Goal: Task Accomplishment & Management: Complete application form

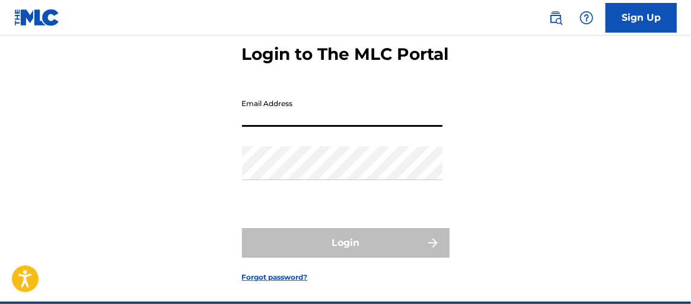
click at [283, 127] on input "Email Address" at bounding box center [342, 110] width 200 height 34
click at [652, 18] on link "Sign Up" at bounding box center [640, 18] width 71 height 30
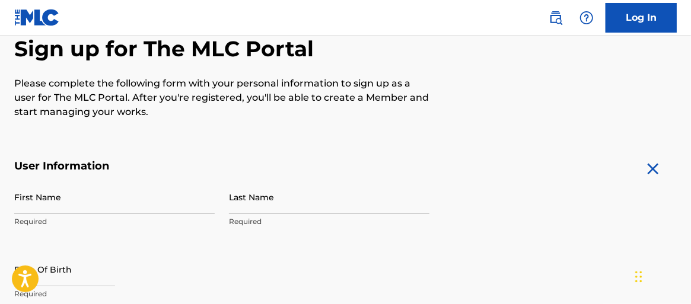
scroll to position [178, 0]
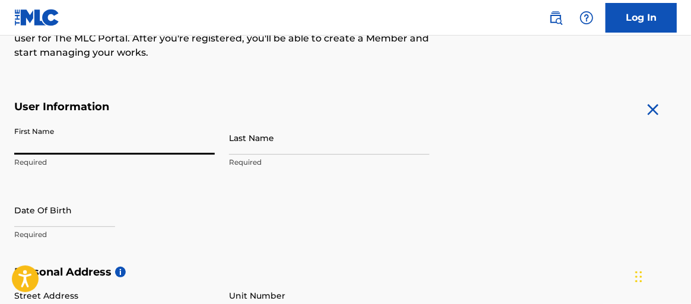
click at [55, 143] on input "First Name" at bounding box center [114, 138] width 200 height 34
type input "[PERSON_NAME]"
type input "PO Box 332"
type input "[GEOGRAPHIC_DATA]"
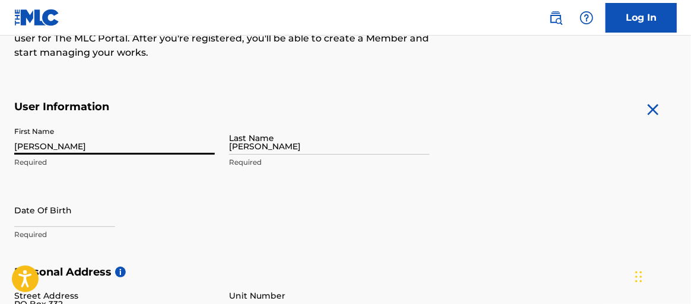
type input "[GEOGRAPHIC_DATA]"
type input "76951"
type input "1"
type input "737"
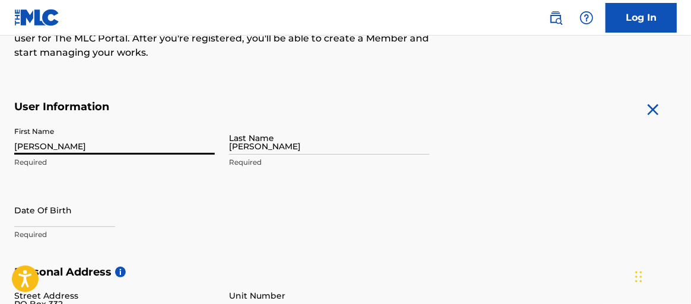
type input "9324331"
type input "[EMAIL_ADDRESS][DOMAIN_NAME]"
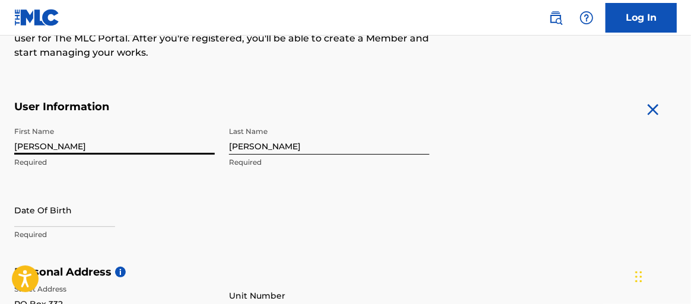
scroll to position [547, 0]
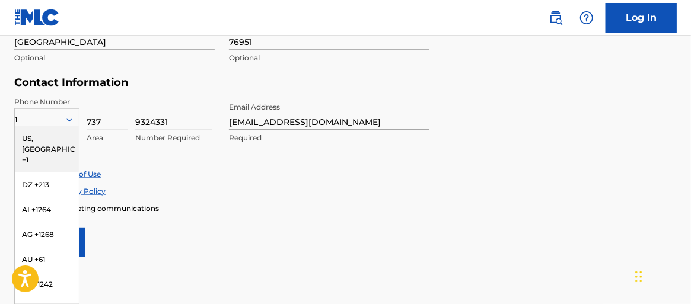
click at [232, 164] on div "Phone Number 1 US, CA +1 DZ +213 AI +1264 AG +1268 AU +61 BS +1242 BB +1246 BZ …" at bounding box center [221, 133] width 415 height 72
click at [158, 99] on input "9324331" at bounding box center [173, 114] width 77 height 34
click at [155, 98] on input "9324331" at bounding box center [173, 114] width 77 height 34
click at [45, 141] on div "US, [GEOGRAPHIC_DATA] +1" at bounding box center [47, 149] width 64 height 46
click at [67, 120] on icon at bounding box center [69, 120] width 6 height 4
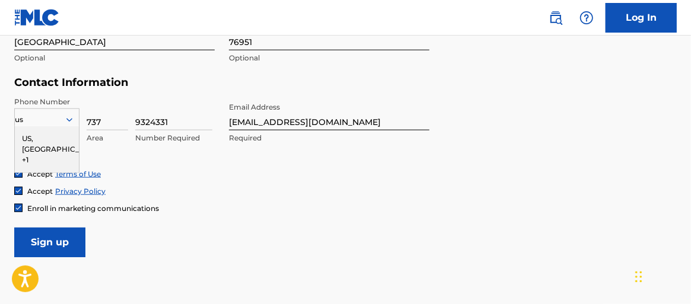
scroll to position [0, 0]
type input "usa"
type input "1"
type input "737"
type input "1"
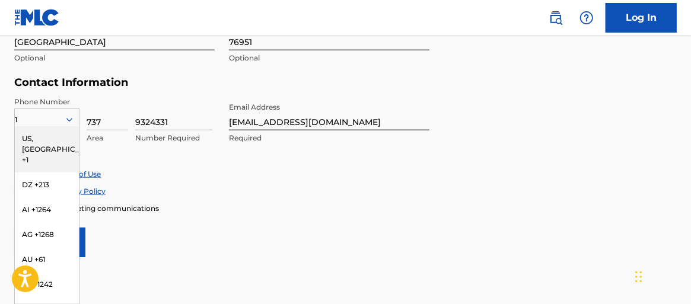
click at [39, 134] on div "US, [GEOGRAPHIC_DATA] +1" at bounding box center [47, 149] width 64 height 46
click at [71, 117] on icon at bounding box center [69, 119] width 11 height 11
click at [41, 137] on div "US, [GEOGRAPHIC_DATA] +1" at bounding box center [47, 149] width 64 height 46
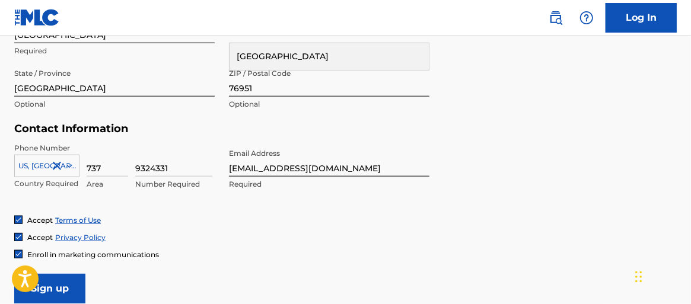
scroll to position [504, 0]
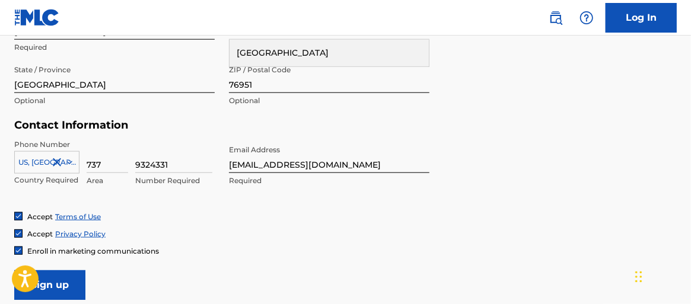
click at [152, 163] on input "9324331" at bounding box center [173, 156] width 77 height 34
type input "9324331"
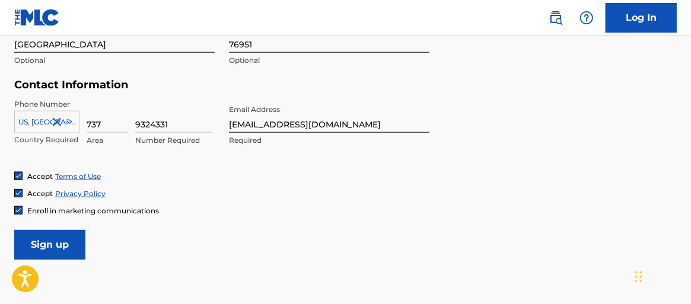
scroll to position [563, 0]
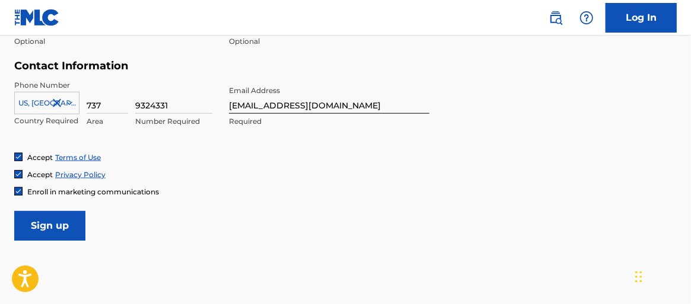
click at [57, 228] on input "Sign up" at bounding box center [49, 226] width 71 height 30
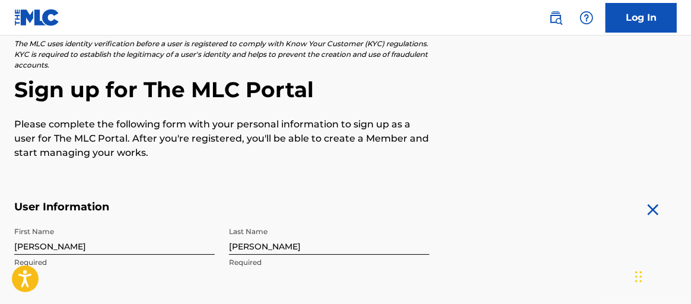
scroll to position [256, 0]
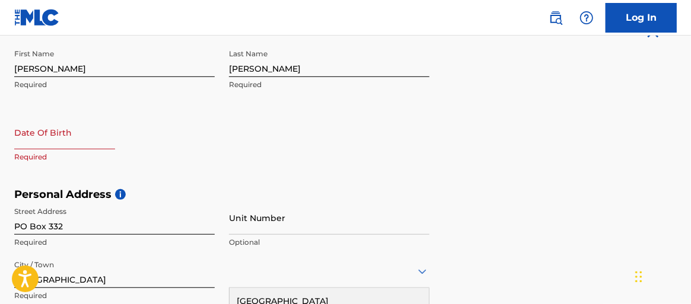
click at [63, 140] on input "text" at bounding box center [64, 133] width 101 height 34
select select "7"
select select "2025"
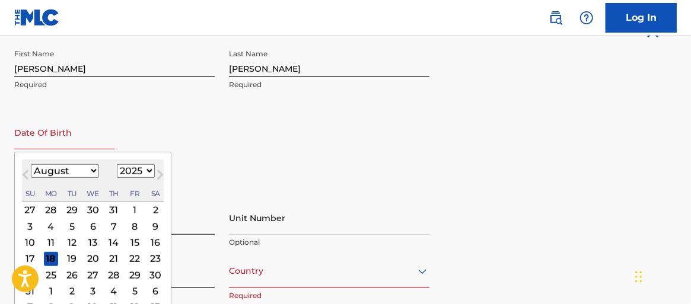
type input "[DATE]"
select select "4"
select select "1970"
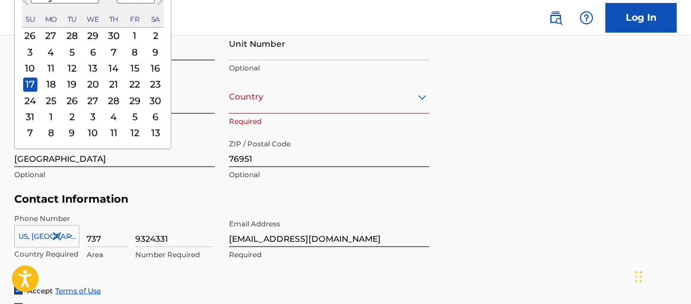
scroll to position [552, 0]
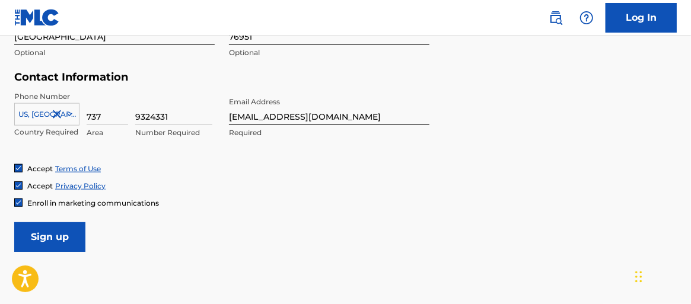
click at [47, 228] on input "Sign up" at bounding box center [49, 237] width 71 height 30
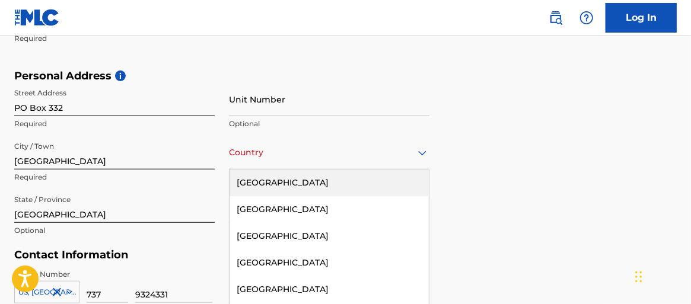
scroll to position [417, 0]
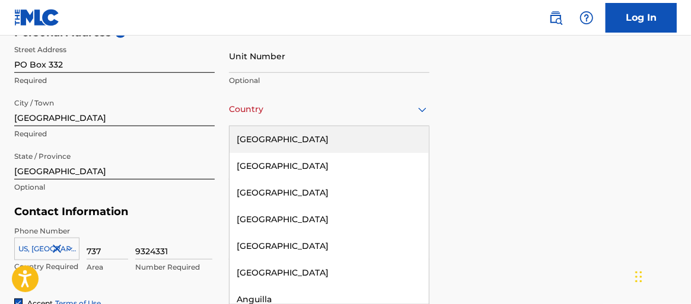
click at [266, 126] on div "223 results available. Use Up and Down to choose options, press Enter to select…" at bounding box center [329, 109] width 200 height 34
click at [262, 141] on div "[GEOGRAPHIC_DATA]" at bounding box center [328, 139] width 199 height 27
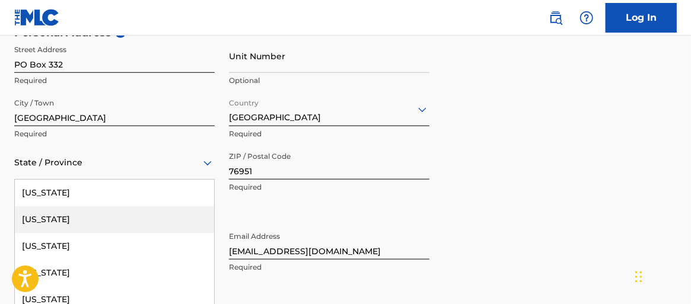
click at [83, 159] on div "57 results available. Use Up and Down to choose options, press Enter to select …" at bounding box center [114, 163] width 200 height 34
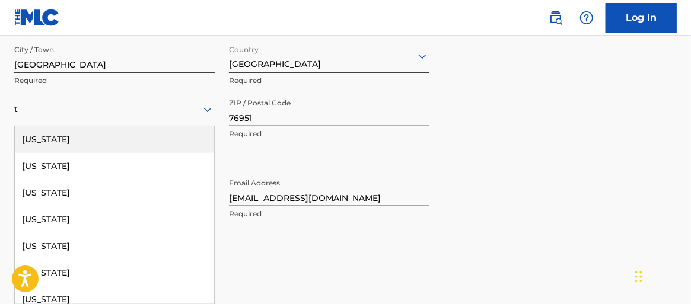
type input "[GEOGRAPHIC_DATA]"
type input "1"
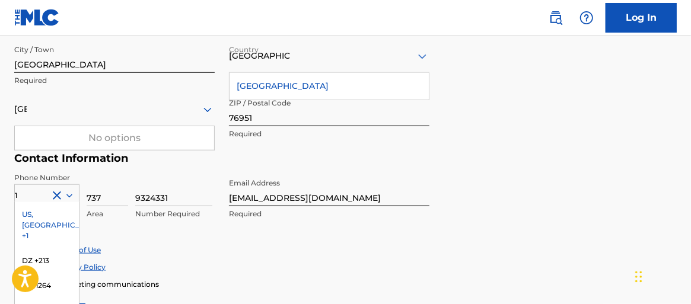
scroll to position [547, 0]
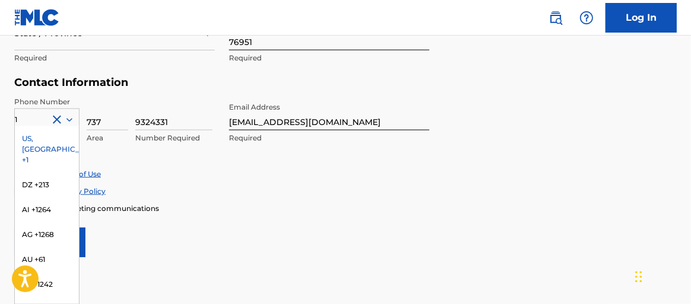
click at [257, 188] on div "Accept Privacy Policy" at bounding box center [345, 191] width 662 height 10
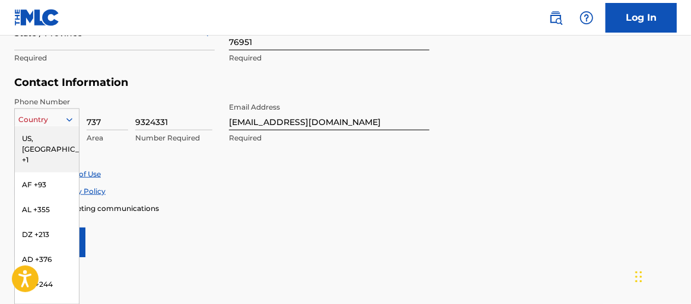
click at [68, 120] on icon at bounding box center [69, 120] width 6 height 4
click at [46, 138] on div "US, [GEOGRAPHIC_DATA] +1" at bounding box center [47, 149] width 64 height 46
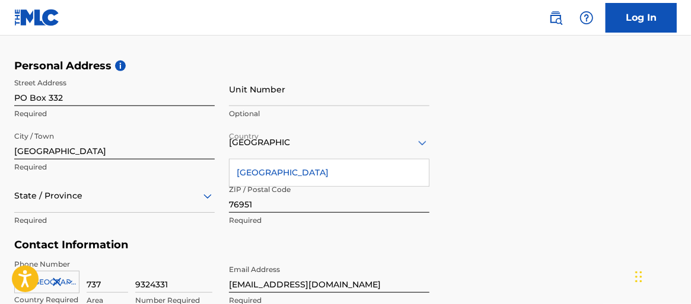
scroll to position [369, 0]
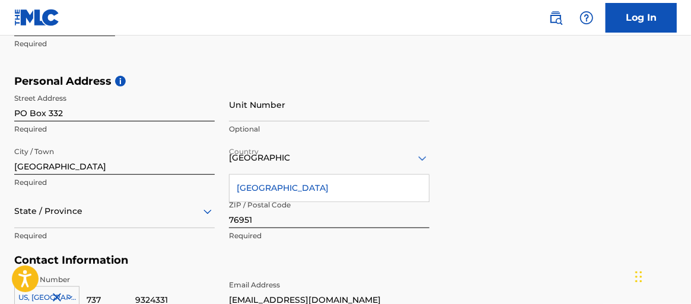
click at [382, 77] on h5 "Personal Address i" at bounding box center [345, 82] width 662 height 14
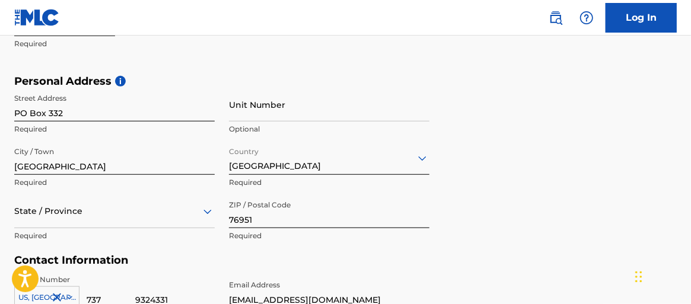
click at [421, 158] on icon at bounding box center [422, 158] width 8 height 5
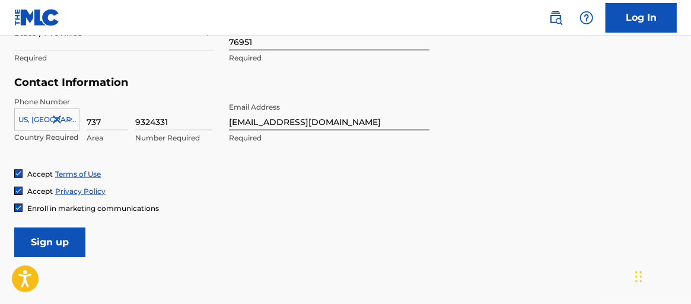
scroll to position [622, 0]
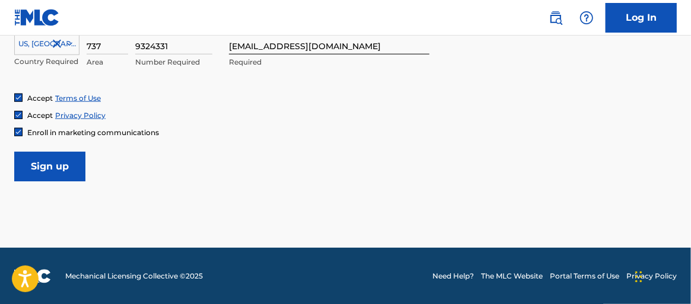
click at [61, 164] on input "Sign up" at bounding box center [49, 167] width 71 height 30
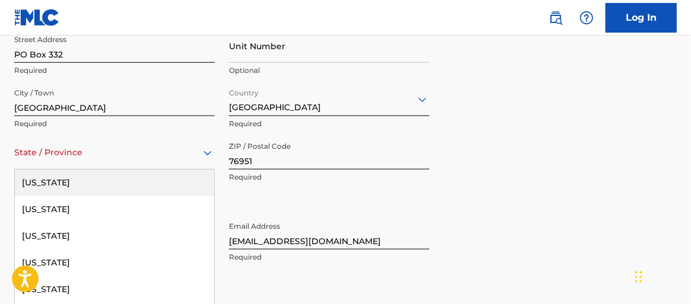
scroll to position [471, 0]
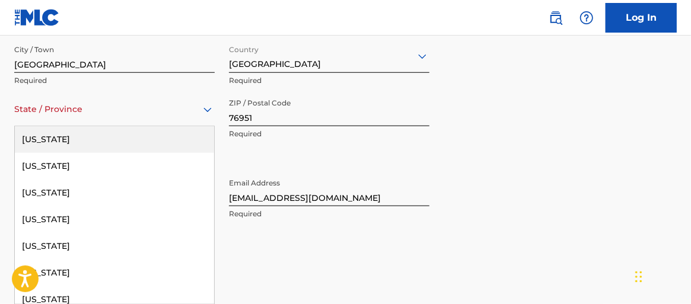
click at [68, 126] on div "57 results available. Use Up and Down to choose options, press Enter to select …" at bounding box center [114, 109] width 200 height 34
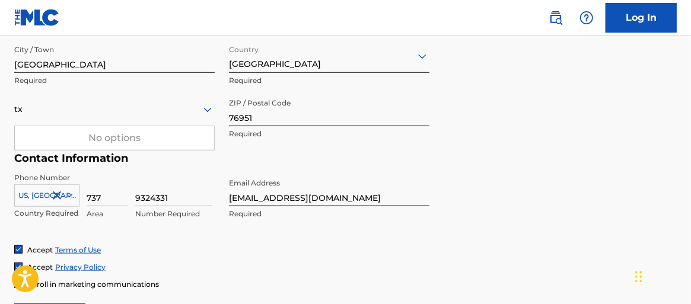
type input "[GEOGRAPHIC_DATA]"
type input "1"
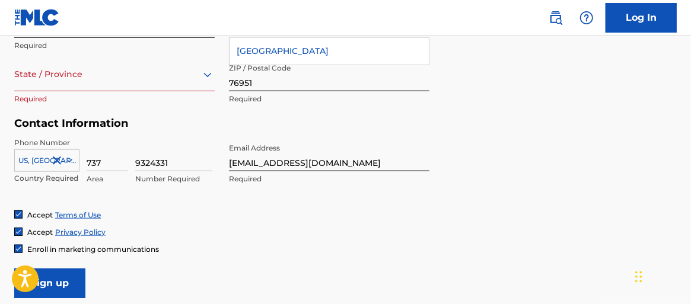
scroll to position [487, 0]
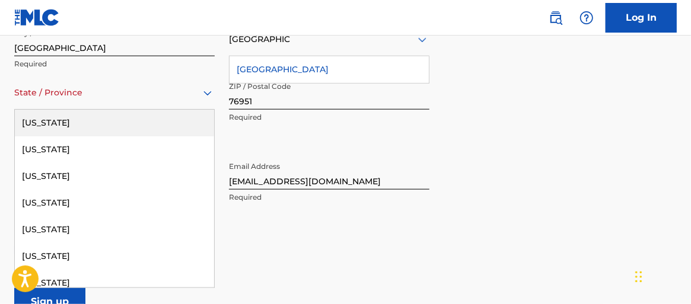
click at [81, 97] on div at bounding box center [114, 92] width 200 height 15
type input "t"
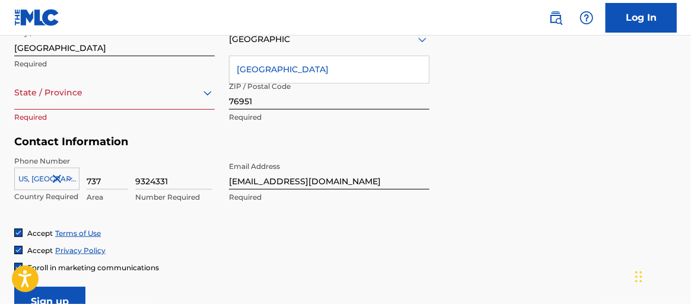
click at [206, 91] on icon at bounding box center [207, 93] width 14 height 14
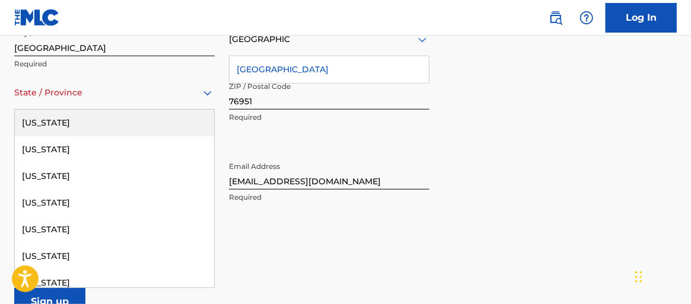
click at [206, 91] on icon at bounding box center [207, 93] width 14 height 14
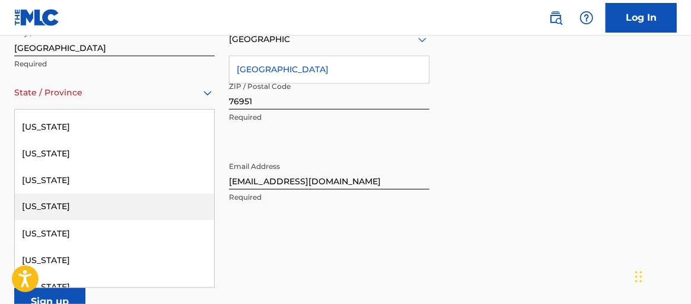
scroll to position [1186, 0]
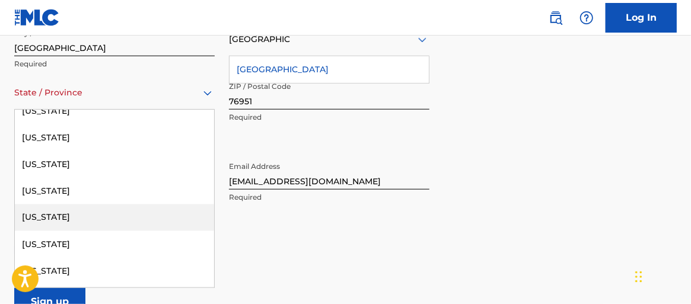
click at [69, 216] on div "[US_STATE]" at bounding box center [114, 218] width 199 height 27
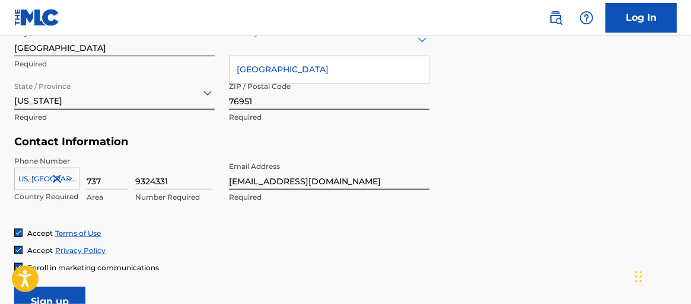
click at [418, 41] on icon at bounding box center [422, 40] width 14 height 14
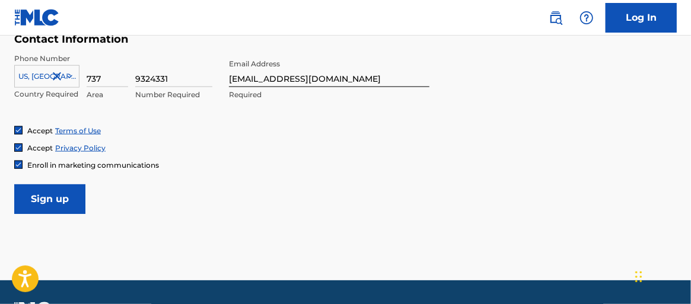
scroll to position [606, 0]
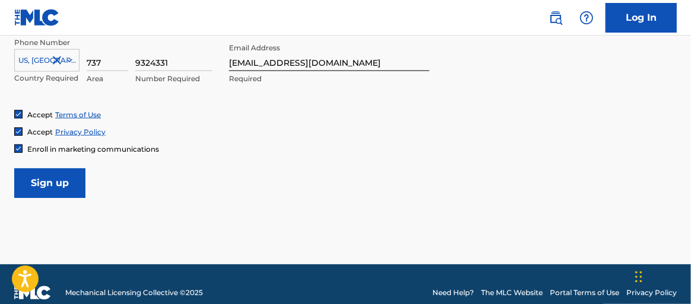
click at [53, 181] on input "Sign up" at bounding box center [49, 183] width 71 height 30
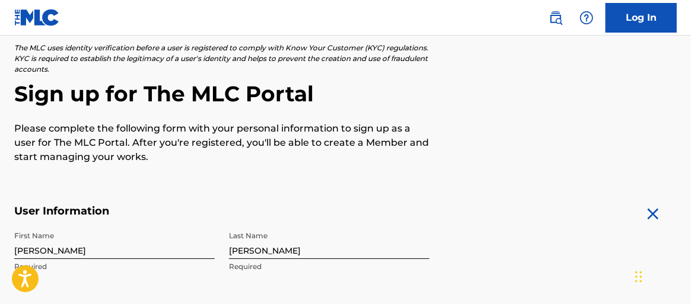
scroll to position [132, 0]
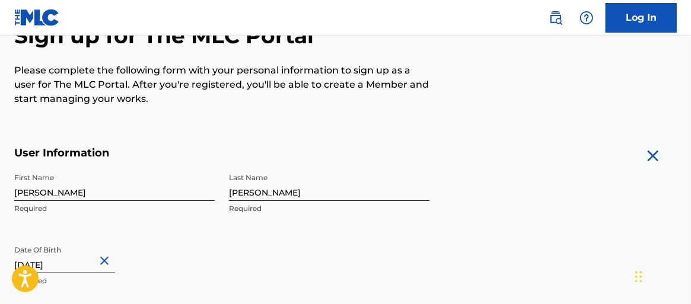
click at [648, 18] on link "Log In" at bounding box center [640, 18] width 71 height 30
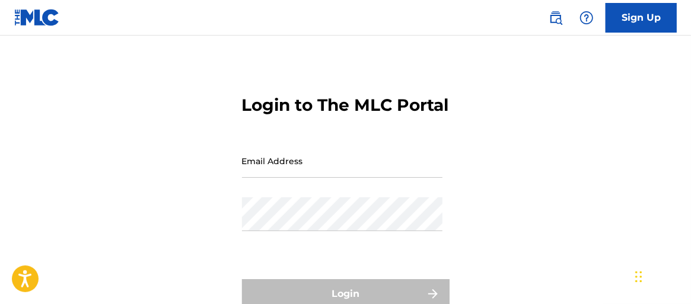
scroll to position [119, 0]
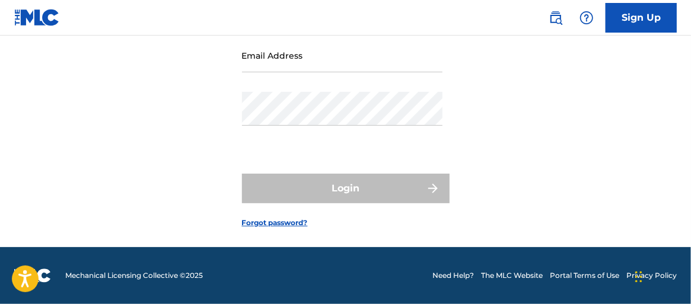
click at [277, 228] on link "Forgot password?" at bounding box center [275, 223] width 66 height 11
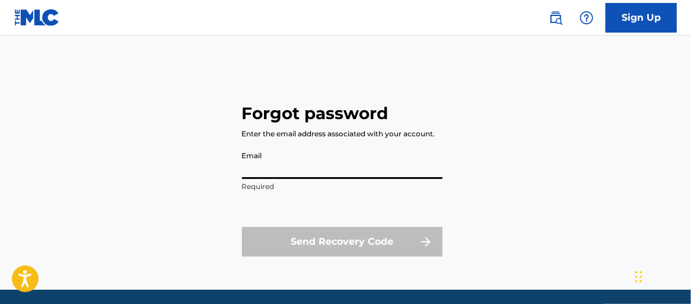
click at [304, 167] on input "Email" at bounding box center [342, 162] width 200 height 34
type input "[EMAIL_ADDRESS][DOMAIN_NAME]"
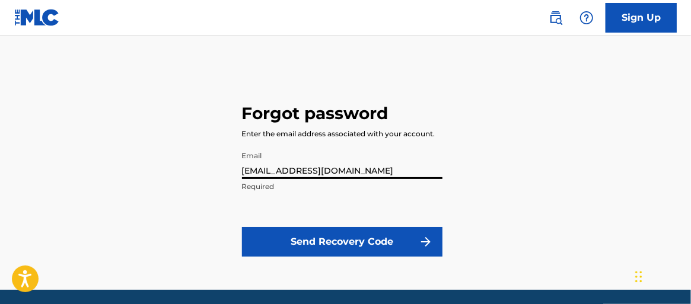
click at [327, 195] on div "Email GustavoRodriguez06@gmail.com Required" at bounding box center [342, 171] width 200 height 53
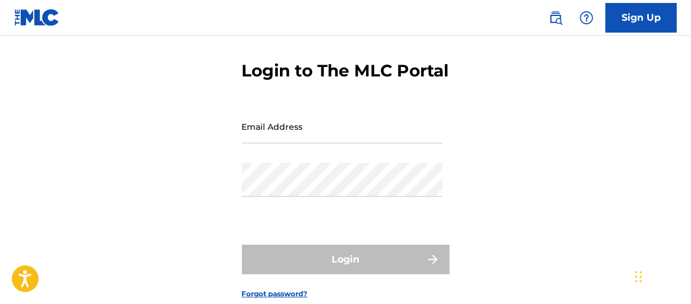
scroll to position [119, 0]
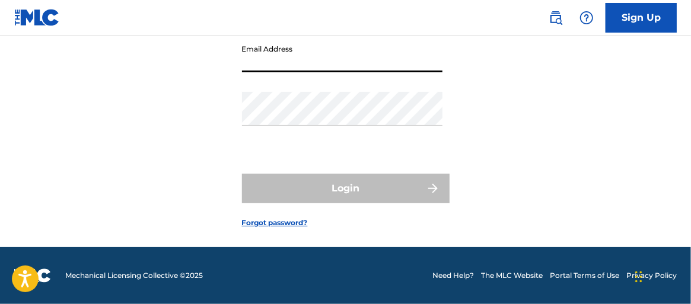
click at [286, 69] on input "Email Address" at bounding box center [342, 56] width 200 height 34
type input "[EMAIL_ADDRESS][DOMAIN_NAME]"
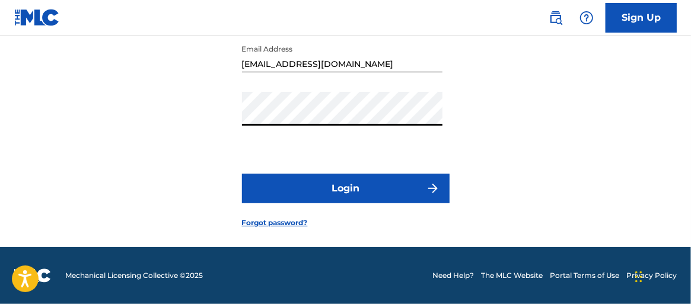
click at [388, 196] on button "Login" at bounding box center [345, 189] width 207 height 30
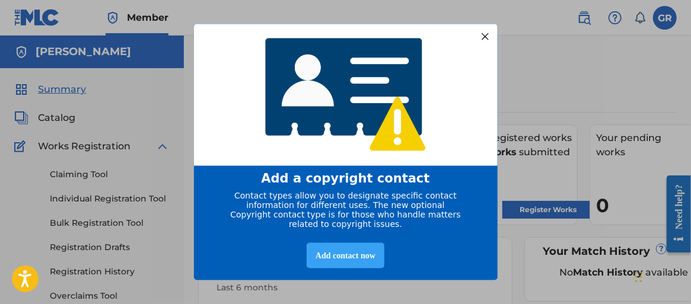
click at [369, 259] on div "Add contact now" at bounding box center [345, 255] width 78 height 25
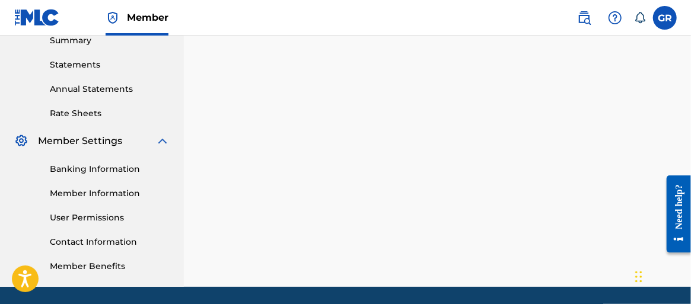
scroll to position [430, 0]
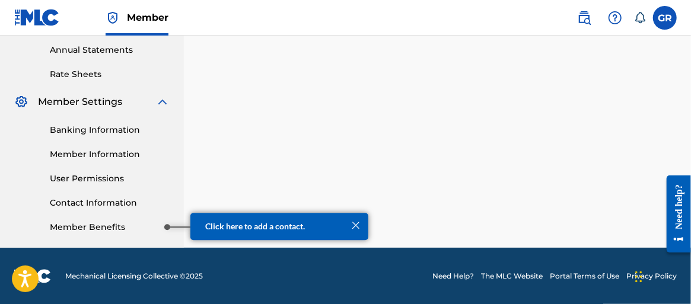
click at [135, 229] on link "Member Benefits" at bounding box center [110, 227] width 120 height 12
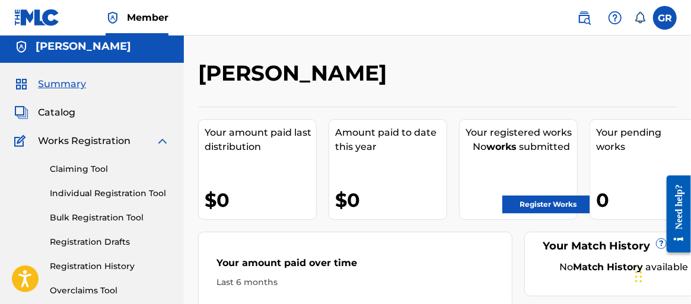
scroll to position [0, 0]
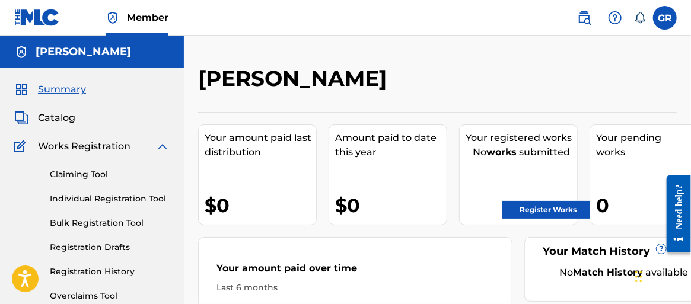
click at [538, 210] on link "Register Works" at bounding box center [547, 210] width 91 height 18
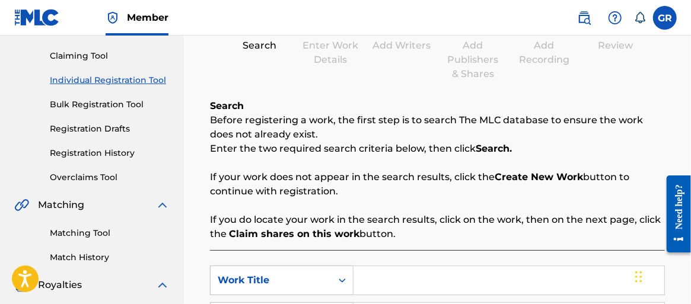
scroll to position [178, 0]
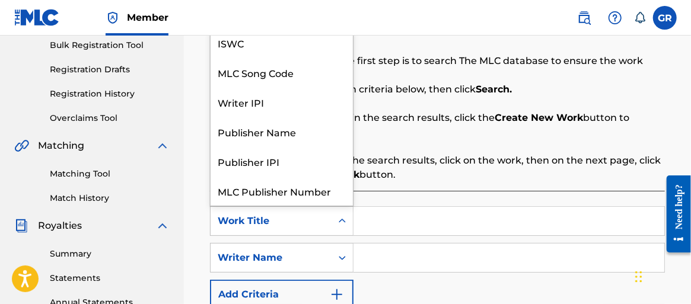
click at [338, 221] on icon "Search Form" at bounding box center [342, 221] width 12 height 12
click at [343, 222] on icon "Search Form" at bounding box center [342, 221] width 12 height 12
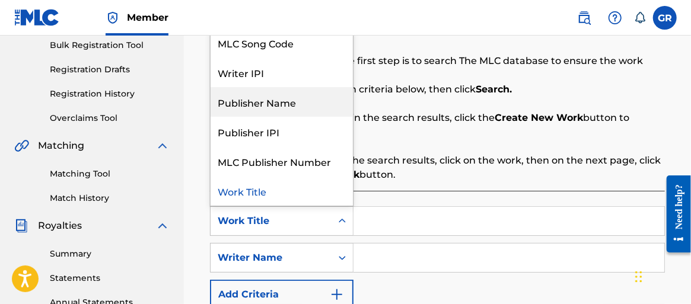
scroll to position [0, 0]
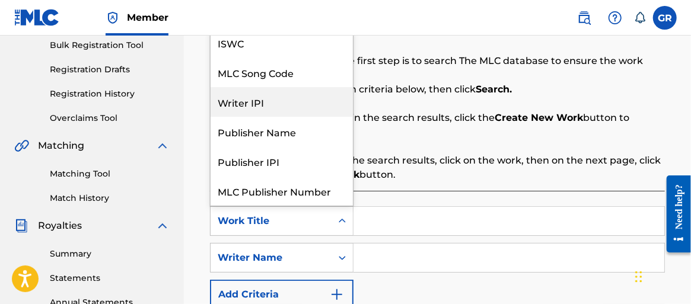
click at [288, 107] on div "Writer IPI" at bounding box center [281, 102] width 142 height 30
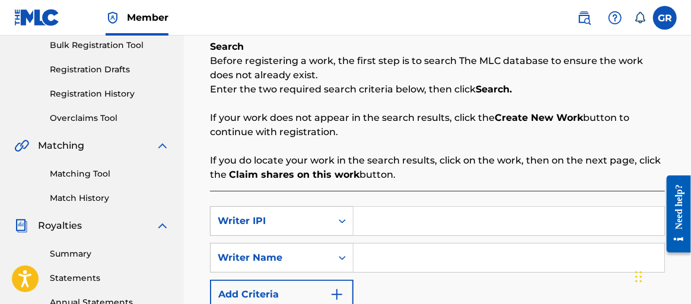
click at [391, 218] on input "Search Form" at bounding box center [508, 221] width 311 height 28
type input "00640800870"
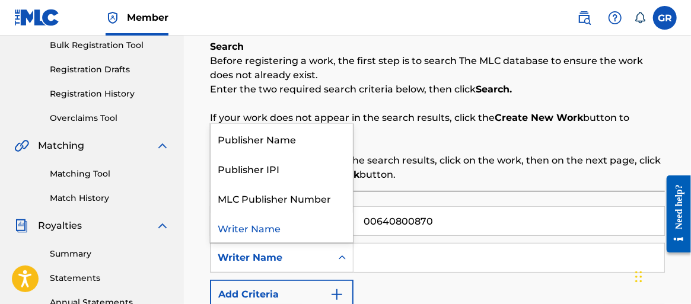
click at [344, 258] on icon "Search Form" at bounding box center [342, 258] width 7 height 4
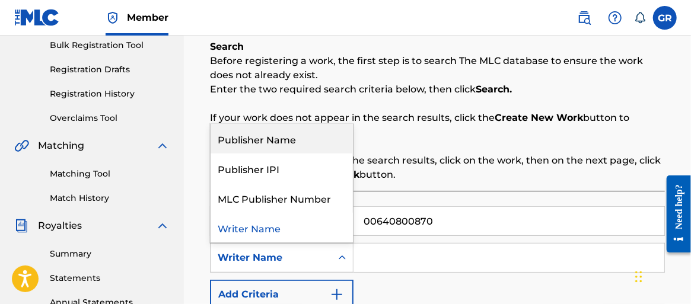
click at [320, 140] on div "Publisher Name" at bounding box center [281, 139] width 142 height 30
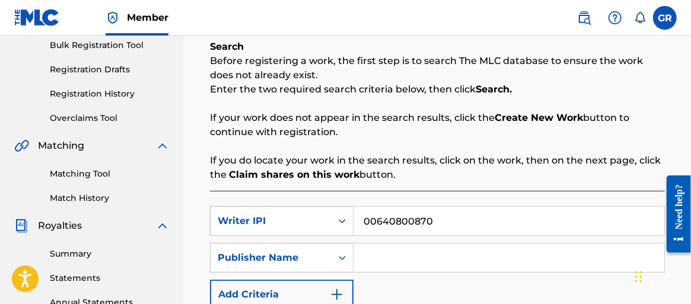
click at [380, 258] on input "Search Form" at bounding box center [508, 258] width 311 height 28
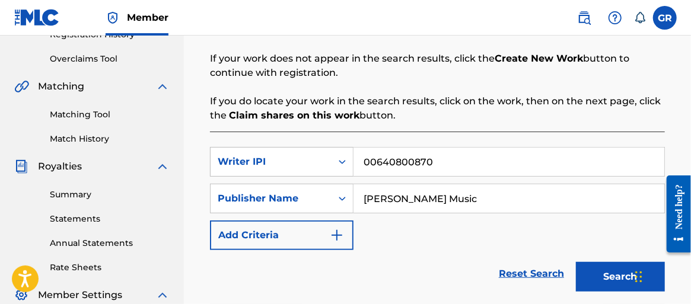
type input "Gustavo Rodriguez Music"
click at [332, 238] on img "Search Form" at bounding box center [337, 235] width 14 height 14
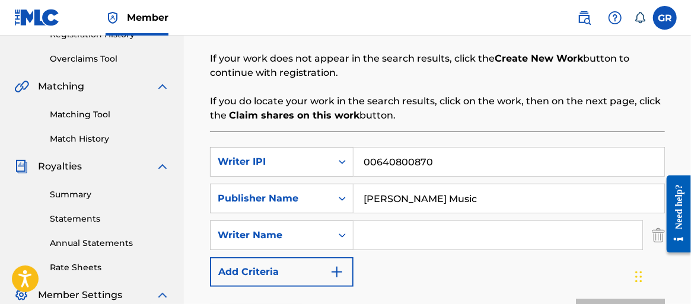
click at [337, 273] on img "Search Form" at bounding box center [337, 272] width 14 height 14
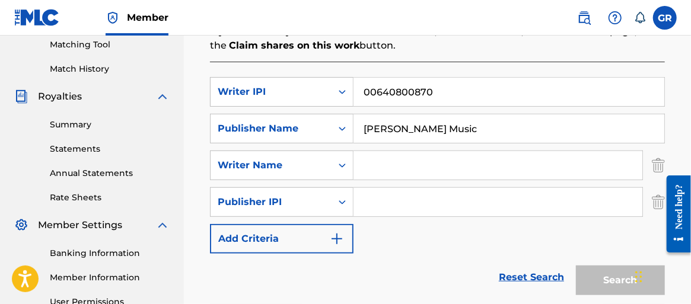
scroll to position [296, 0]
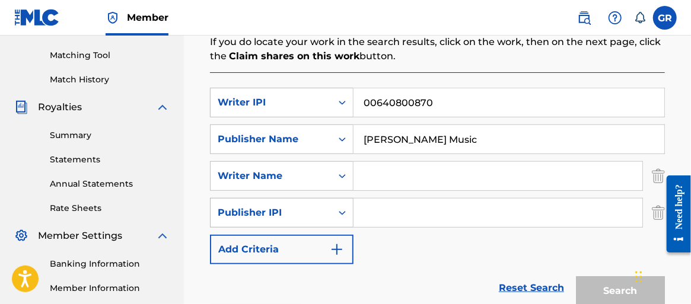
click at [341, 210] on icon "Search Form" at bounding box center [342, 213] width 12 height 12
click at [656, 175] on img "Search Form" at bounding box center [658, 176] width 13 height 30
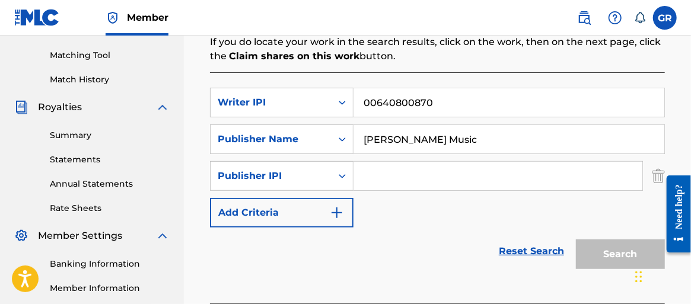
click at [656, 174] on img "Search Form" at bounding box center [658, 176] width 13 height 30
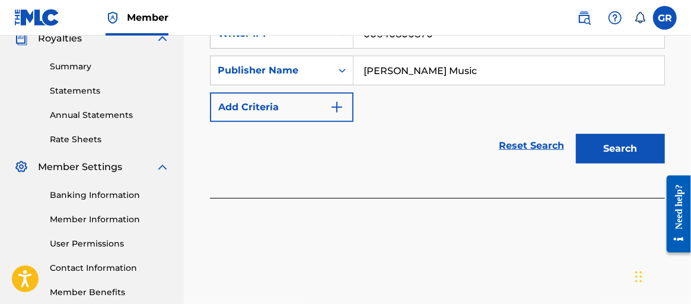
scroll to position [312, 0]
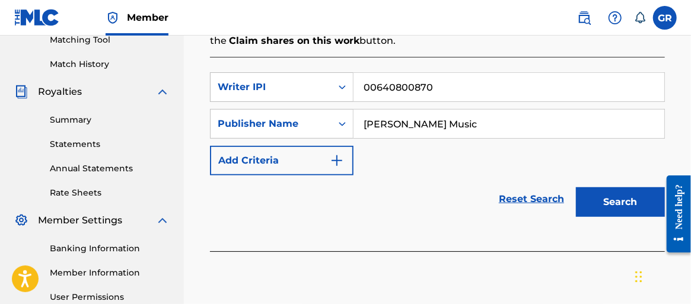
click at [618, 202] on button "Search" at bounding box center [620, 202] width 89 height 30
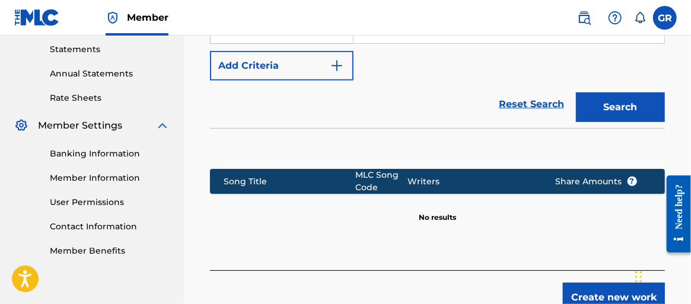
scroll to position [423, 0]
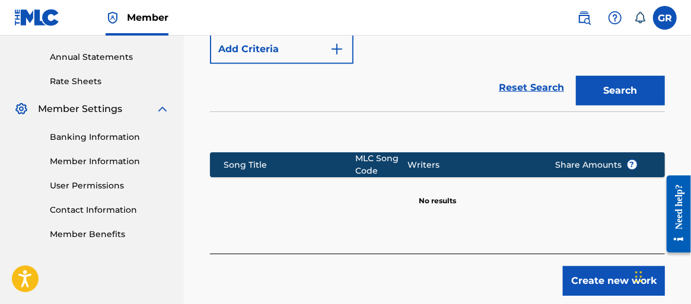
click at [582, 280] on button "Create new work" at bounding box center [614, 281] width 102 height 30
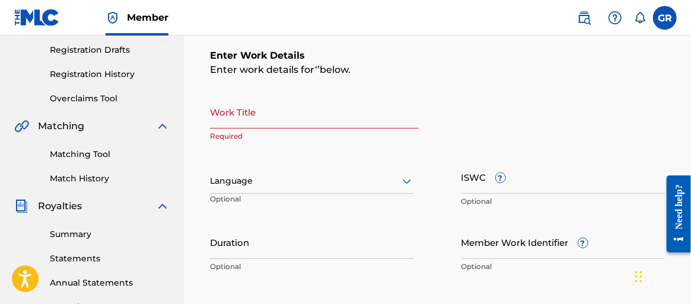
scroll to position [186, 0]
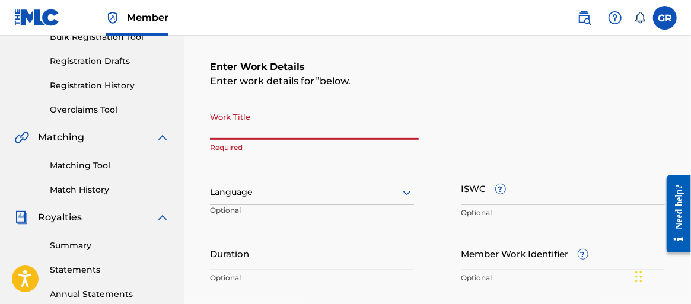
click at [252, 124] on input "Work Title" at bounding box center [314, 123] width 209 height 34
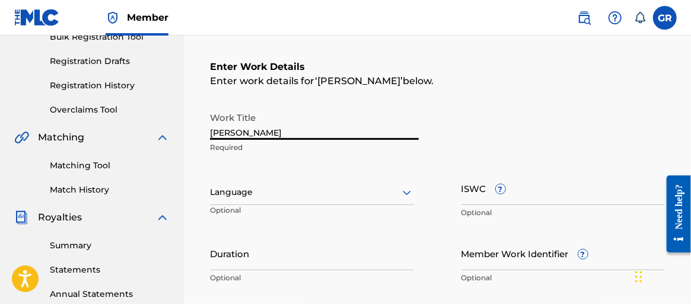
type input "FLORES"
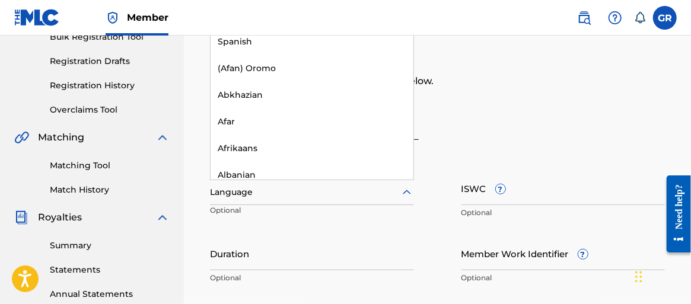
click at [404, 191] on icon at bounding box center [407, 192] width 8 height 5
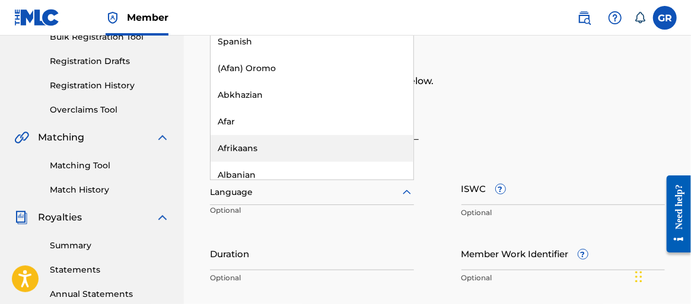
scroll to position [0, 0]
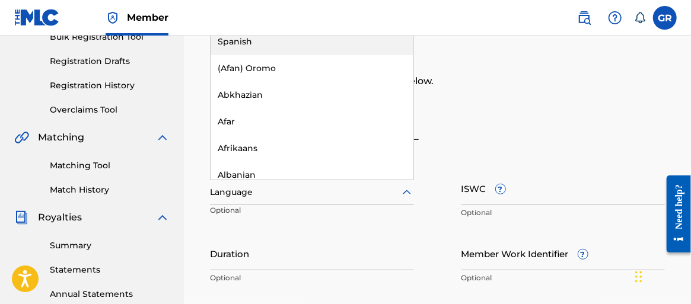
click at [257, 40] on div "Spanish" at bounding box center [311, 41] width 203 height 27
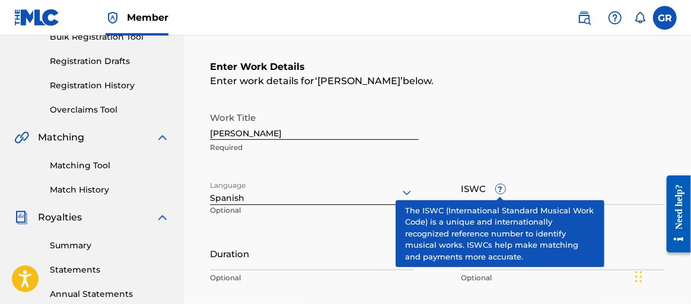
click at [498, 187] on span "?" at bounding box center [500, 188] width 9 height 9
click at [498, 187] on input "ISWC ?" at bounding box center [563, 188] width 204 height 34
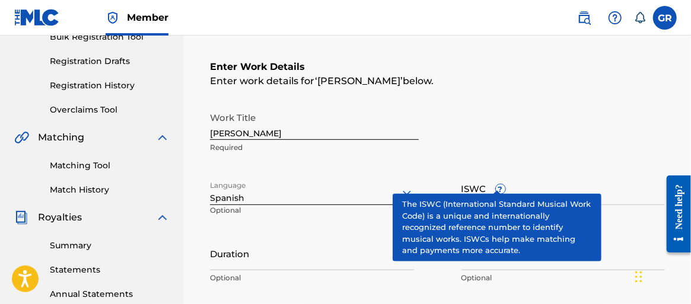
click at [496, 184] on span "?" at bounding box center [500, 188] width 9 height 9
click at [491, 177] on input "ISWC ?" at bounding box center [563, 188] width 204 height 34
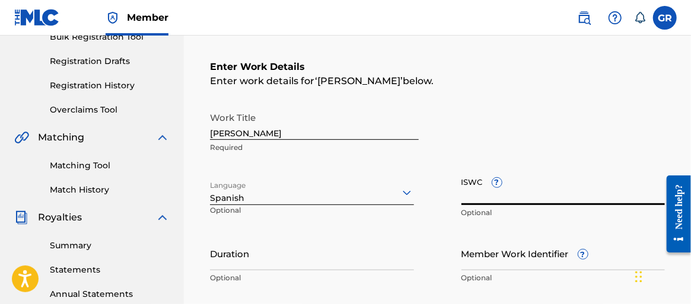
click at [533, 168] on div "Work Title FLORES Required Language Spanish Optional ISWC ? Optional Duration O…" at bounding box center [437, 198] width 455 height 184
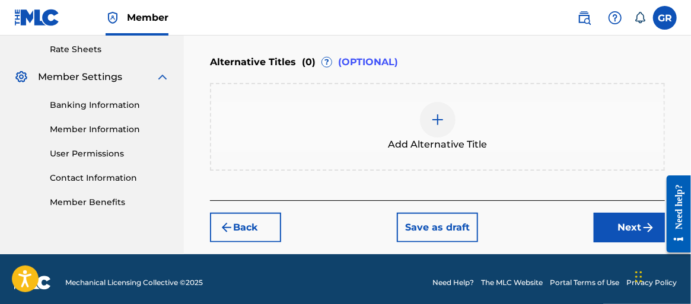
scroll to position [461, 0]
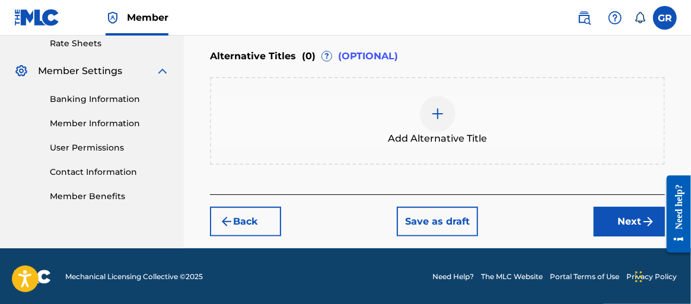
click at [652, 219] on img "submit" at bounding box center [648, 222] width 14 height 14
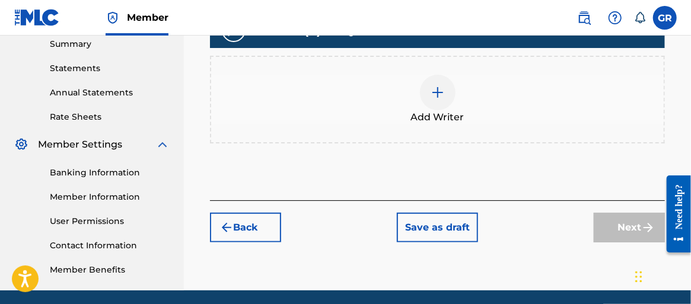
scroll to position [253, 0]
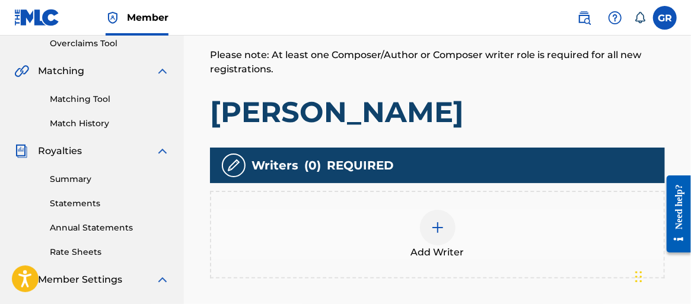
click at [415, 210] on div "Add Writer" at bounding box center [437, 235] width 452 height 50
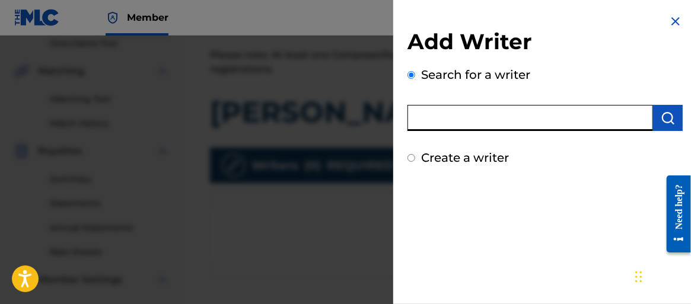
click at [494, 117] on input "text" at bounding box center [529, 118] width 245 height 26
type input "00640800870"
click at [413, 157] on input "Create a writer" at bounding box center [411, 158] width 8 height 8
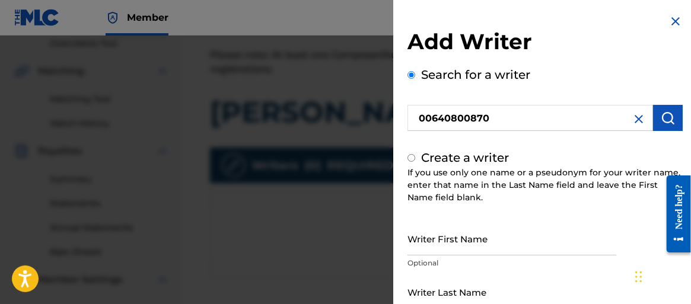
radio input "false"
radio input "true"
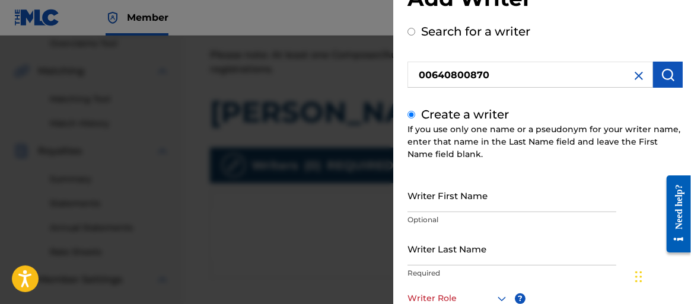
scroll to position [59, 0]
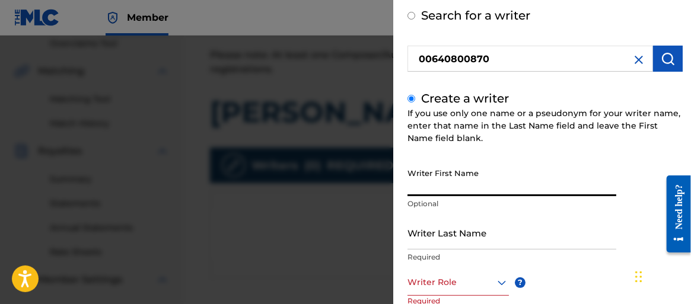
click at [492, 185] on input "Writer First Name" at bounding box center [511, 179] width 209 height 34
type input "[PERSON_NAME]"
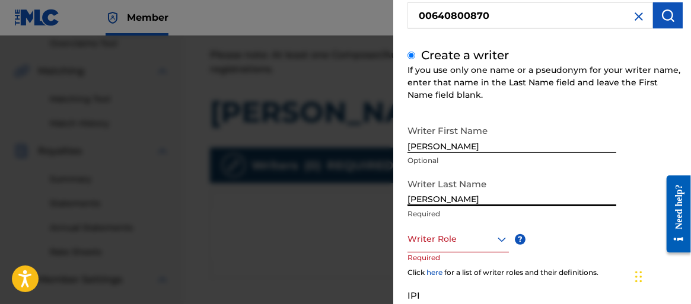
scroll to position [119, 0]
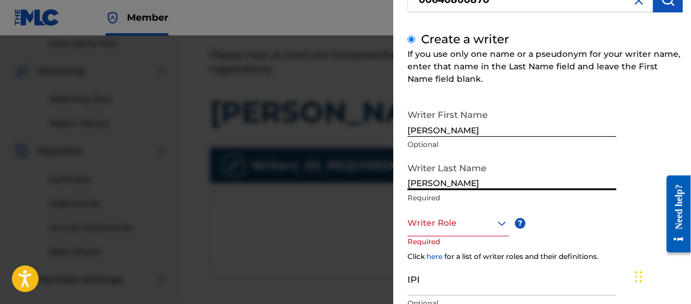
type input "[PERSON_NAME]"
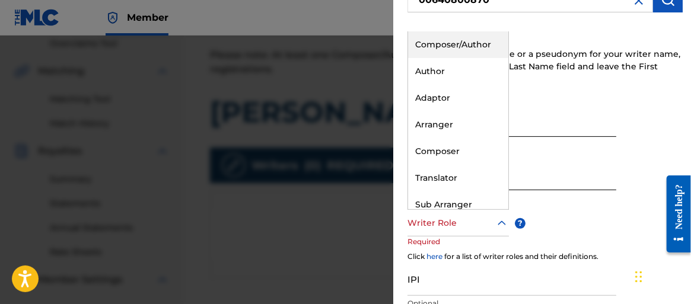
click at [499, 225] on icon at bounding box center [501, 223] width 14 height 14
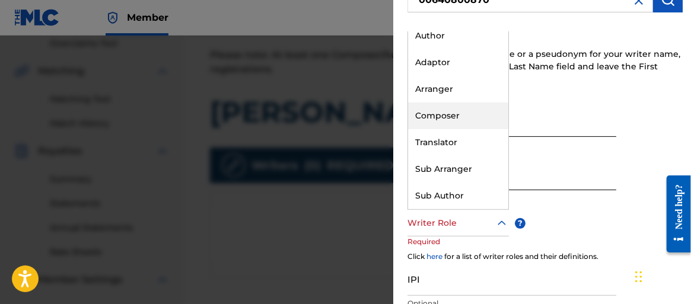
scroll to position [0, 0]
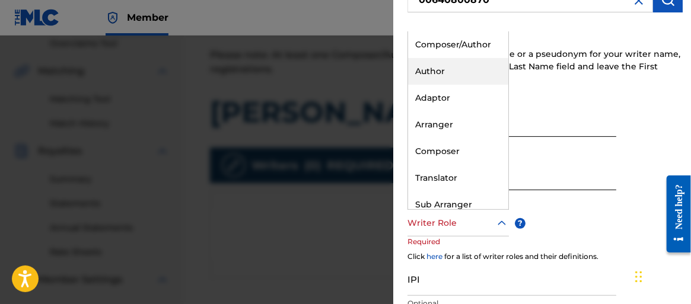
click at [448, 68] on div "Author" at bounding box center [458, 71] width 100 height 27
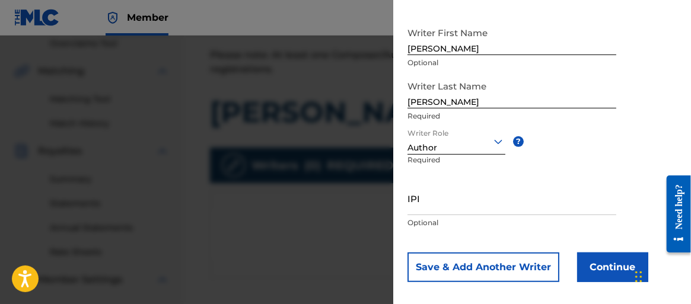
scroll to position [210, 0]
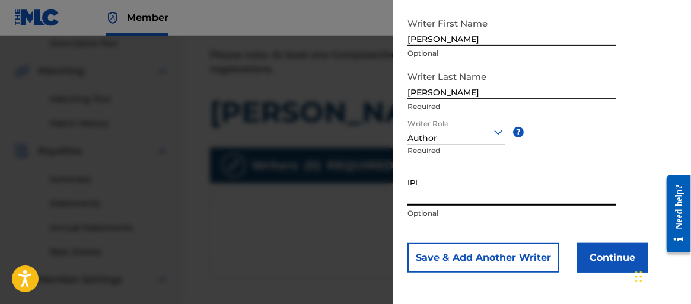
click at [446, 198] on input "IPI" at bounding box center [511, 189] width 209 height 34
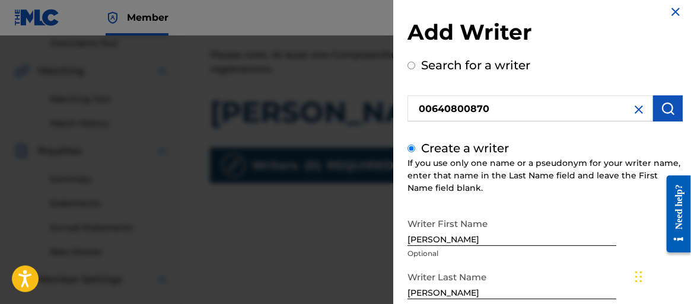
scroll to position [0, 0]
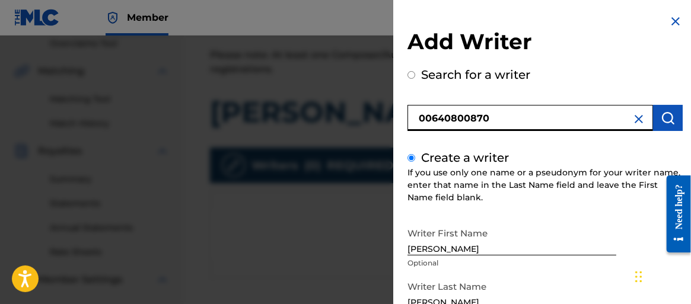
drag, startPoint x: 503, startPoint y: 118, endPoint x: 485, endPoint y: 116, distance: 17.9
click at [417, 136] on div "Add Writer Search for a writer 00640800870 Create a writer If you use only one …" at bounding box center [544, 255] width 275 height 454
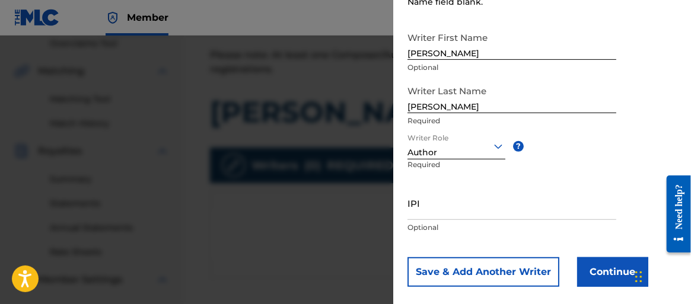
scroll to position [210, 0]
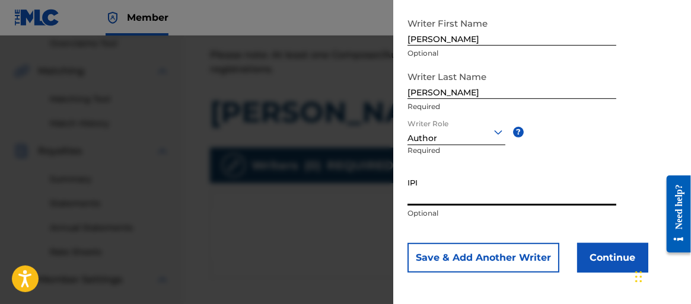
click at [442, 192] on input "IPI" at bounding box center [511, 189] width 209 height 34
paste input "00640800870"
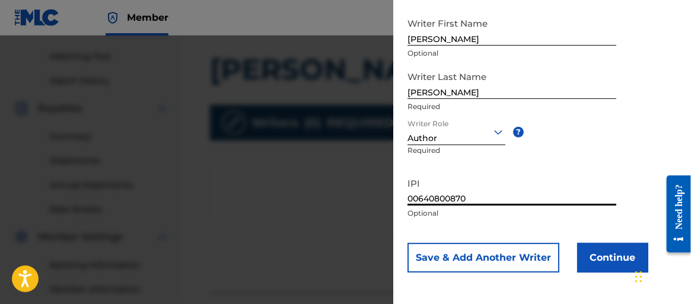
scroll to position [312, 0]
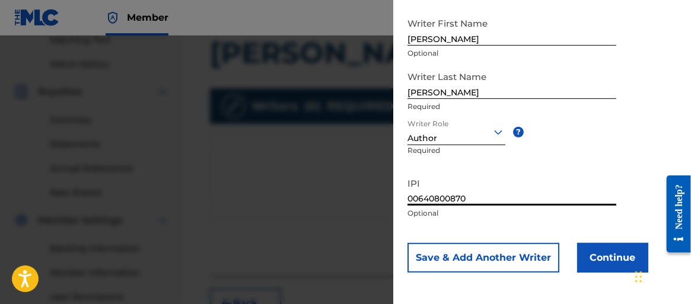
type input "00640800870"
click at [607, 256] on button "Continue" at bounding box center [612, 258] width 71 height 30
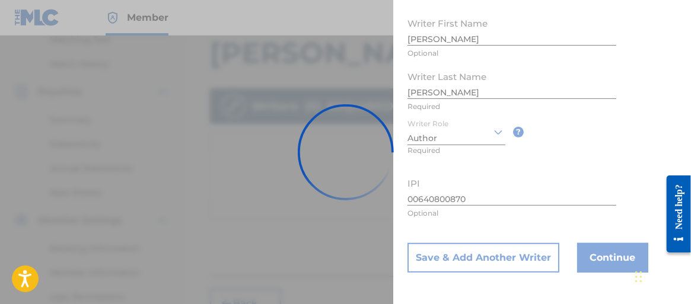
scroll to position [95, 0]
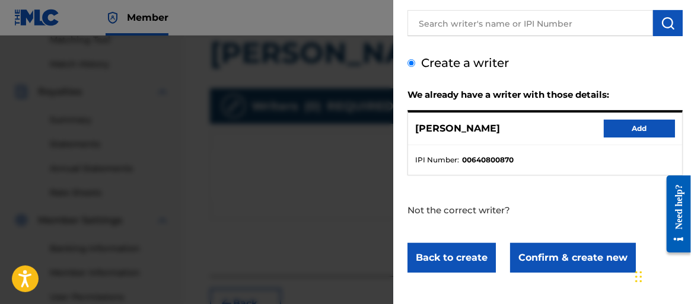
click at [620, 126] on button "Add" at bounding box center [639, 129] width 71 height 18
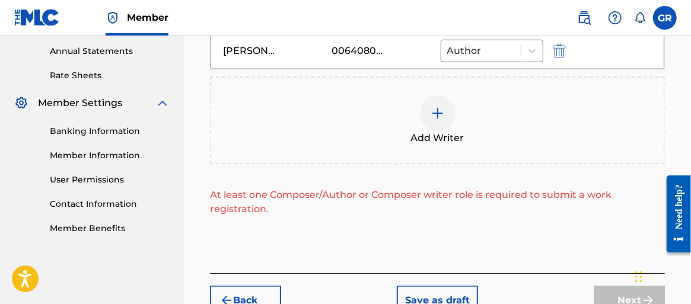
scroll to position [371, 0]
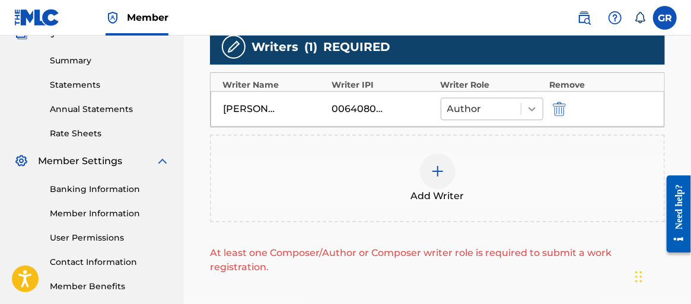
click at [531, 108] on icon at bounding box center [531, 109] width 7 height 4
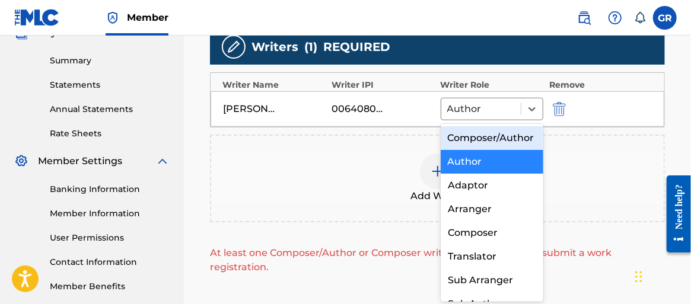
click at [510, 137] on div "Composer/Author" at bounding box center [491, 138] width 103 height 24
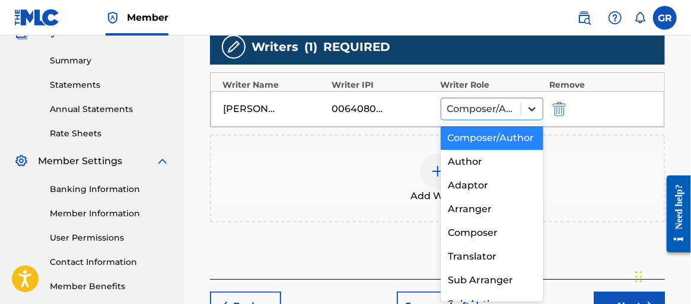
click at [532, 111] on icon at bounding box center [532, 109] width 12 height 12
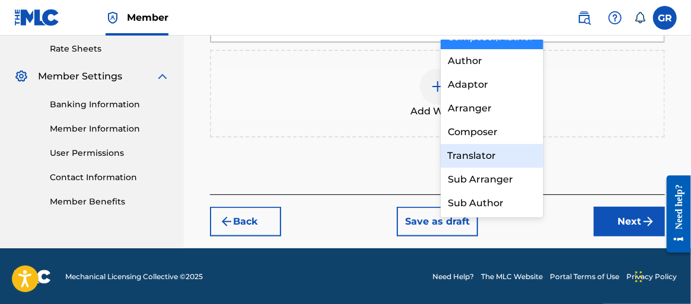
scroll to position [0, 0]
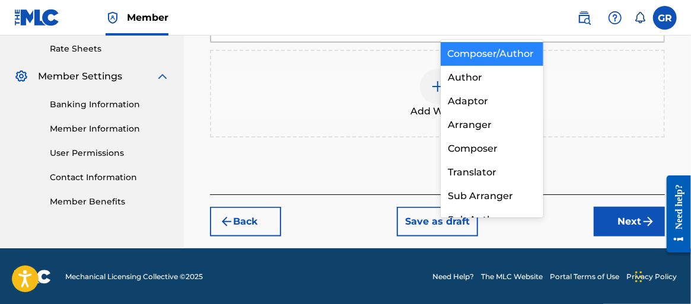
click at [493, 60] on div "Composer/Author" at bounding box center [491, 54] width 103 height 24
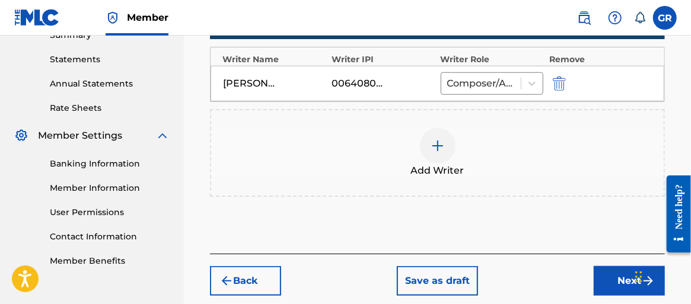
scroll to position [456, 0]
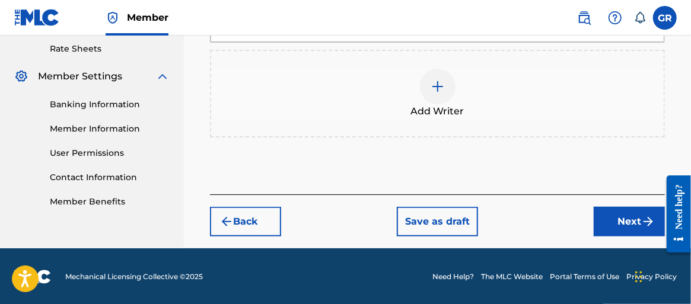
click at [620, 216] on button "Next" at bounding box center [628, 222] width 71 height 30
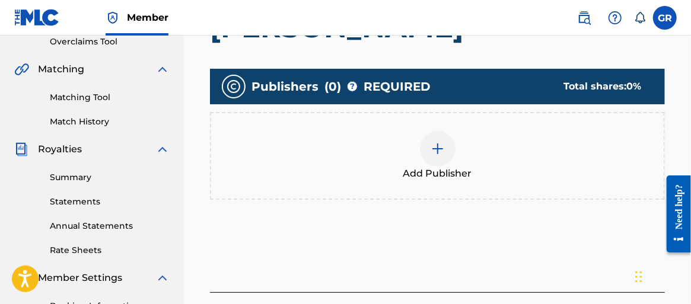
scroll to position [231, 0]
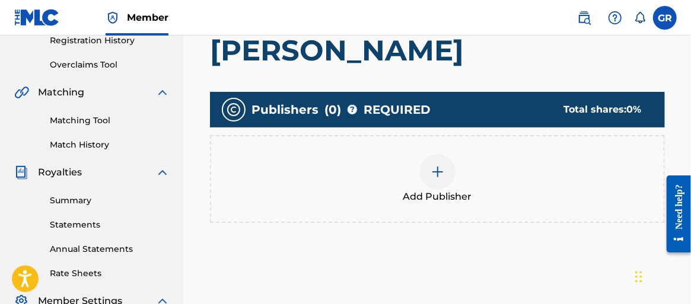
click at [439, 171] on img at bounding box center [437, 172] width 14 height 14
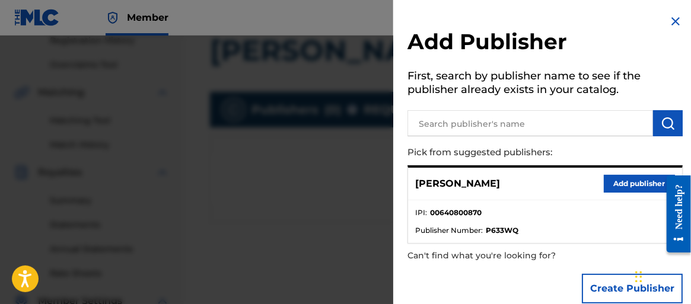
click at [630, 180] on button "Add publisher" at bounding box center [639, 184] width 71 height 18
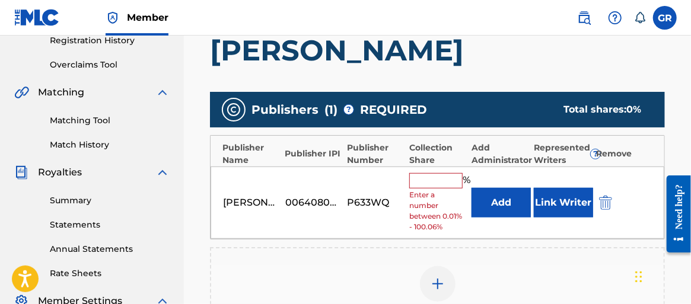
click at [439, 181] on input "text" at bounding box center [435, 180] width 53 height 15
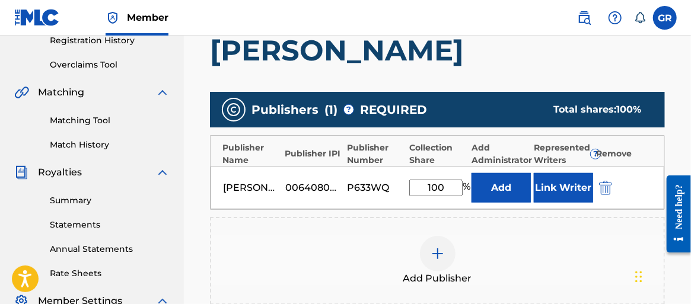
type input "100"
click at [492, 189] on button "Add" at bounding box center [500, 188] width 59 height 30
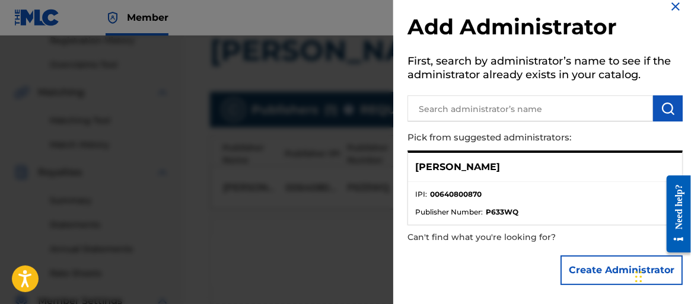
scroll to position [290, 0]
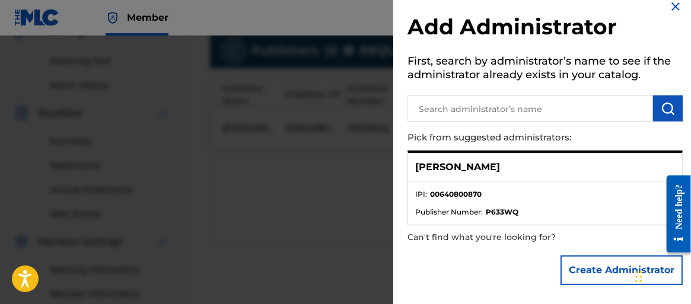
click at [468, 171] on p "Gustavo Rodriguez" at bounding box center [457, 167] width 85 height 14
click at [502, 207] on strong "P633WQ" at bounding box center [502, 212] width 33 height 11
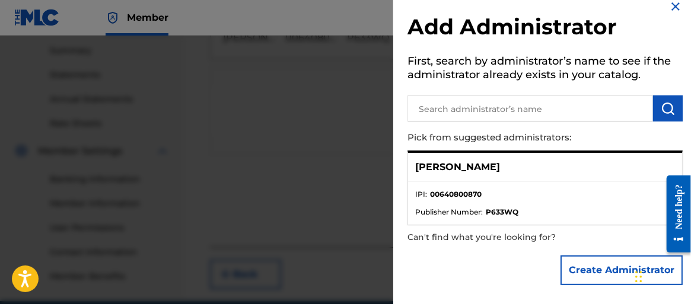
scroll to position [409, 0]
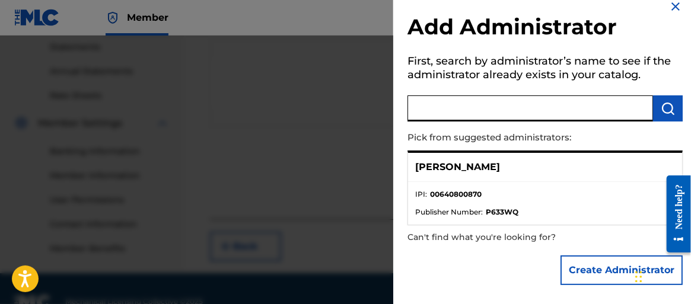
click at [498, 108] on input "text" at bounding box center [529, 108] width 245 height 26
type input "Gustavo Rodriguez"
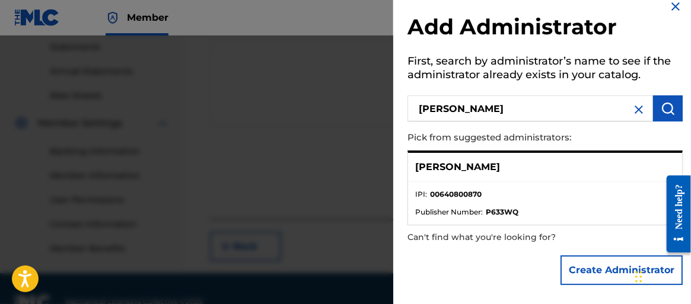
click at [667, 107] on img "submit" at bounding box center [667, 108] width 14 height 14
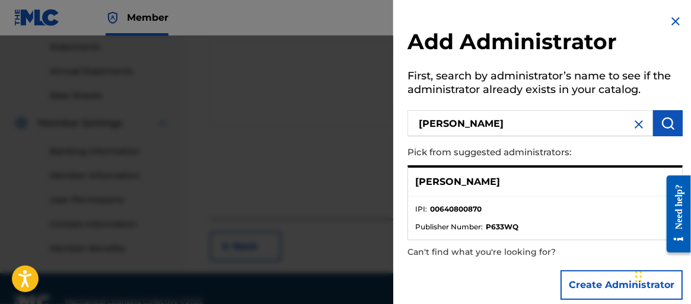
click at [453, 215] on li "IPI : 00640800870" at bounding box center [545, 213] width 260 height 18
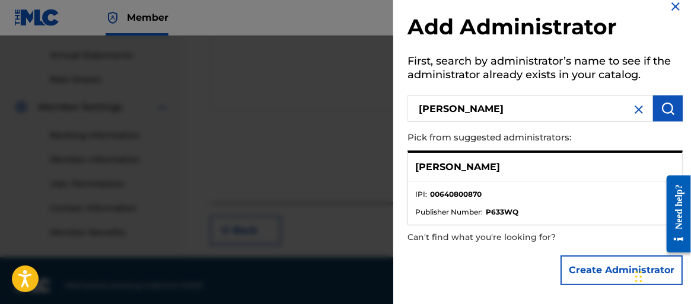
scroll to position [434, 0]
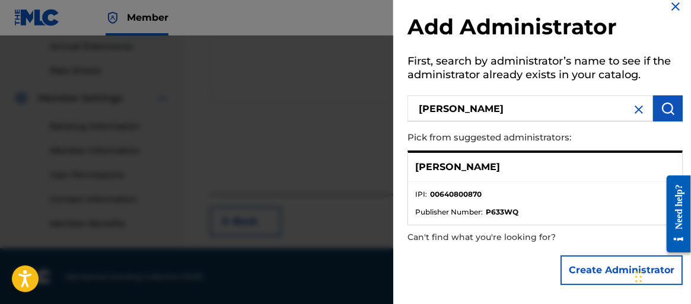
click at [602, 274] on button "Create Administrator" at bounding box center [621, 271] width 122 height 30
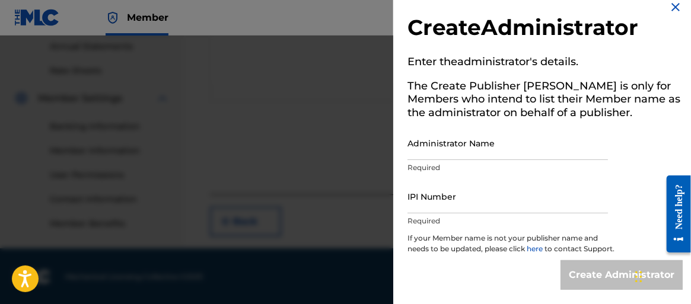
scroll to position [0, 0]
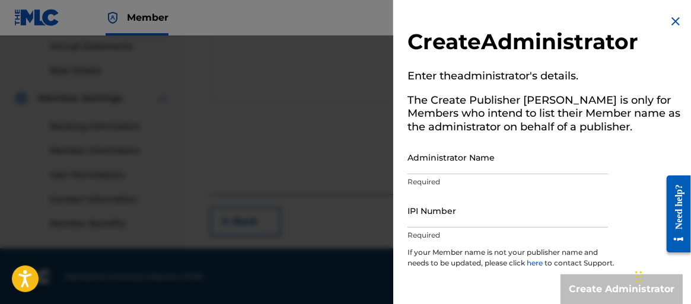
click at [671, 23] on img at bounding box center [675, 21] width 14 height 14
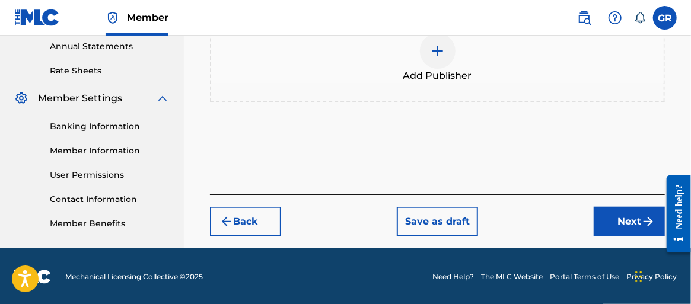
scroll to position [315, 0]
click at [635, 212] on button "Next" at bounding box center [628, 222] width 71 height 30
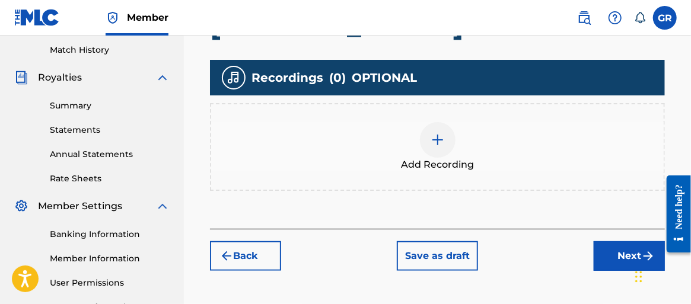
scroll to position [350, 0]
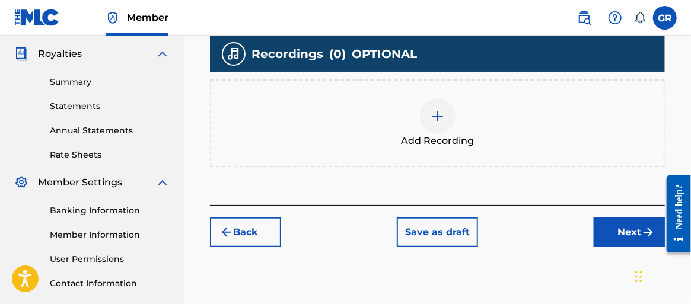
click at [439, 125] on div at bounding box center [438, 116] width 36 height 36
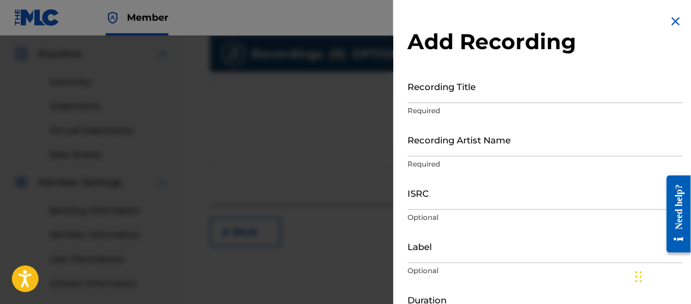
click at [462, 97] on input "Recording Title" at bounding box center [544, 86] width 275 height 34
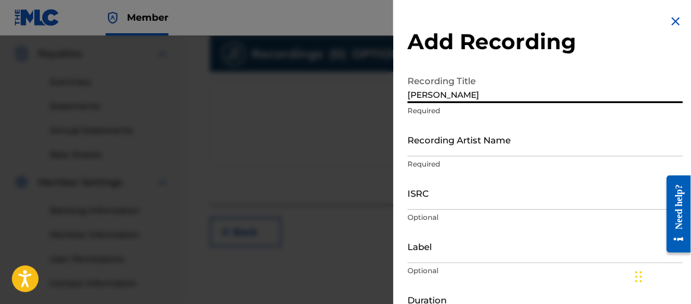
type input "FLORES"
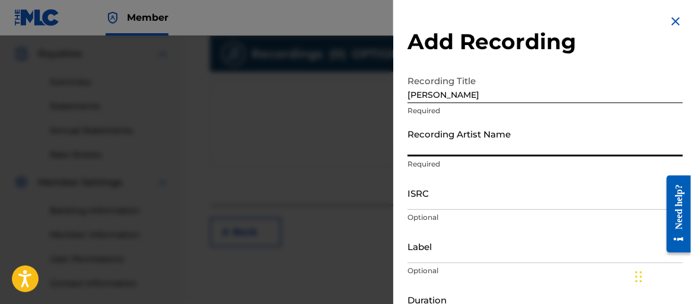
click at [484, 137] on input "Recording Artist Name" at bounding box center [544, 140] width 275 height 34
type input "Gustavo Rodriguez"
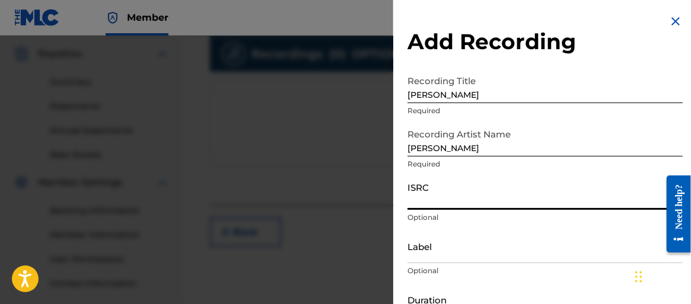
click at [473, 187] on input "ISRC" at bounding box center [544, 193] width 275 height 34
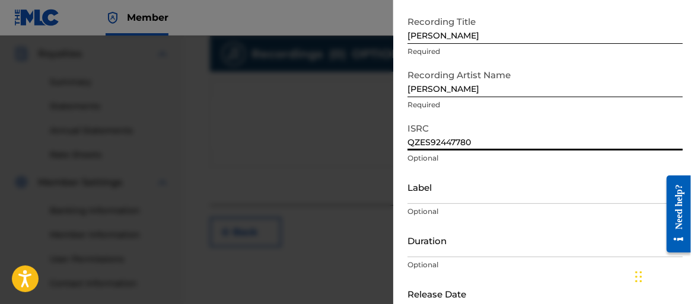
scroll to position [119, 0]
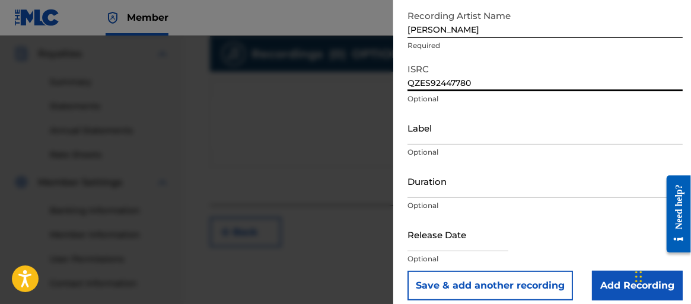
type input "QZES92447780"
select select "7"
select select "2025"
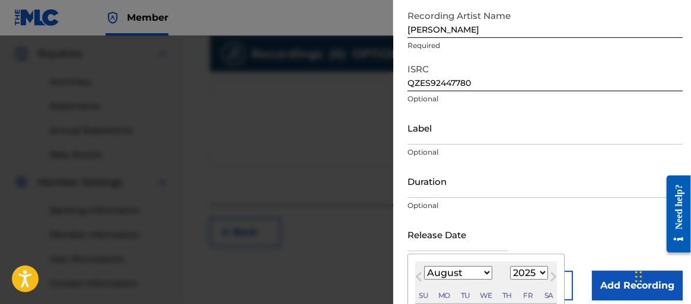
click at [460, 233] on input "text" at bounding box center [457, 235] width 101 height 34
click at [486, 276] on select "January February March April May June July August September October November De…" at bounding box center [458, 273] width 68 height 14
select select "2"
click at [424, 266] on select "January February March April May June July August September October November De…" at bounding box center [458, 273] width 68 height 14
click at [539, 274] on select "1899 1900 1901 1902 1903 1904 1905 1906 1907 1908 1909 1910 1911 1912 1913 1914…" at bounding box center [529, 273] width 38 height 14
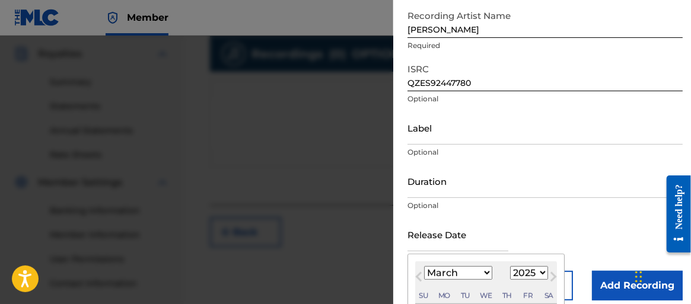
select select "2024"
click at [510, 266] on select "1899 1900 1901 1902 1903 1904 1905 1906 1907 1908 1909 1910 1911 1912 1913 1914…" at bounding box center [529, 273] width 38 height 14
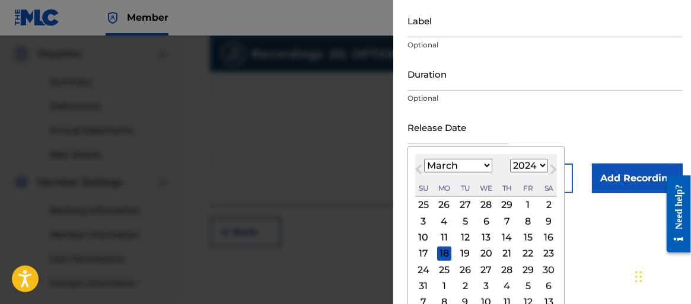
scroll to position [237, 0]
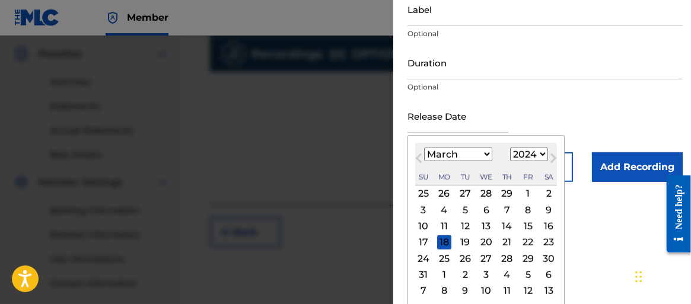
click at [528, 223] on div "15" at bounding box center [528, 226] width 14 height 14
type input "March 15 2024"
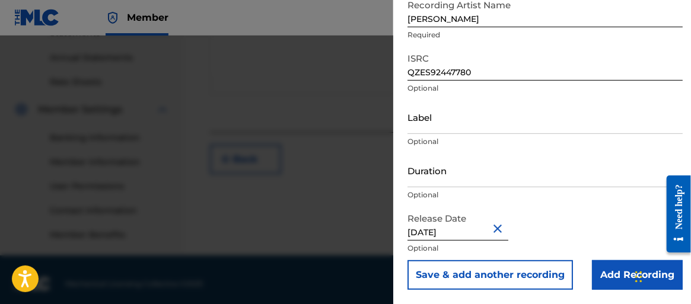
scroll to position [430, 0]
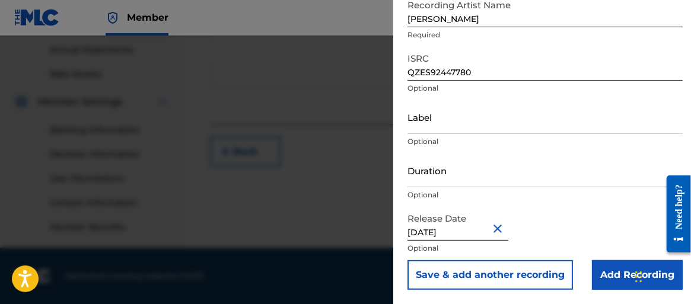
click at [608, 273] on input "Add Recording" at bounding box center [637, 275] width 91 height 30
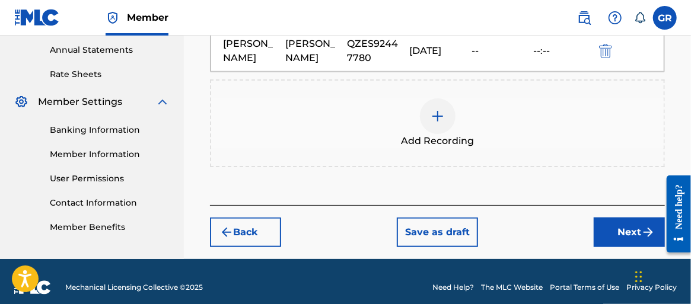
click at [438, 116] on img at bounding box center [437, 116] width 14 height 14
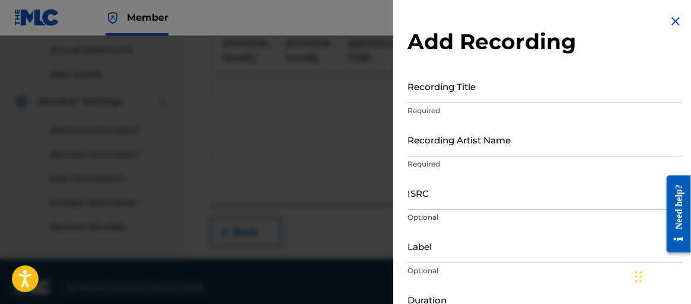
click at [670, 21] on img at bounding box center [675, 21] width 14 height 14
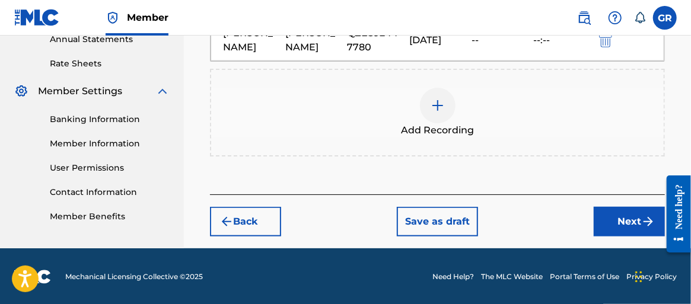
click at [609, 221] on button "Next" at bounding box center [628, 222] width 71 height 30
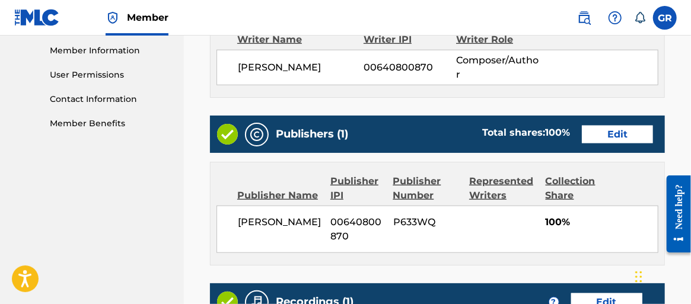
scroll to position [528, 0]
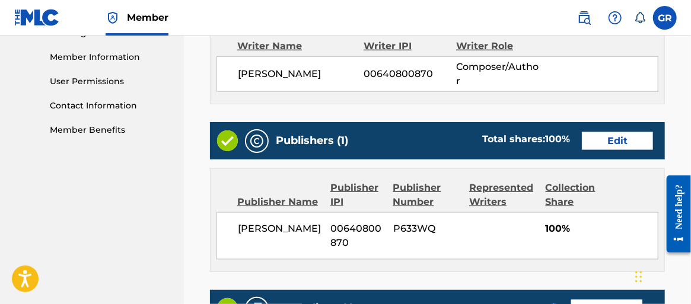
click at [606, 137] on button "Edit" at bounding box center [617, 141] width 71 height 18
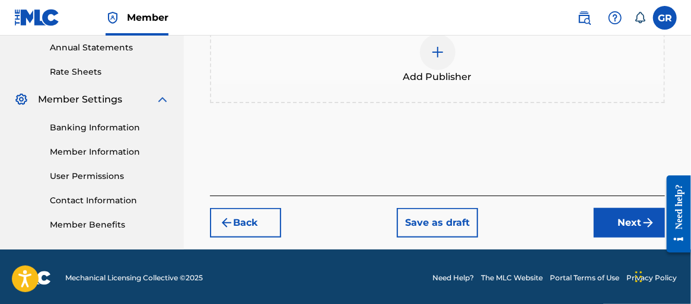
scroll to position [434, 0]
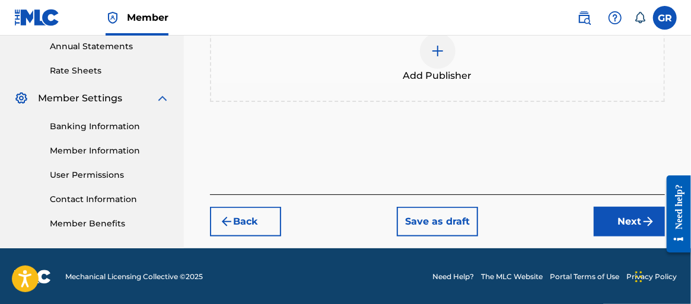
click at [631, 222] on button "Next" at bounding box center [628, 222] width 71 height 30
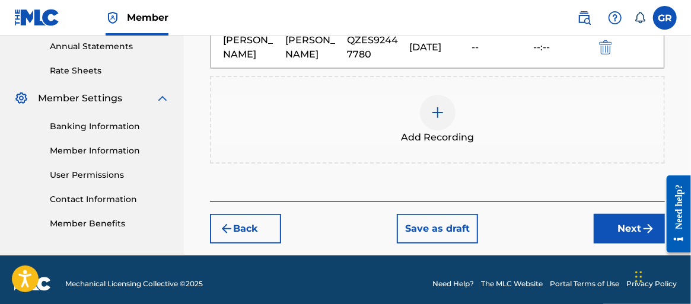
scroll to position [441, 0]
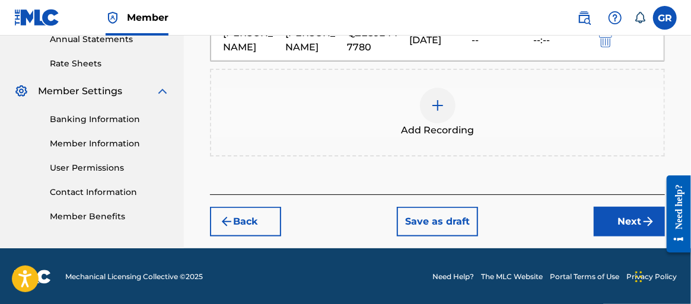
click at [627, 214] on button "Next" at bounding box center [628, 222] width 71 height 30
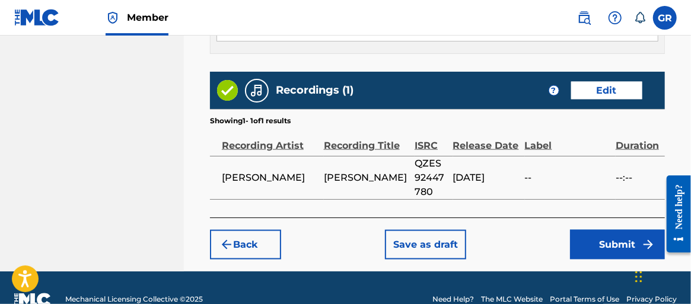
scroll to position [767, 0]
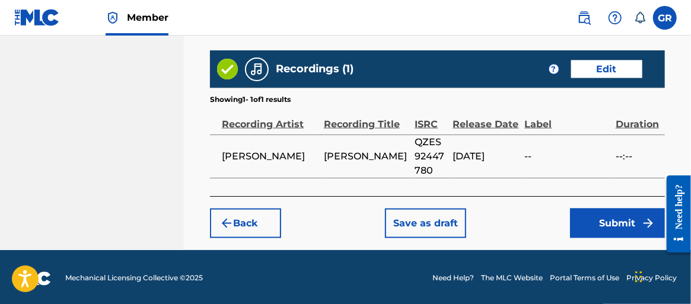
click at [618, 216] on button "Submit" at bounding box center [617, 224] width 95 height 30
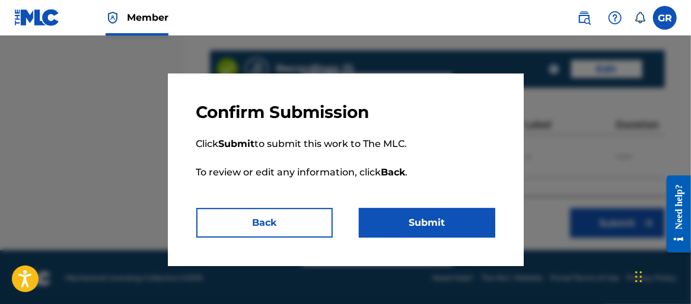
click at [422, 221] on button "Submit" at bounding box center [427, 223] width 136 height 30
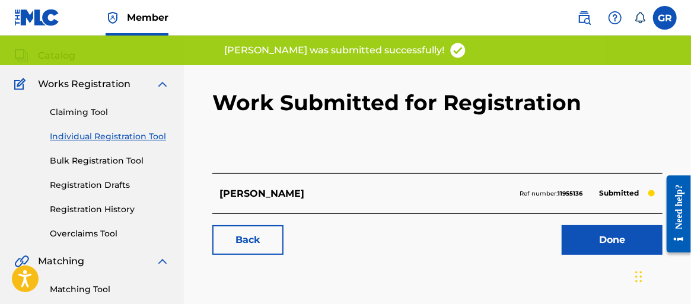
scroll to position [59, 0]
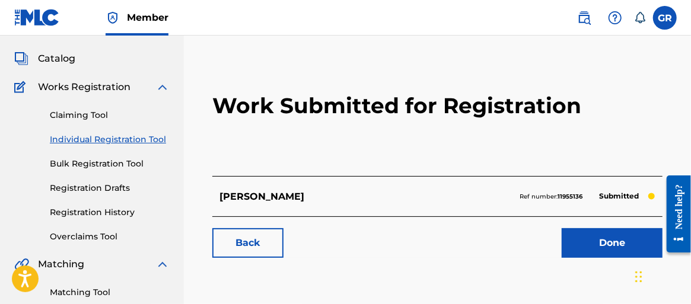
click at [602, 240] on link "Done" at bounding box center [611, 243] width 101 height 30
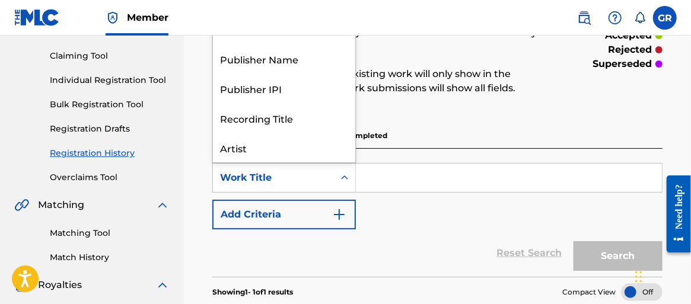
scroll to position [59, 0]
click at [343, 180] on icon "Search Form" at bounding box center [345, 178] width 12 height 12
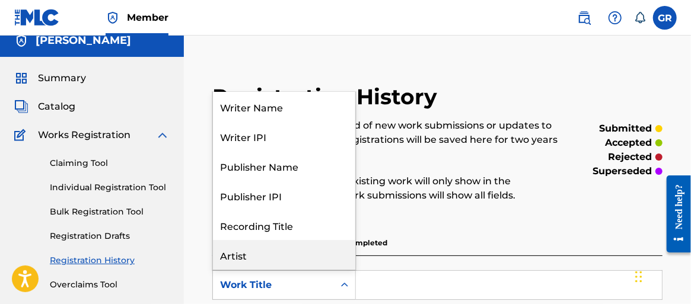
scroll to position [0, 0]
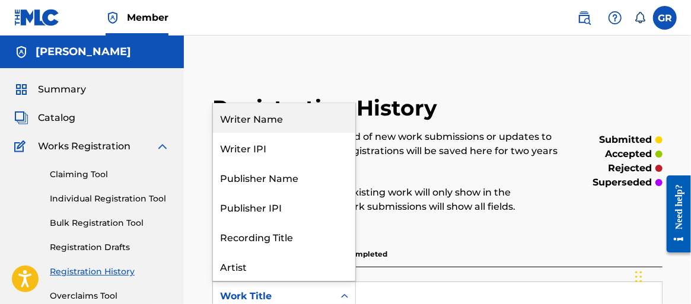
click at [293, 118] on div "Writer Name" at bounding box center [284, 118] width 142 height 30
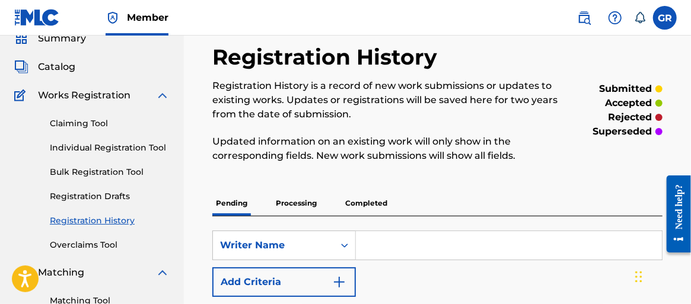
scroll to position [119, 0]
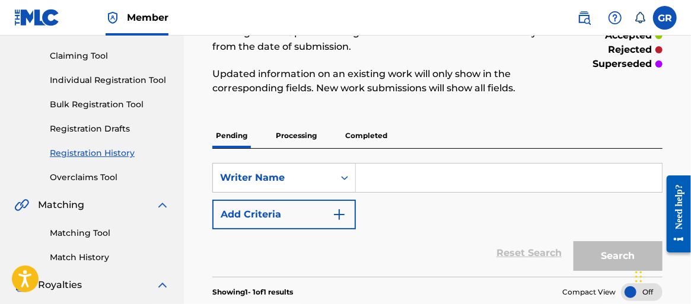
click at [385, 174] on input "Search Form" at bounding box center [509, 178] width 306 height 28
type input "00640800870"
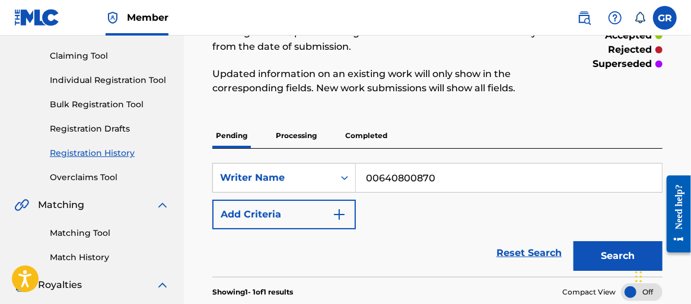
click at [337, 214] on img "Search Form" at bounding box center [339, 214] width 14 height 14
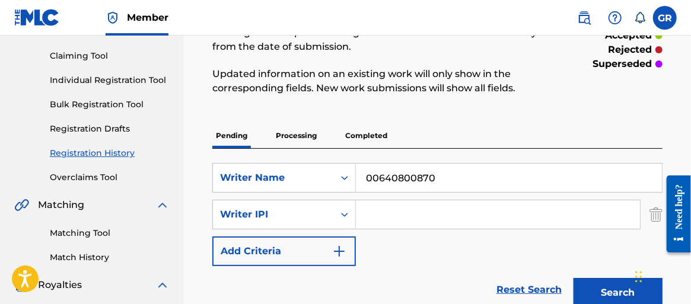
click at [655, 216] on img "Search Form" at bounding box center [655, 215] width 13 height 30
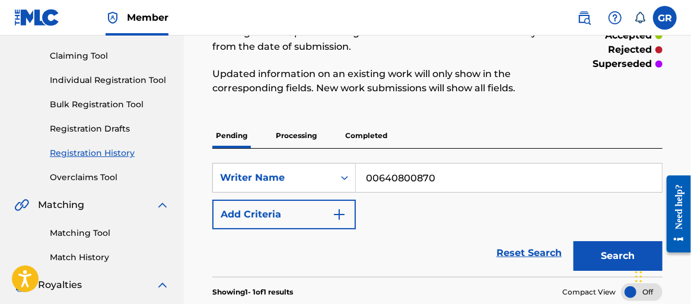
click at [604, 260] on button "Search" at bounding box center [617, 256] width 89 height 30
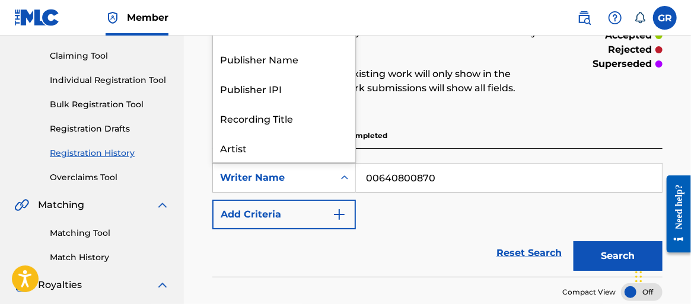
scroll to position [59, 0]
click at [341, 176] on icon "Search Form" at bounding box center [345, 178] width 12 height 12
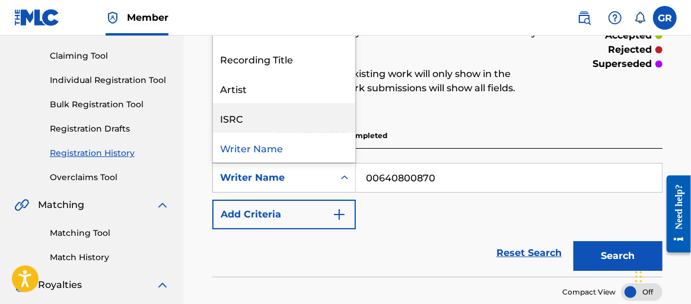
click at [291, 114] on div "ISRC" at bounding box center [284, 118] width 142 height 30
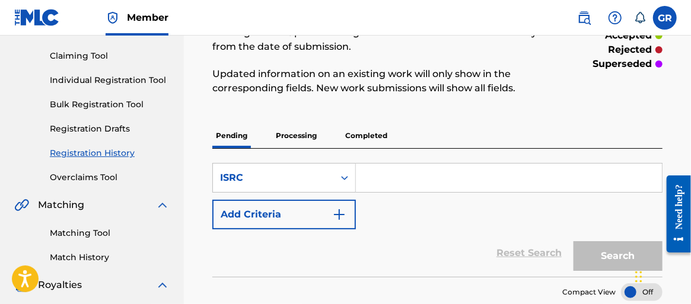
click at [371, 180] on input "Search Form" at bounding box center [509, 178] width 306 height 28
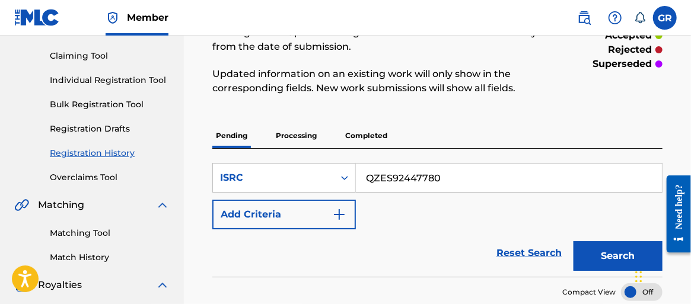
type input "QZES92447780"
click at [615, 254] on button "Search" at bounding box center [617, 256] width 89 height 30
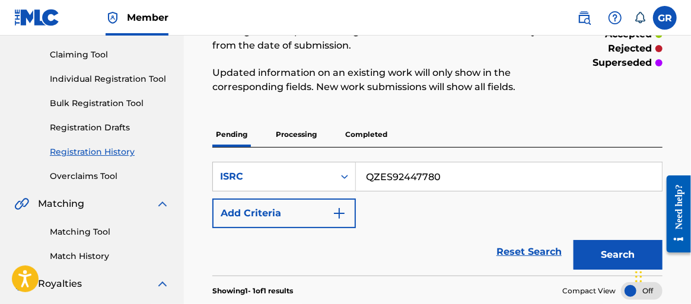
scroll to position [119, 0]
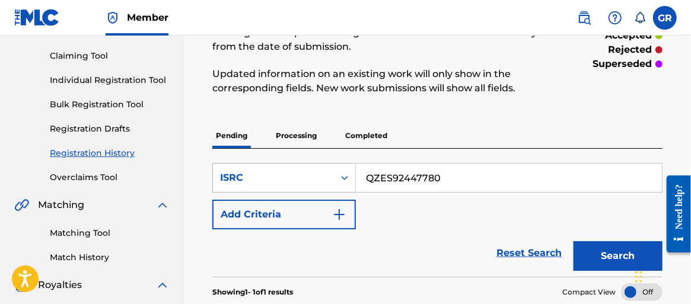
drag, startPoint x: 448, startPoint y: 179, endPoint x: 355, endPoint y: 185, distance: 93.3
click at [355, 184] on div "SearchWithCriteriafe2f7064-2f39-42f8-997b-ee47dce4ce19 ISRC QZES92447780" at bounding box center [437, 178] width 450 height 30
type input "QZK6N2495791"
click at [606, 256] on button "Search" at bounding box center [617, 256] width 89 height 30
click at [445, 175] on input "QZK6N2495791" at bounding box center [509, 178] width 306 height 28
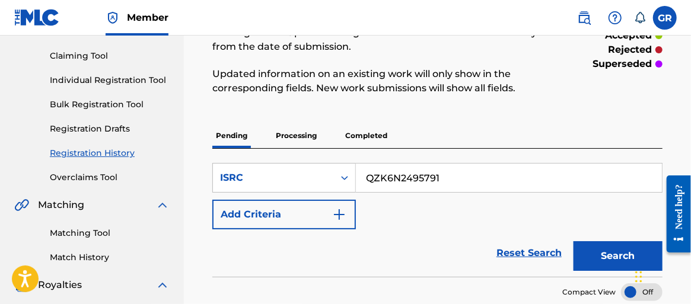
click at [445, 175] on input "QZK6N2495791" at bounding box center [509, 178] width 306 height 28
click at [445, 174] on input "QZK6N2495791" at bounding box center [509, 178] width 306 height 28
click at [617, 252] on button "Search" at bounding box center [617, 256] width 89 height 30
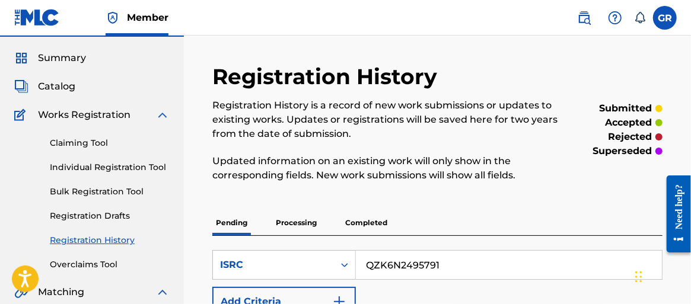
scroll to position [15, 0]
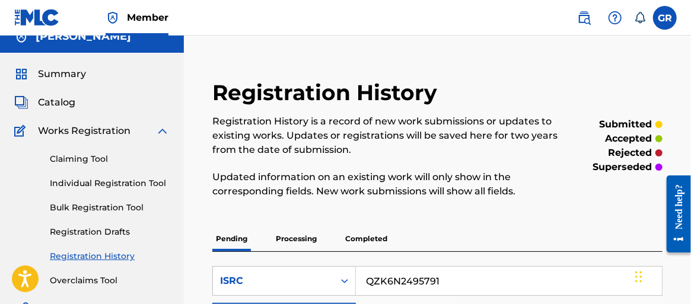
click at [97, 161] on link "Claiming Tool" at bounding box center [110, 159] width 120 height 12
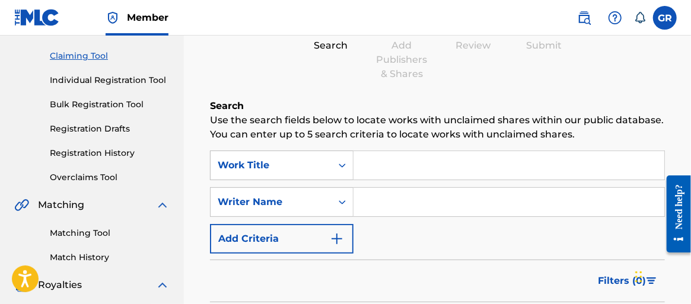
scroll to position [59, 0]
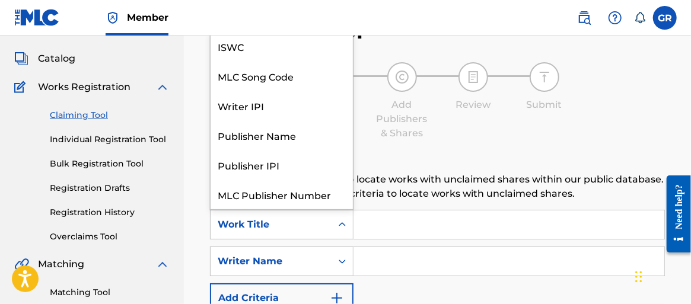
click at [341, 223] on icon "Search Form" at bounding box center [342, 224] width 7 height 4
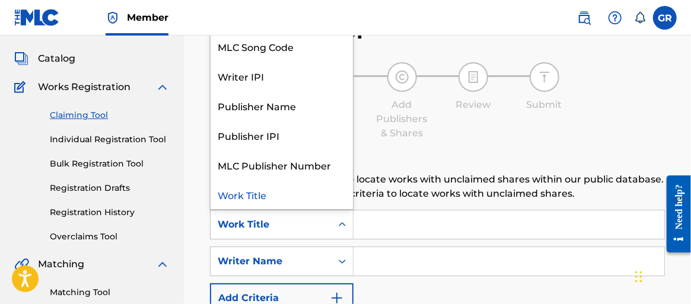
click at [341, 223] on icon "Search Form" at bounding box center [342, 225] width 12 height 12
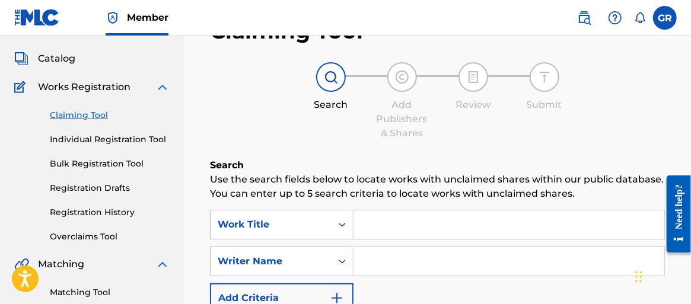
click at [400, 221] on input "Search Form" at bounding box center [508, 224] width 311 height 28
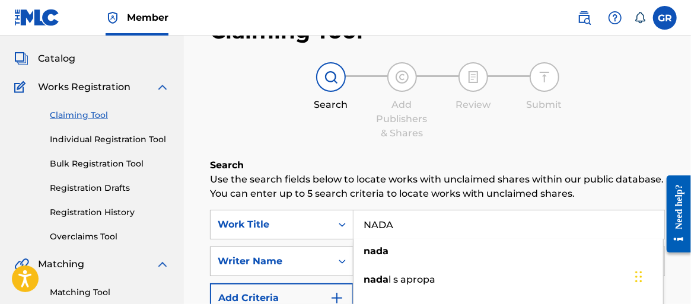
type input "NADA"
click at [308, 260] on div "Writer Name" at bounding box center [271, 261] width 107 height 14
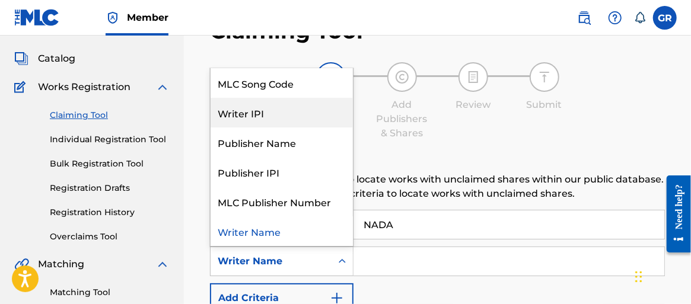
click at [274, 113] on div "Writer IPI" at bounding box center [281, 113] width 142 height 30
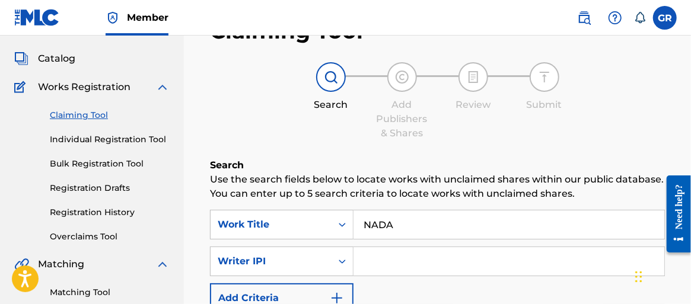
click at [395, 257] on input "Search Form" at bounding box center [508, 261] width 311 height 28
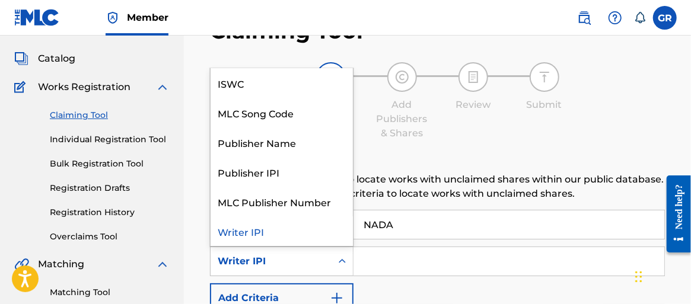
click at [344, 262] on icon "Search Form" at bounding box center [342, 261] width 7 height 4
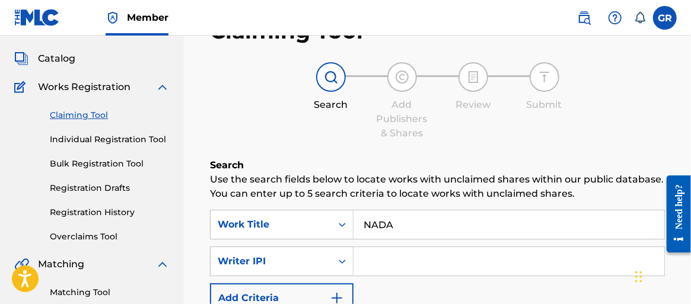
click at [384, 261] on input "Search Form" at bounding box center [508, 261] width 311 height 28
click at [413, 262] on input "0064080070" at bounding box center [508, 261] width 311 height 28
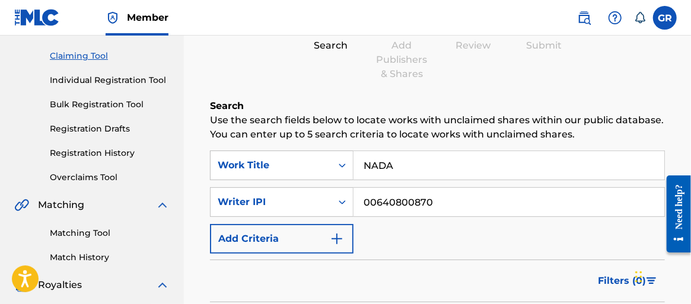
scroll to position [178, 0]
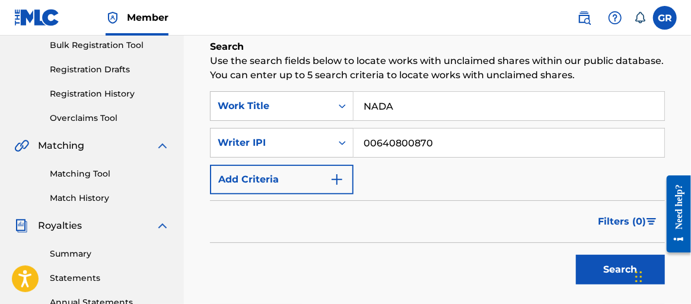
type input "00640800870"
click at [338, 176] on img "Search Form" at bounding box center [337, 180] width 14 height 14
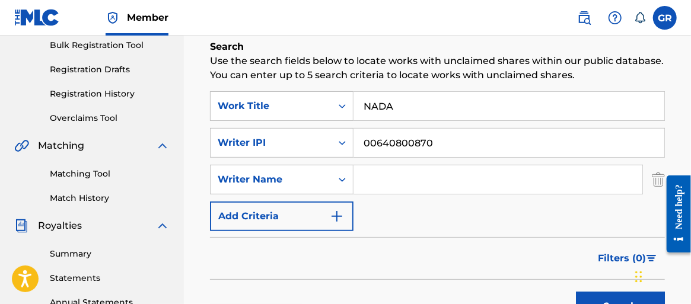
click at [376, 182] on input "Search Form" at bounding box center [497, 179] width 289 height 28
click at [659, 178] on div at bounding box center [673, 214] width 33 height 95
click at [652, 181] on img "Search Form" at bounding box center [658, 180] width 13 height 30
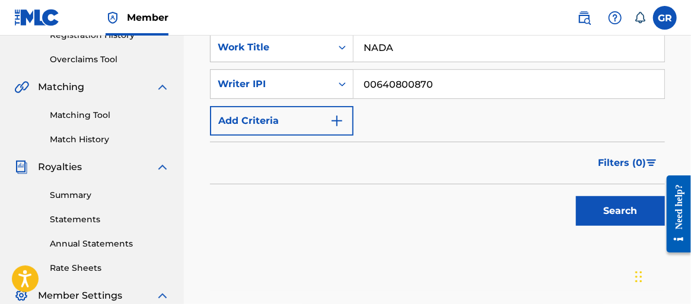
scroll to position [237, 0]
click at [598, 205] on button "Search" at bounding box center [620, 211] width 89 height 30
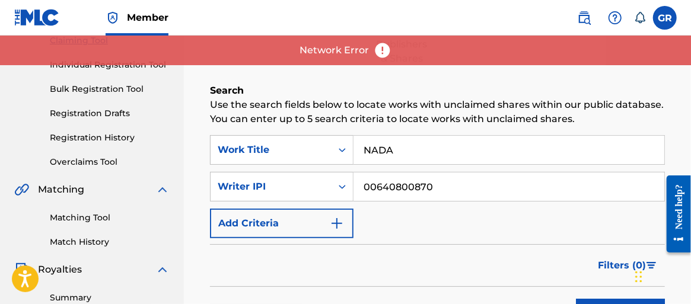
scroll to position [15, 0]
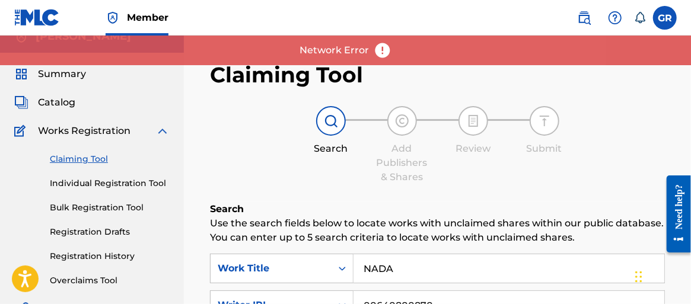
click at [120, 184] on link "Individual Registration Tool" at bounding box center [110, 183] width 120 height 12
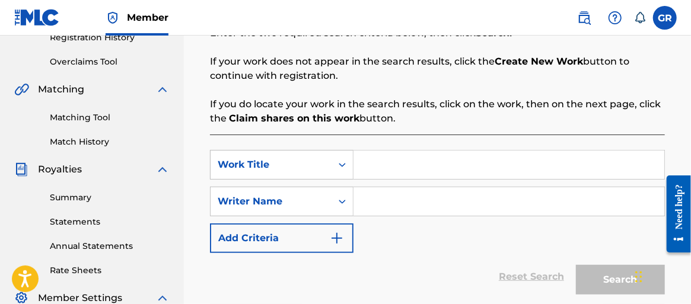
scroll to position [237, 0]
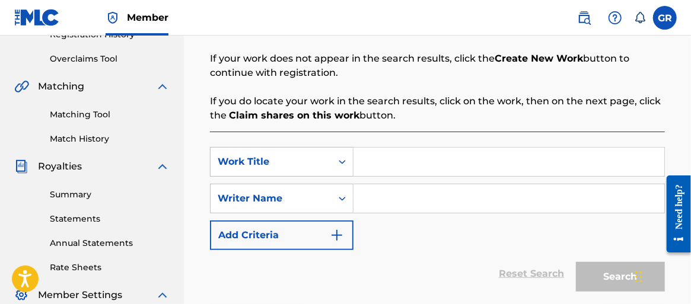
click at [375, 166] on input "Search Form" at bounding box center [508, 162] width 311 height 28
type input "NADA"
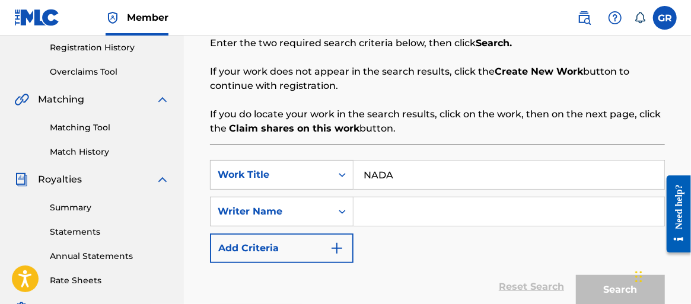
scroll to position [296, 0]
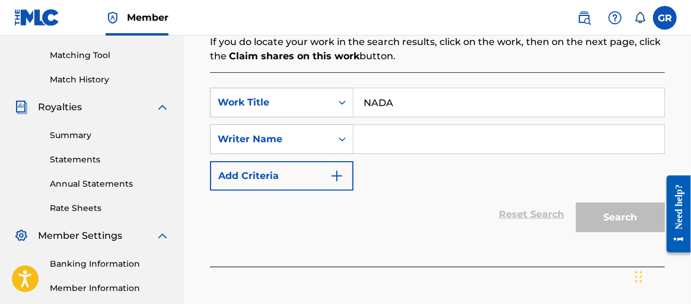
click at [371, 139] on input "Search Form" at bounding box center [508, 139] width 311 height 28
click at [414, 138] on input "Search Form" at bounding box center [508, 139] width 311 height 28
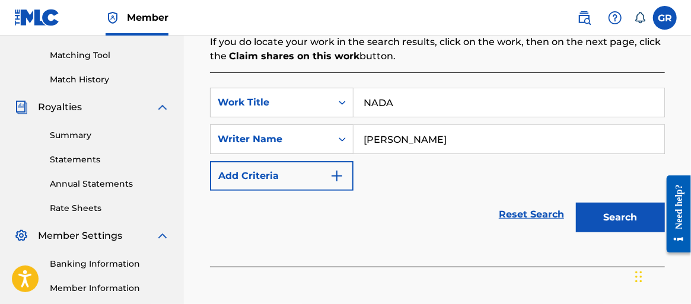
click at [625, 216] on button "Search" at bounding box center [620, 218] width 89 height 30
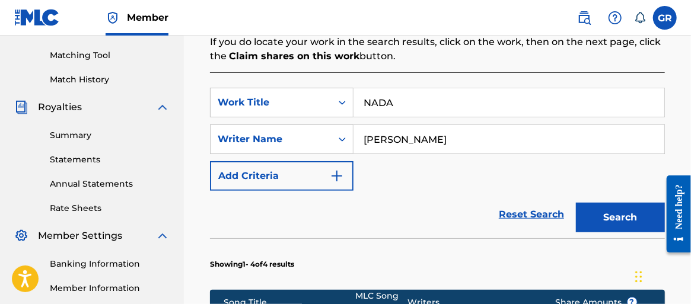
click at [481, 142] on input "Gustavo Rodriguez" at bounding box center [508, 139] width 311 height 28
type input "Gustavo Rodriguez Music"
click at [620, 210] on button "Search" at bounding box center [620, 218] width 89 height 30
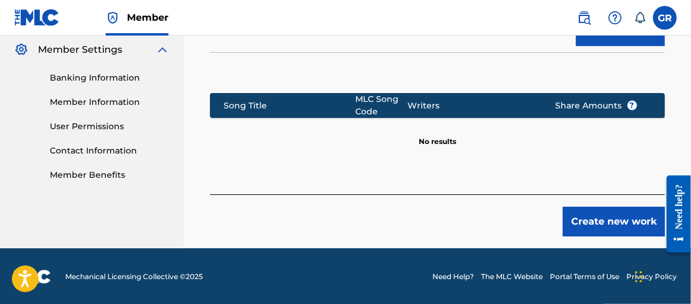
scroll to position [483, 0]
click at [593, 218] on button "Create new work" at bounding box center [614, 222] width 102 height 30
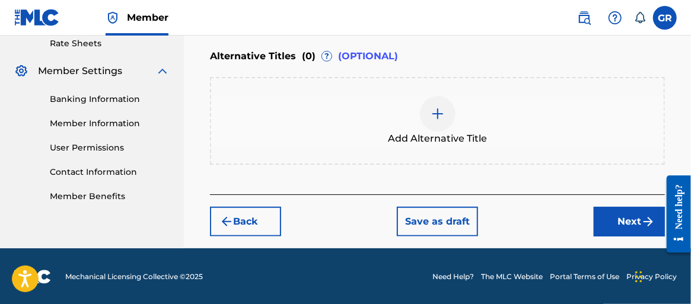
scroll to position [461, 0]
click at [636, 213] on button "Next" at bounding box center [628, 222] width 71 height 30
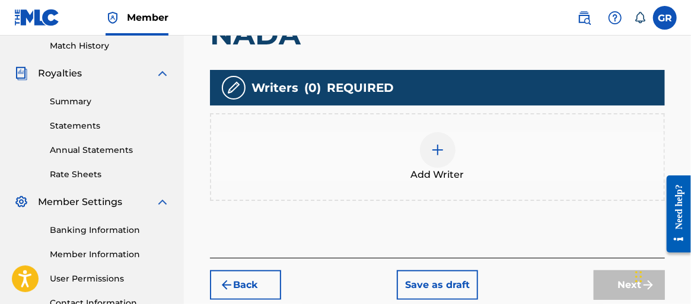
scroll to position [231, 0]
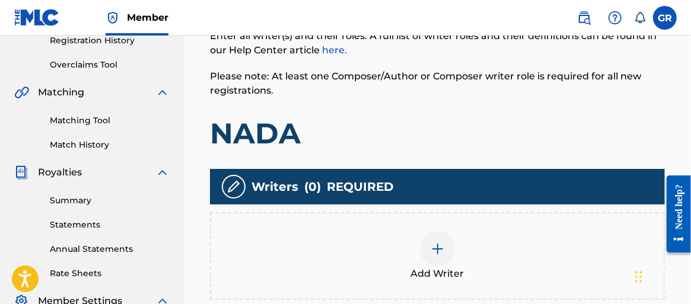
click at [436, 245] on img at bounding box center [437, 249] width 14 height 14
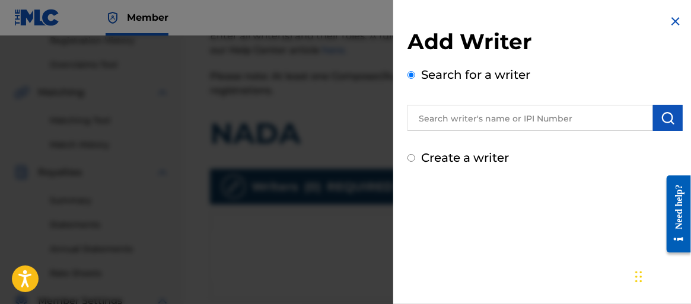
click at [490, 119] on input "text" at bounding box center [529, 118] width 245 height 26
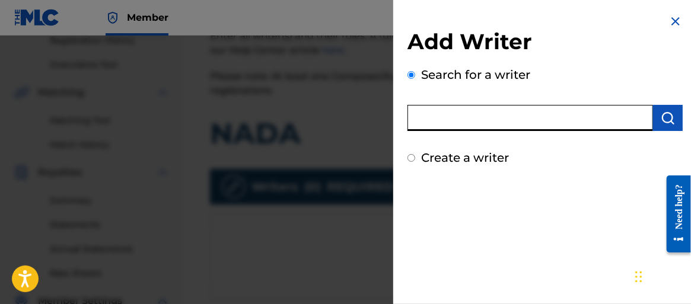
type input "Gustavo Rodriguez"
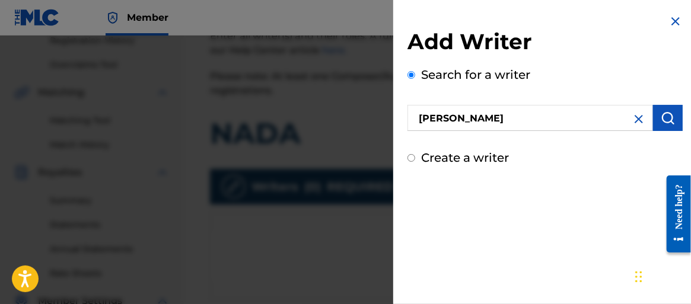
click at [411, 156] on input "Create a writer" at bounding box center [411, 158] width 8 height 8
radio input "false"
radio input "true"
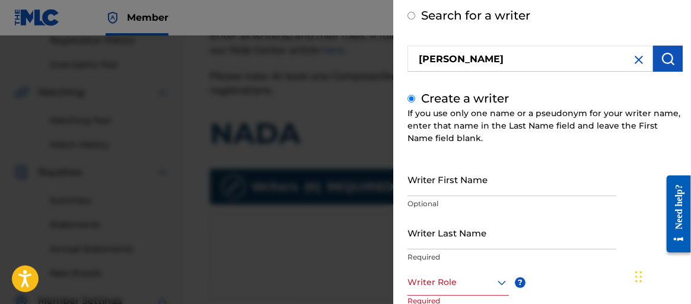
scroll to position [119, 0]
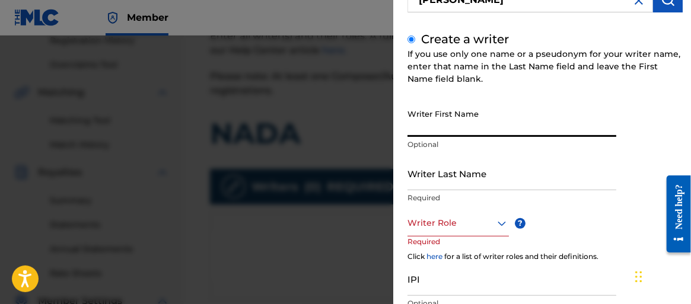
click at [498, 122] on input "Writer First Name" at bounding box center [511, 120] width 209 height 34
type input "[PERSON_NAME]"
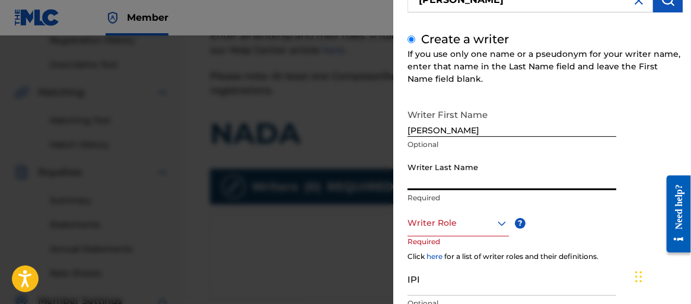
click at [470, 187] on input "Writer Last Name" at bounding box center [511, 174] width 209 height 34
type input "[PERSON_NAME]"
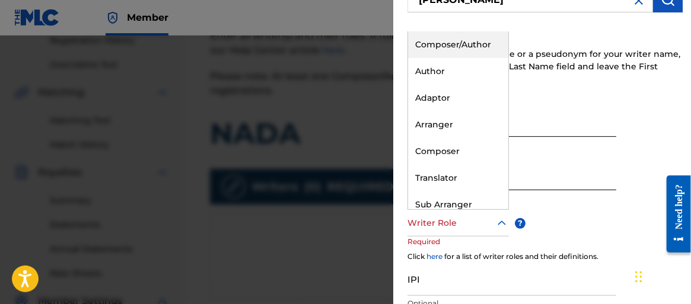
click at [500, 220] on icon at bounding box center [501, 223] width 14 height 14
click at [454, 41] on div "Composer/Author" at bounding box center [458, 44] width 100 height 27
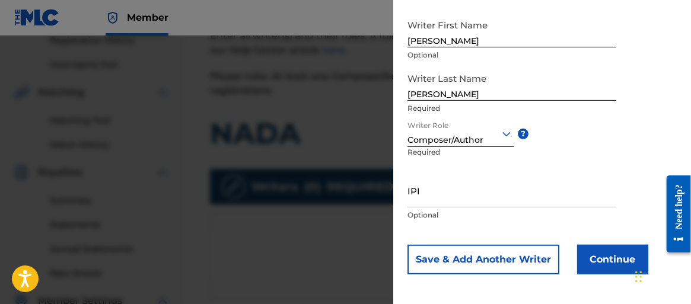
scroll to position [210, 0]
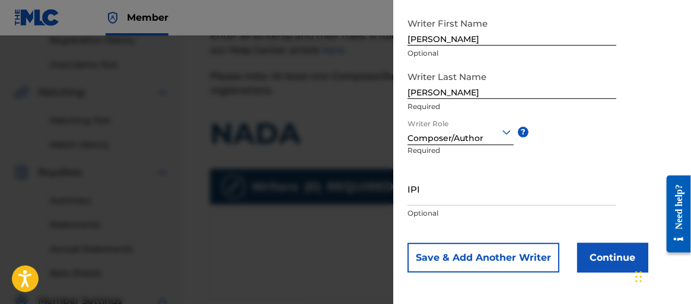
click at [437, 200] on input "IPI" at bounding box center [511, 189] width 209 height 34
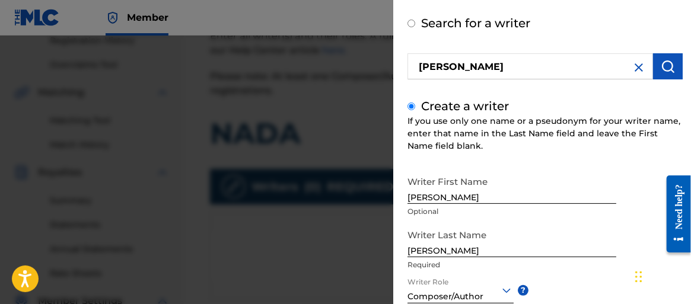
scroll to position [32, 0]
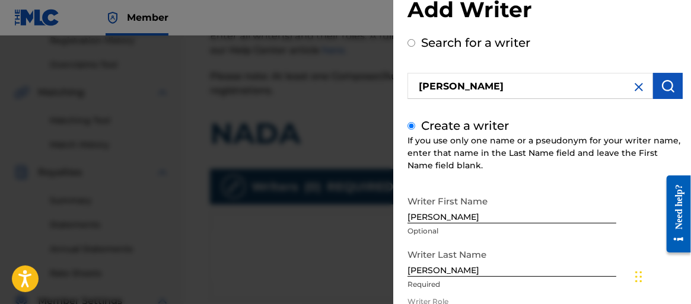
type input "00640800870"
click at [634, 88] on img at bounding box center [638, 87] width 14 height 14
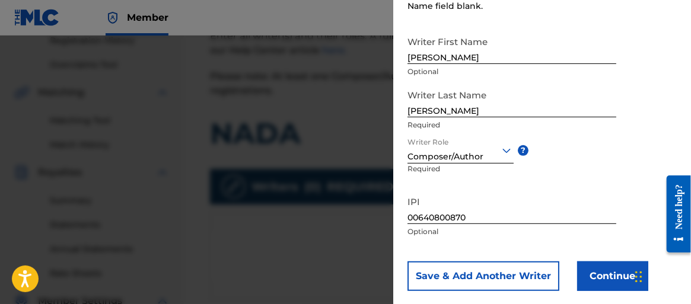
scroll to position [210, 0]
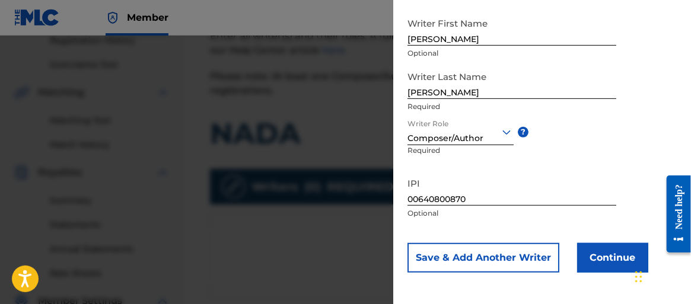
click at [619, 253] on button "Continue" at bounding box center [612, 258] width 71 height 30
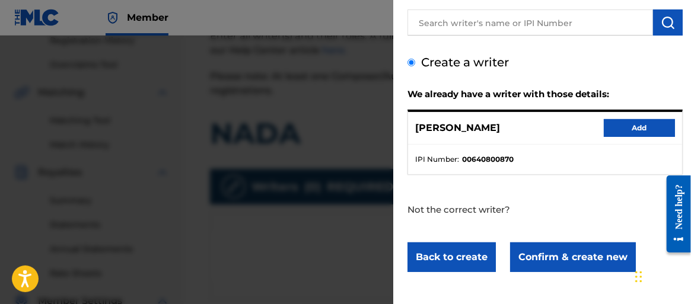
scroll to position [95, 0]
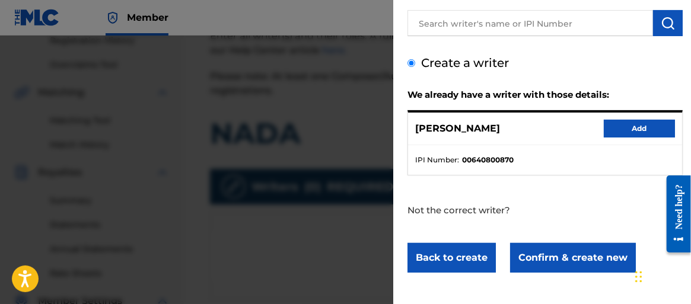
click at [634, 124] on button "Add" at bounding box center [639, 129] width 71 height 18
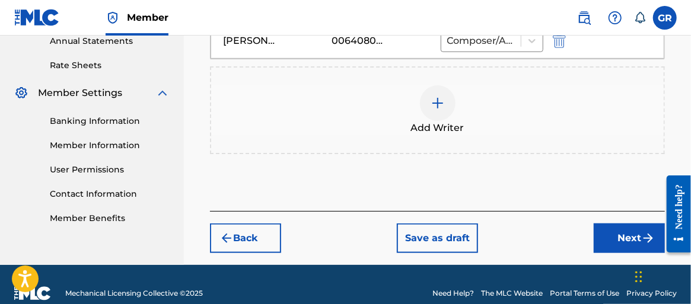
scroll to position [456, 0]
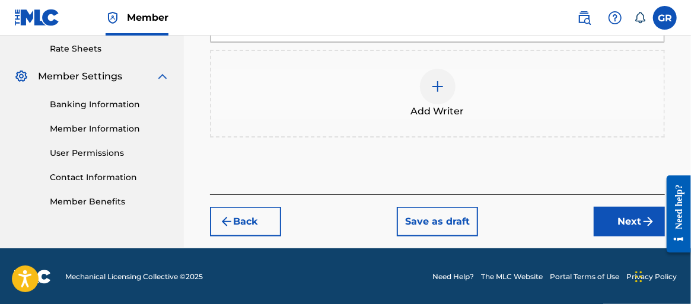
click at [625, 215] on button "Next" at bounding box center [628, 222] width 71 height 30
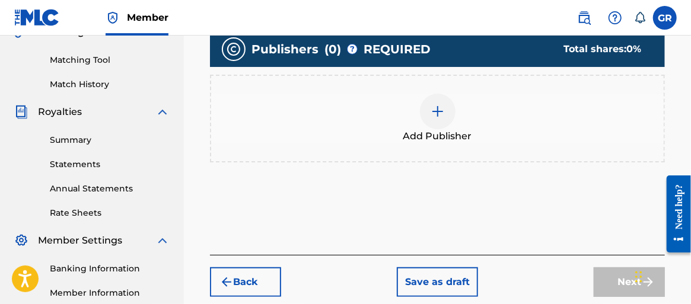
scroll to position [290, 0]
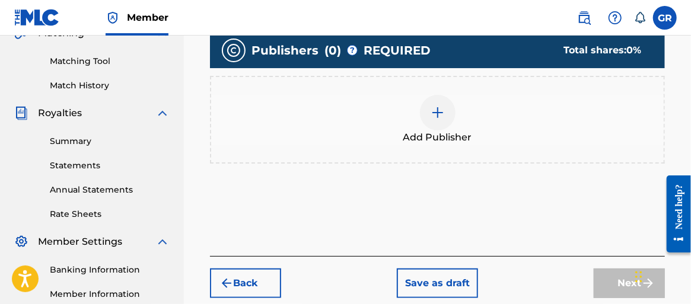
click at [443, 111] on img at bounding box center [437, 113] width 14 height 14
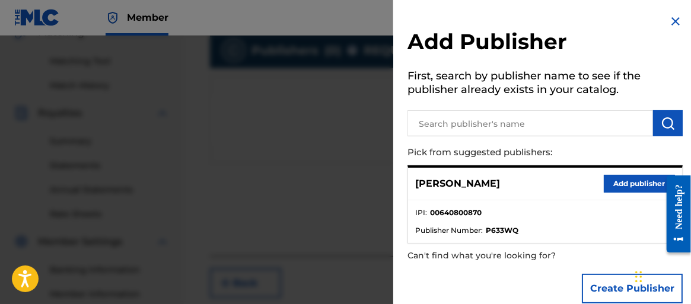
click at [615, 182] on button "Add publisher" at bounding box center [639, 184] width 71 height 18
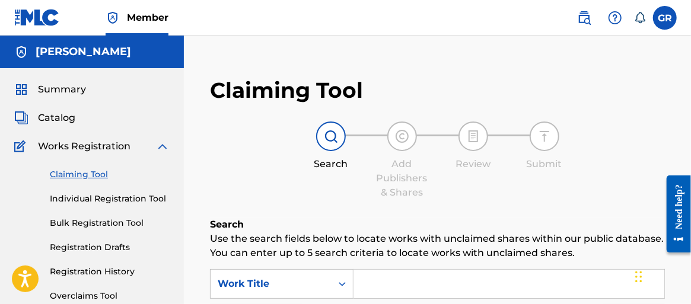
click at [87, 195] on link "Individual Registration Tool" at bounding box center [110, 199] width 120 height 12
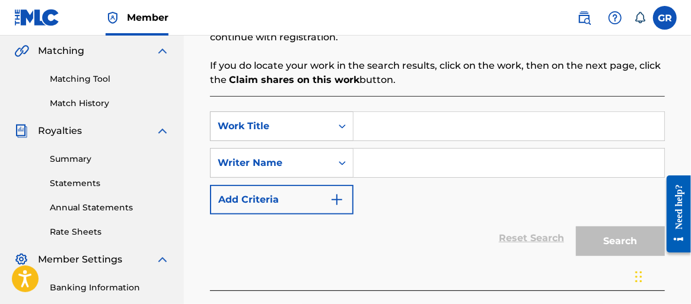
scroll to position [296, 0]
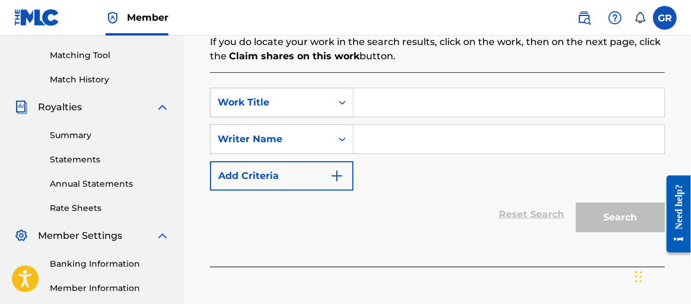
click at [393, 113] on input "Search Form" at bounding box center [508, 102] width 311 height 28
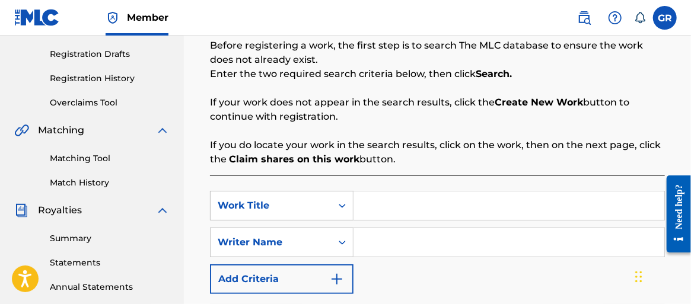
scroll to position [178, 0]
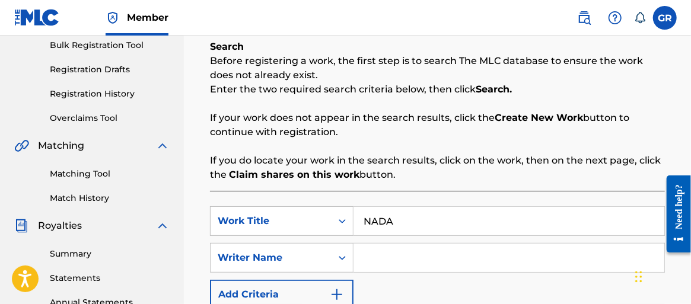
type input "NADA"
click at [382, 259] on input "Search Form" at bounding box center [508, 258] width 311 height 28
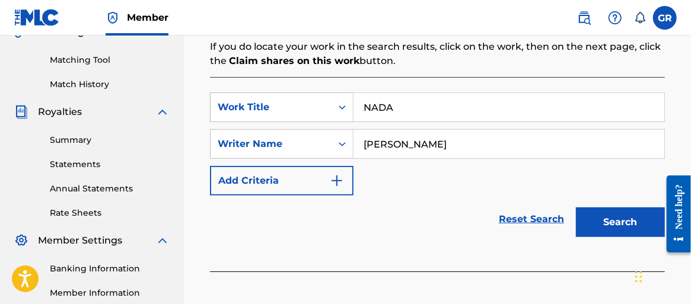
scroll to position [296, 0]
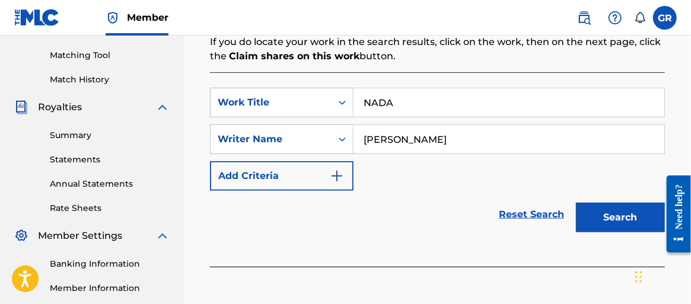
click at [607, 218] on button "Search" at bounding box center [620, 218] width 89 height 30
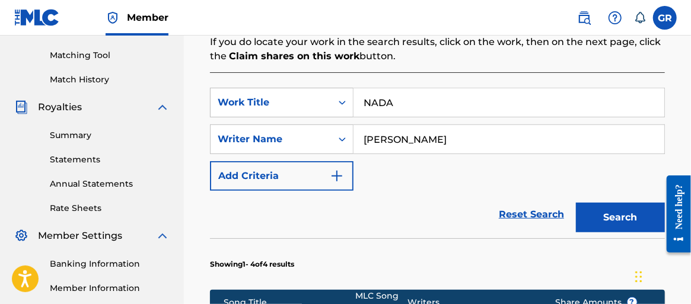
click at [493, 143] on input "Gustavo Rodriguez" at bounding box center [508, 139] width 311 height 28
type input "Gustavo Rodriguez Music"
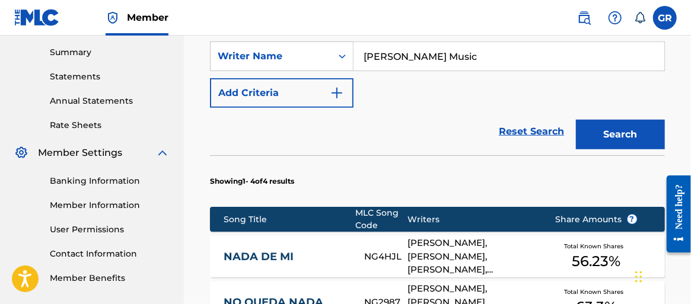
scroll to position [356, 0]
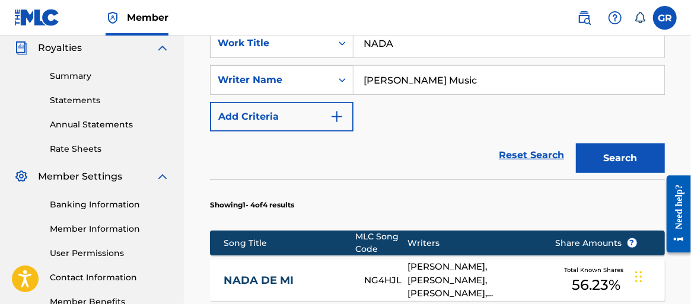
click at [610, 148] on button "Search" at bounding box center [620, 158] width 89 height 30
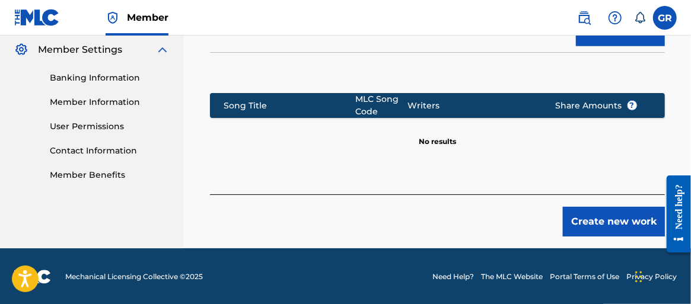
click at [581, 221] on button "Create new work" at bounding box center [614, 222] width 102 height 30
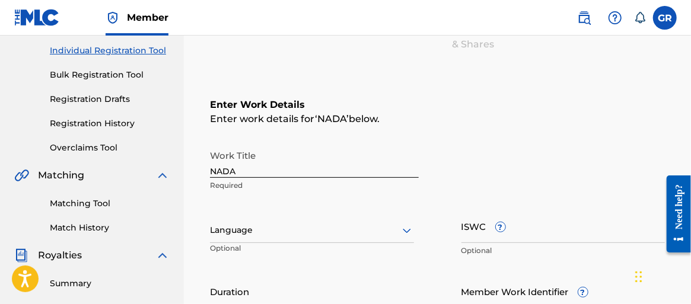
scroll to position [165, 0]
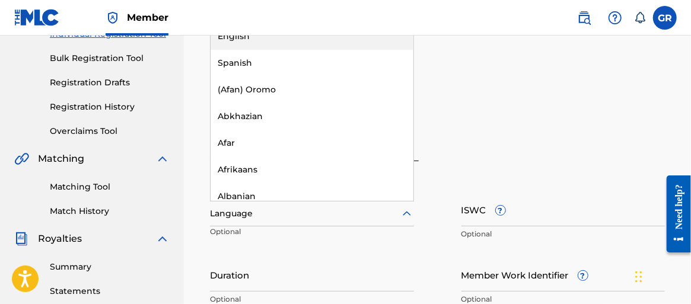
click at [407, 209] on icon at bounding box center [407, 214] width 14 height 14
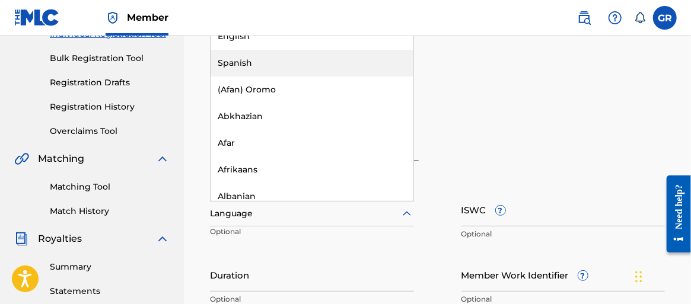
click at [270, 61] on div "Spanish" at bounding box center [311, 63] width 203 height 27
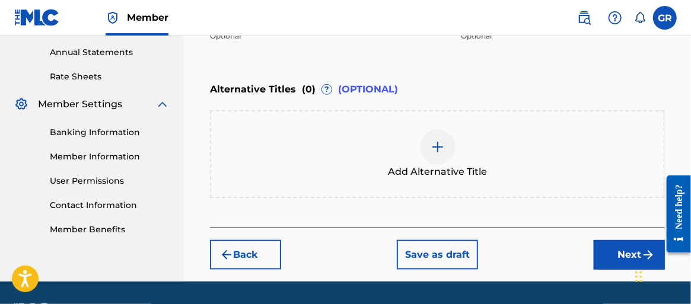
scroll to position [461, 0]
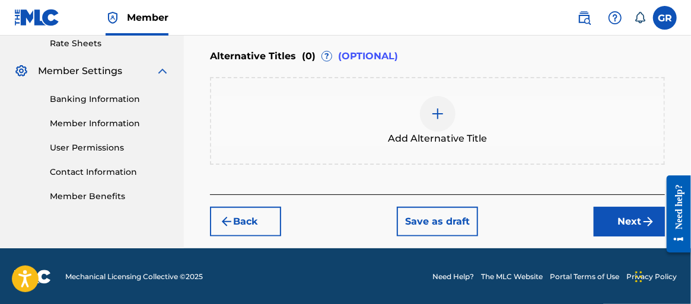
click at [625, 218] on button "Next" at bounding box center [628, 222] width 71 height 30
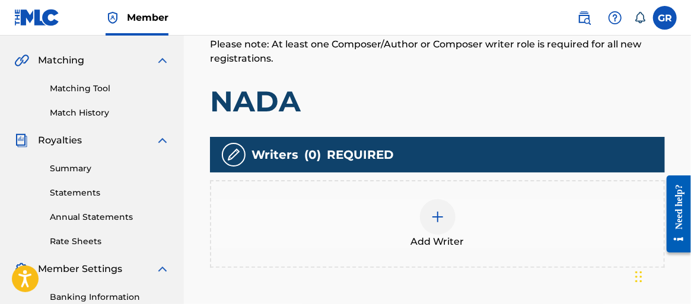
scroll to position [290, 0]
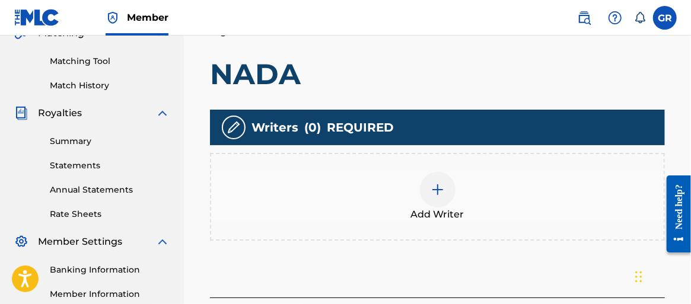
click at [436, 191] on img at bounding box center [437, 190] width 14 height 14
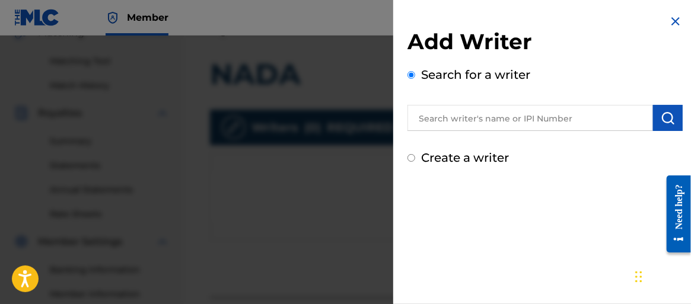
click at [411, 159] on input "Create a writer" at bounding box center [411, 158] width 8 height 8
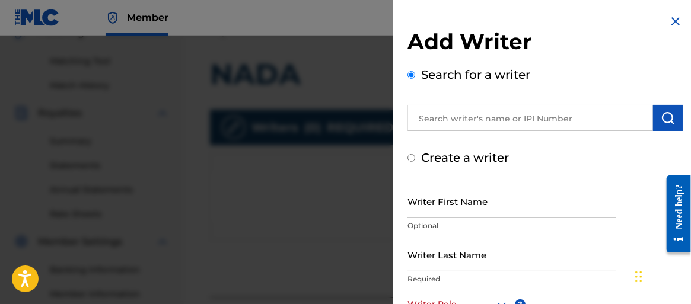
radio input "false"
radio input "true"
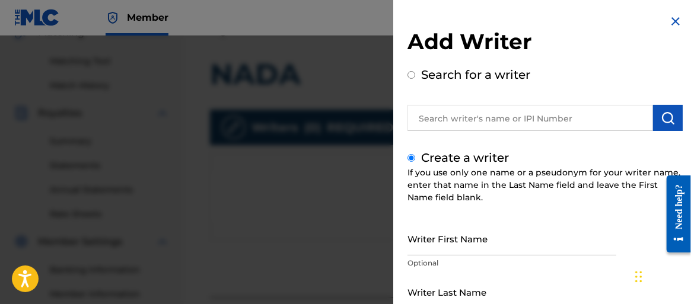
click at [510, 120] on input "text" at bounding box center [529, 118] width 245 height 26
radio input "true"
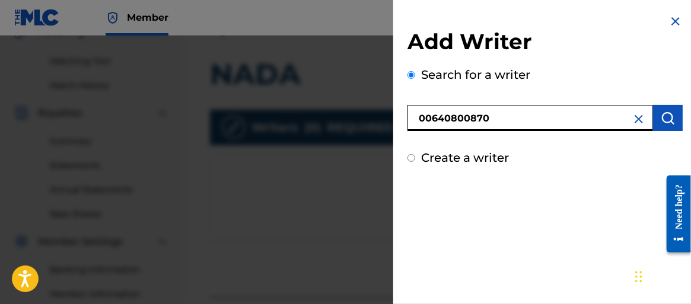
type input "00640800870"
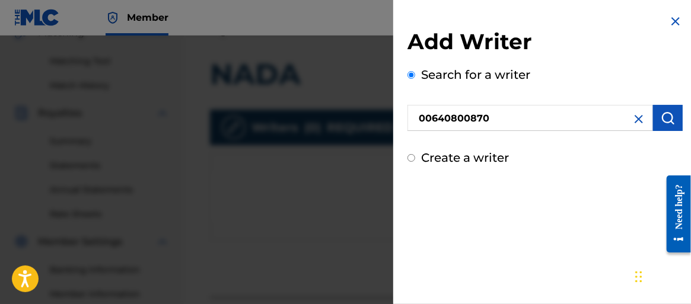
click at [666, 117] on img "submit" at bounding box center [667, 118] width 14 height 14
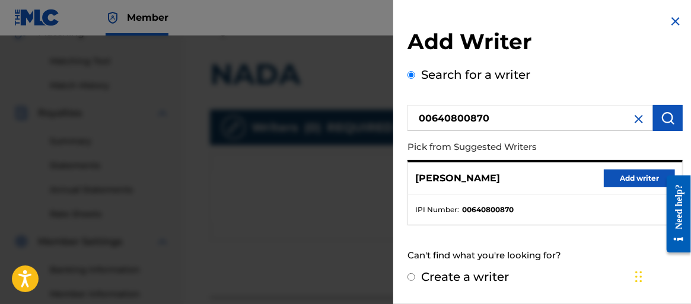
click at [621, 178] on button "Add writer" at bounding box center [639, 179] width 71 height 18
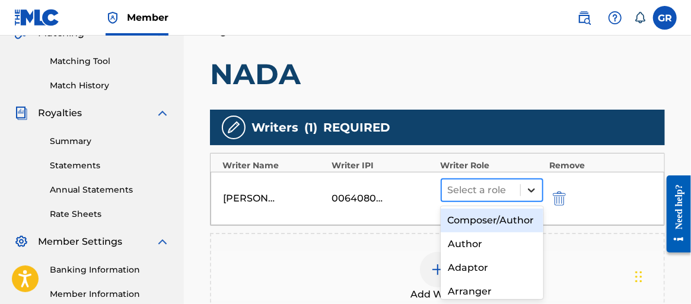
click at [528, 189] on icon at bounding box center [531, 190] width 12 height 12
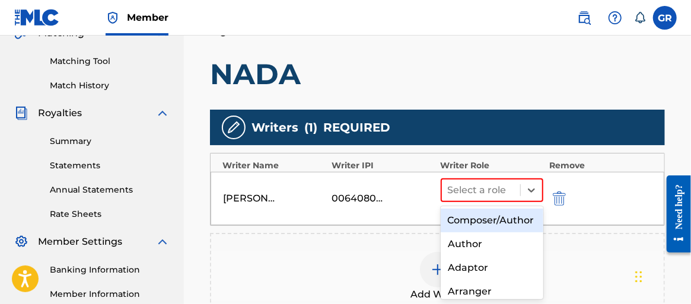
click at [480, 228] on div "Composer/Author" at bounding box center [491, 221] width 103 height 24
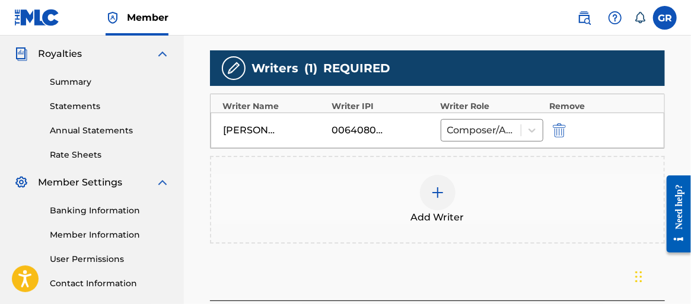
scroll to position [409, 0]
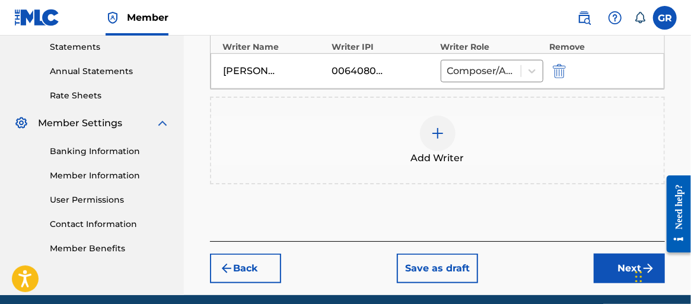
click at [622, 264] on button "Next" at bounding box center [628, 269] width 71 height 30
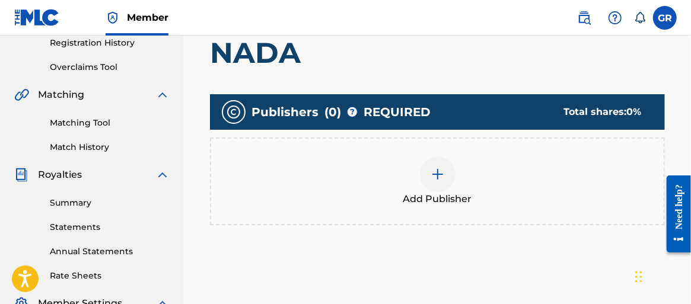
scroll to position [231, 0]
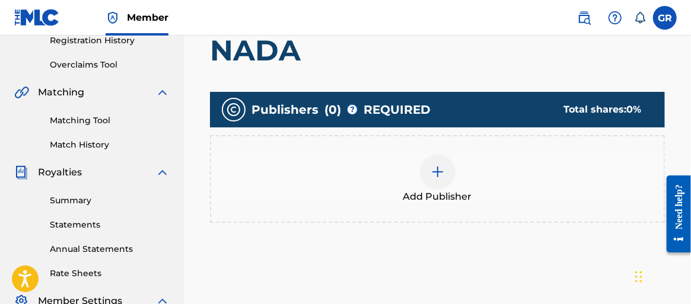
click at [434, 174] on img at bounding box center [437, 172] width 14 height 14
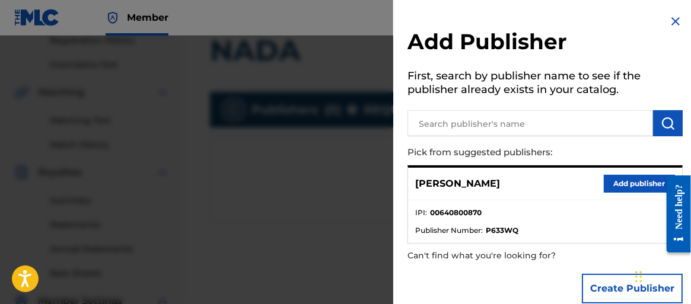
click at [535, 122] on input "text" at bounding box center [529, 123] width 245 height 26
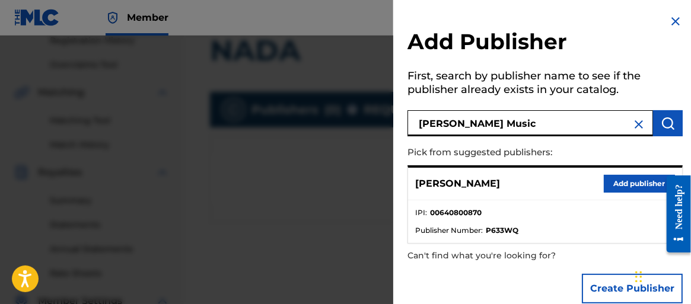
type input "Gustavo Rodriguez Music"
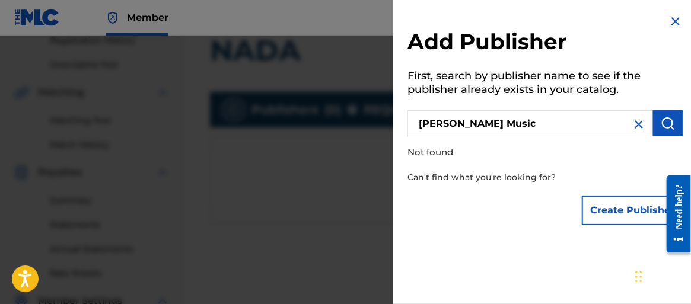
click at [609, 209] on button "Create Publisher" at bounding box center [632, 211] width 101 height 30
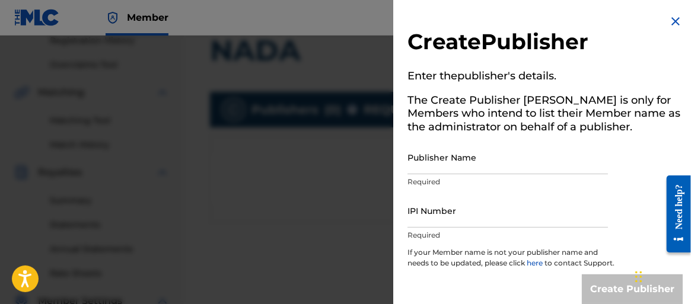
click at [467, 161] on input "Publisher Name" at bounding box center [507, 158] width 200 height 34
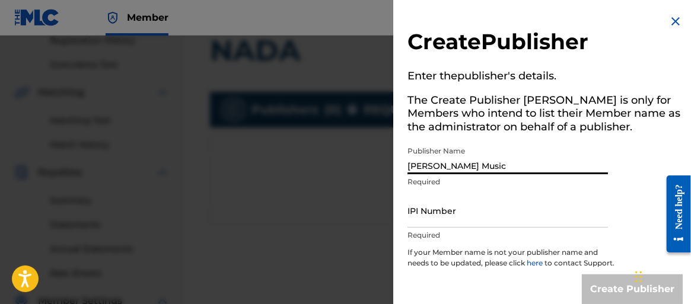
type input "Gustavo Rodriguez Music"
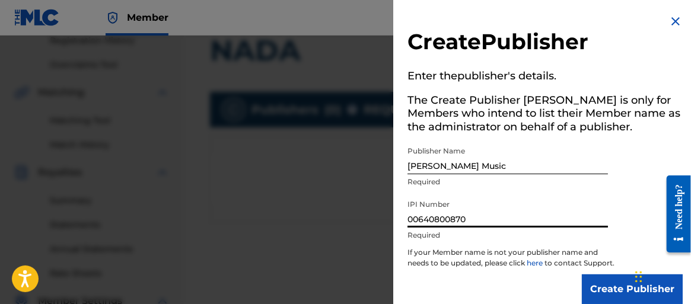
scroll to position [25, 0]
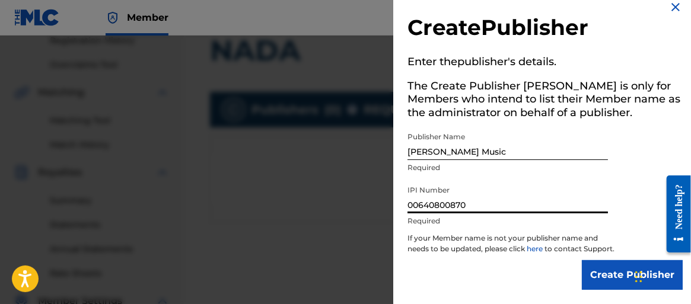
type input "00640800870"
click at [595, 276] on input "Create Publisher" at bounding box center [632, 275] width 101 height 30
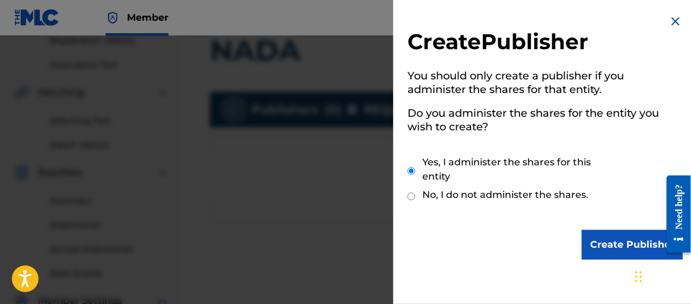
scroll to position [0, 0]
click at [408, 196] on input "No, I do not administer the shares." at bounding box center [411, 196] width 8 height 11
radio input "true"
click at [670, 21] on img at bounding box center [675, 21] width 14 height 14
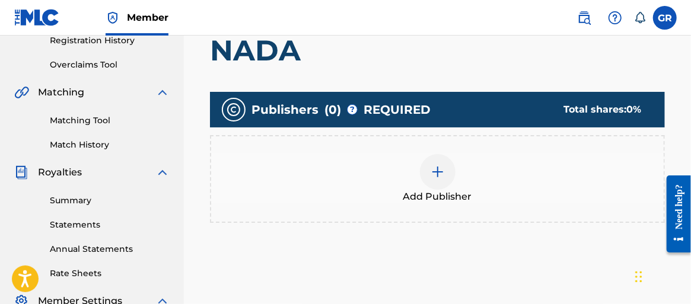
click at [439, 171] on img at bounding box center [437, 172] width 14 height 14
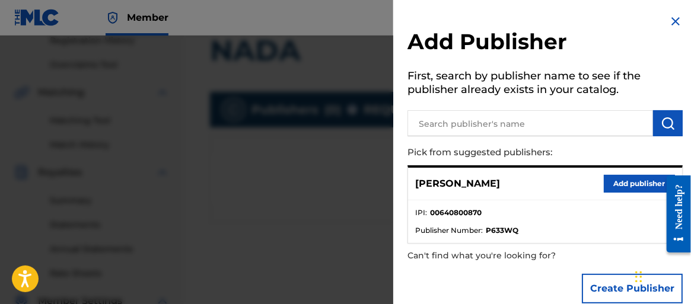
click at [630, 183] on button "Add publisher" at bounding box center [639, 184] width 71 height 18
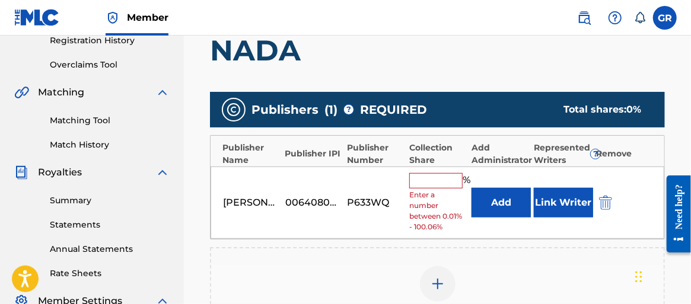
click at [436, 178] on input "text" at bounding box center [435, 180] width 53 height 15
type input "100"
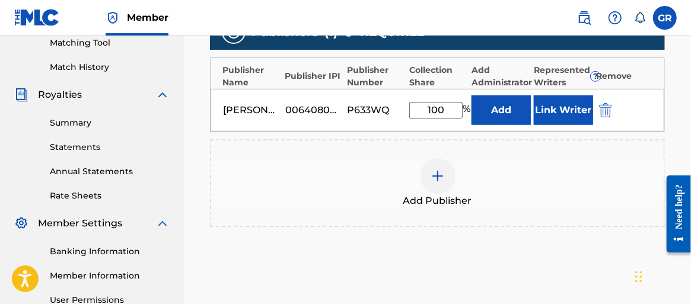
scroll to position [290, 0]
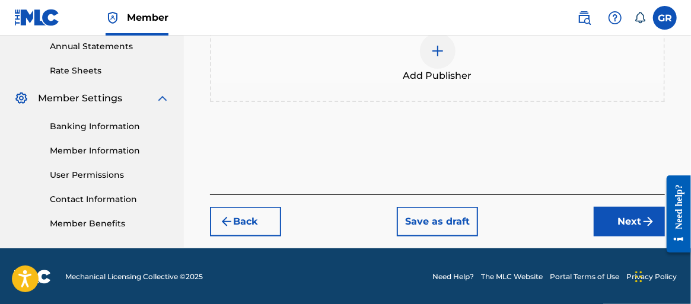
click at [613, 212] on button "Next" at bounding box center [628, 222] width 71 height 30
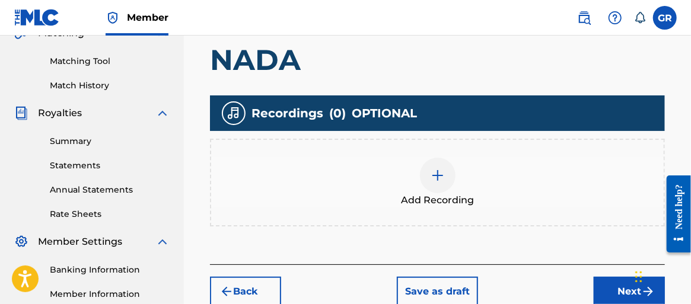
click at [439, 176] on img at bounding box center [437, 175] width 14 height 14
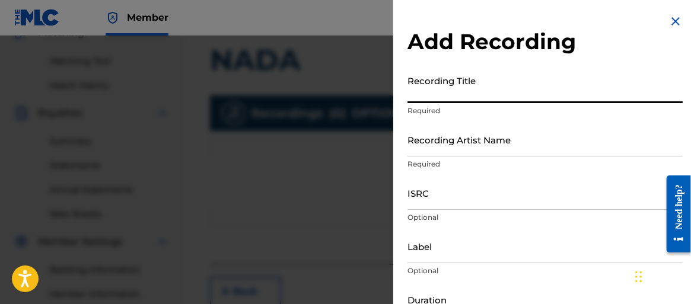
click at [477, 87] on input "Recording Title" at bounding box center [544, 86] width 275 height 34
type input "NADA"
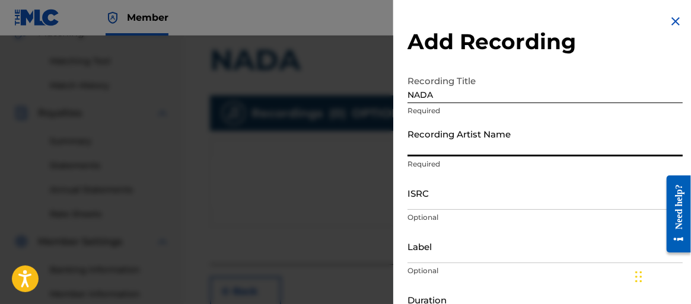
click at [478, 141] on input "Recording Artist Name" at bounding box center [544, 140] width 275 height 34
type input "Gustavo Rodriguez"
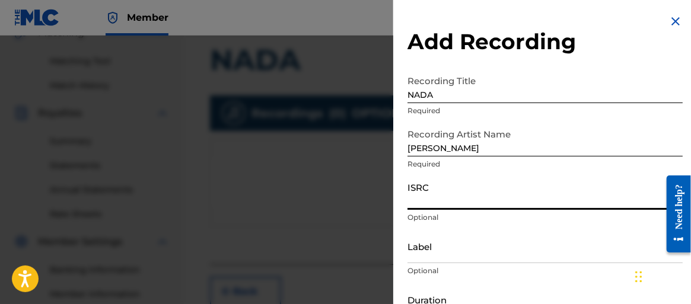
click at [457, 191] on input "ISRC" at bounding box center [544, 193] width 275 height 34
paste input "QZK6N2495791"
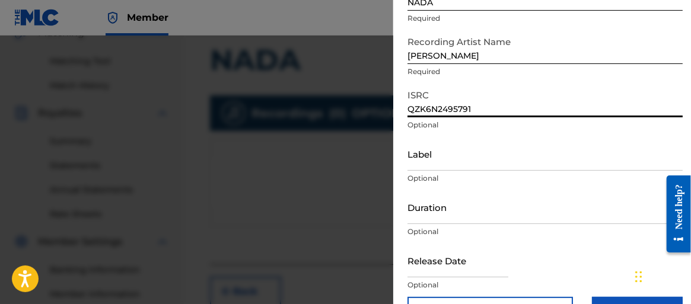
scroll to position [119, 0]
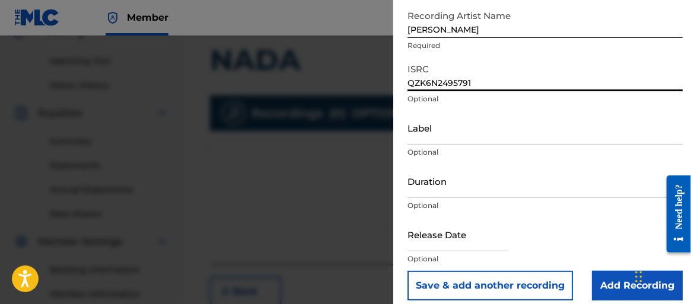
type input "QZK6N2495791"
select select "7"
select select "2025"
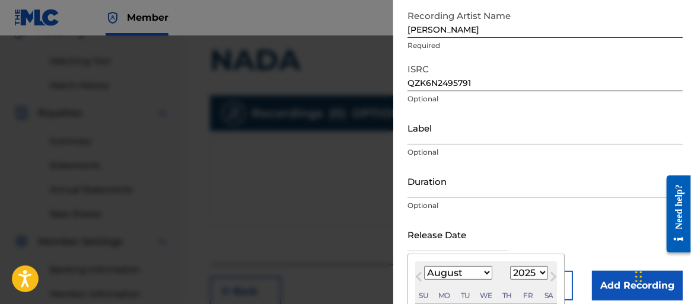
click at [472, 243] on input "text" at bounding box center [457, 235] width 101 height 34
click at [545, 273] on button "Next Month" at bounding box center [553, 279] width 19 height 19
click at [478, 276] on select "January February March April May June July August September October November De…" at bounding box center [458, 273] width 68 height 14
select select "5"
click at [424, 266] on select "January February March April May June July August September October November De…" at bounding box center [458, 273] width 68 height 14
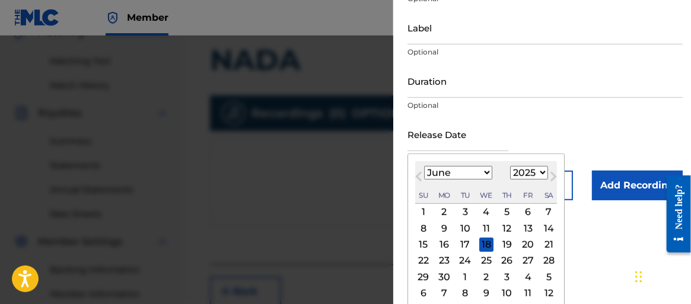
scroll to position [223, 0]
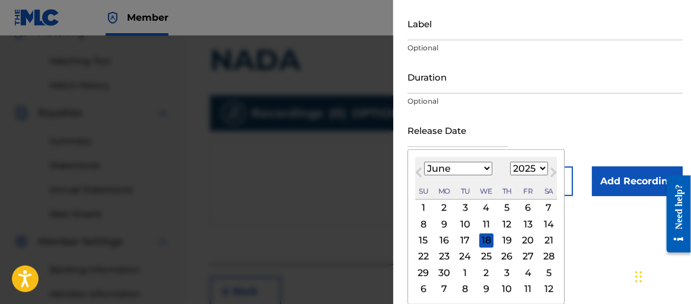
click at [544, 207] on div "7" at bounding box center [548, 208] width 14 height 14
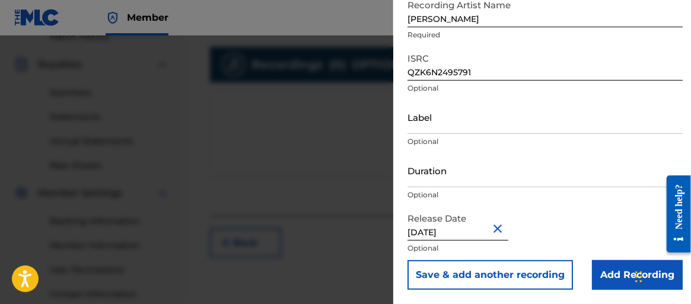
scroll to position [350, 0]
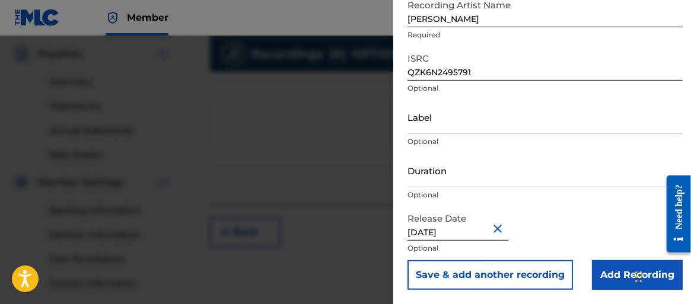
type input "June 7 2024"
click at [605, 274] on input "Add Recording" at bounding box center [637, 275] width 91 height 30
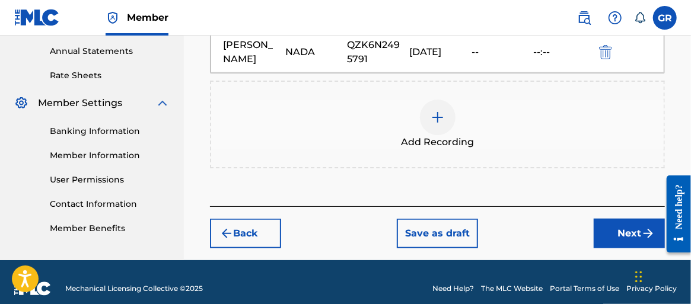
scroll to position [441, 0]
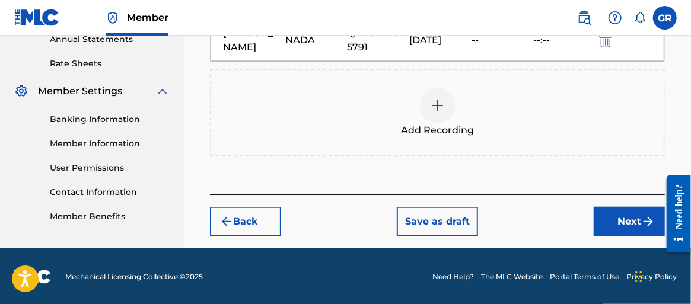
click at [629, 218] on button "Next" at bounding box center [628, 222] width 71 height 30
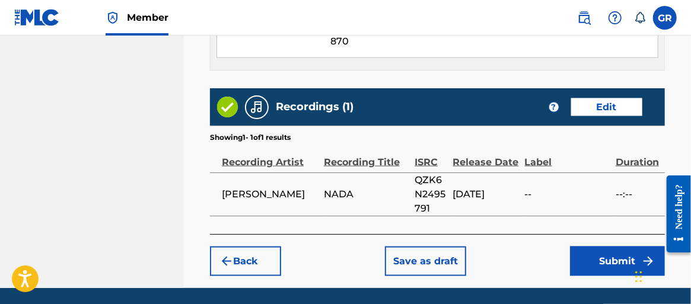
scroll to position [765, 0]
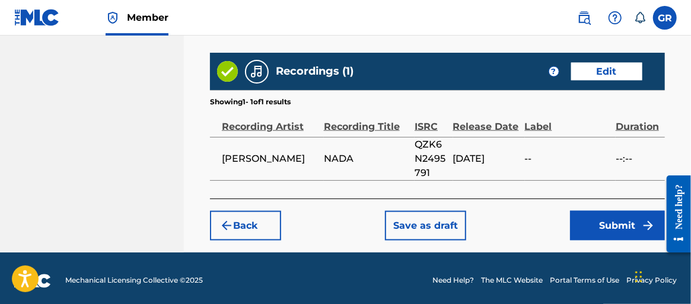
click at [612, 225] on button "Submit" at bounding box center [617, 226] width 95 height 30
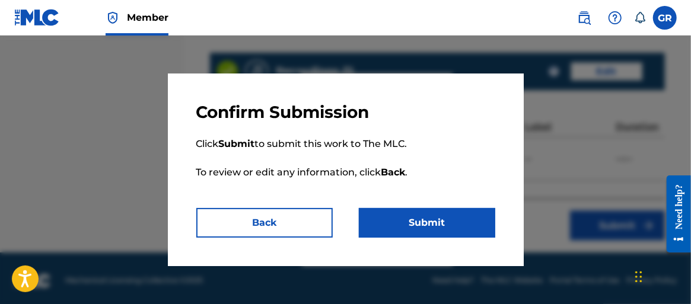
click at [420, 221] on button "Submit" at bounding box center [427, 223] width 136 height 30
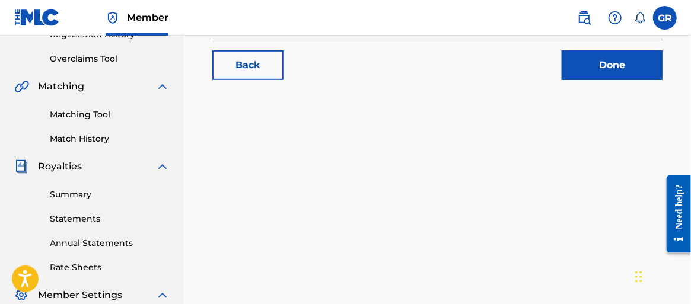
scroll to position [119, 0]
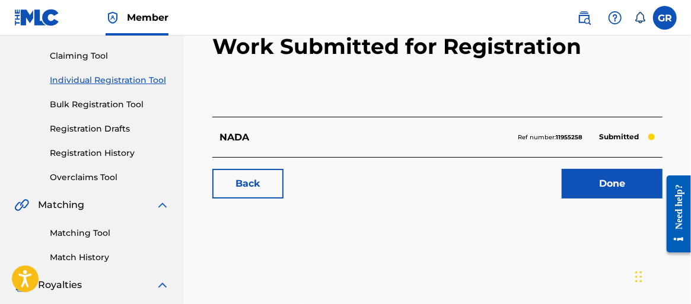
click at [599, 187] on link "Done" at bounding box center [611, 184] width 101 height 30
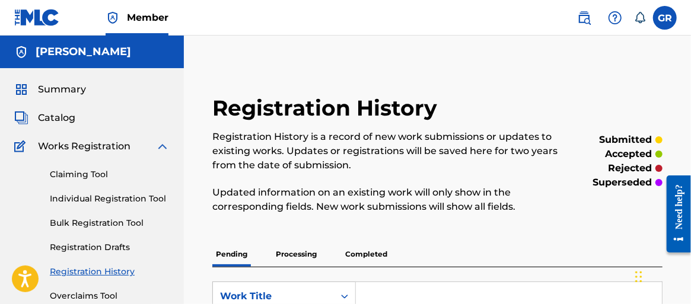
click at [117, 201] on link "Individual Registration Tool" at bounding box center [110, 199] width 120 height 12
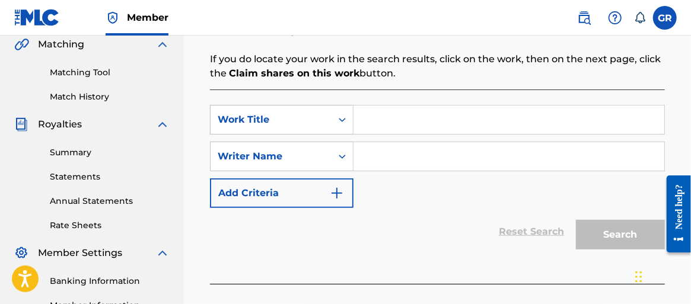
scroll to position [296, 0]
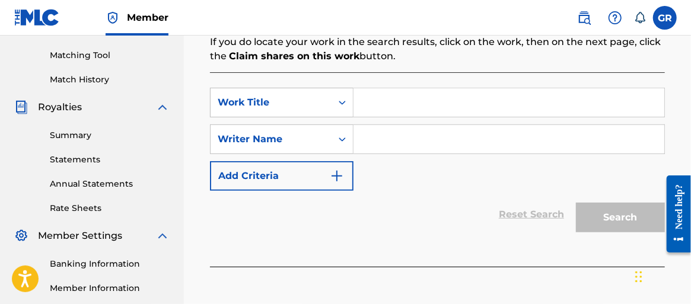
click at [385, 100] on input "Search Form" at bounding box center [508, 102] width 311 height 28
type input "EL CAN"
click at [391, 148] on input "Search Form" at bounding box center [508, 139] width 311 height 28
type input "Gustavo Rodriguez"
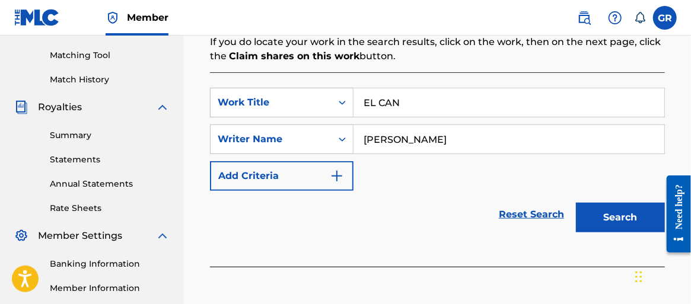
click at [632, 212] on button "Search" at bounding box center [620, 218] width 89 height 30
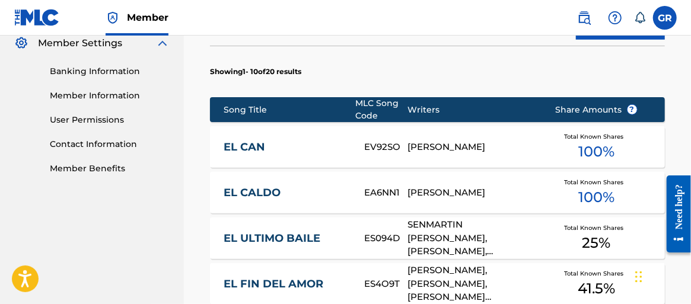
scroll to position [474, 0]
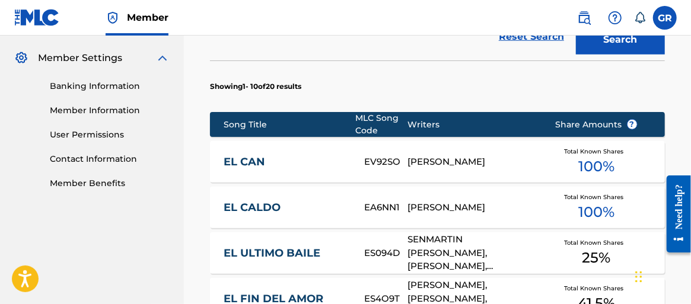
click at [421, 161] on div "GUSTAVO RODRIGUEZ" at bounding box center [472, 162] width 130 height 14
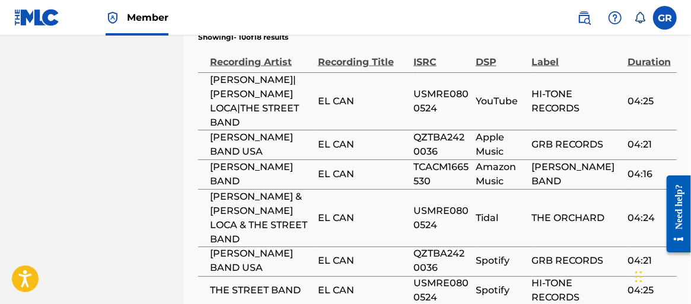
scroll to position [762, 0]
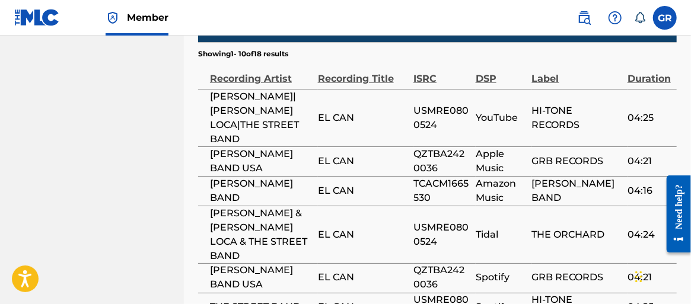
click at [480, 147] on span "Apple Music" at bounding box center [500, 161] width 50 height 28
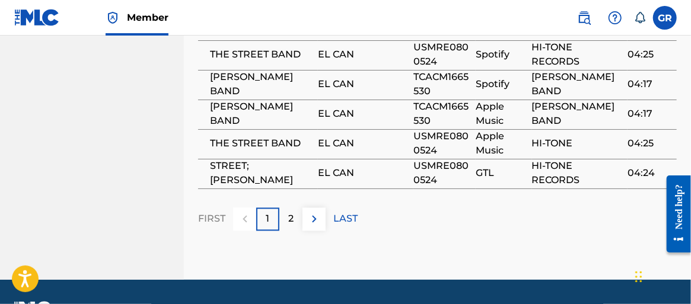
scroll to position [1059, 0]
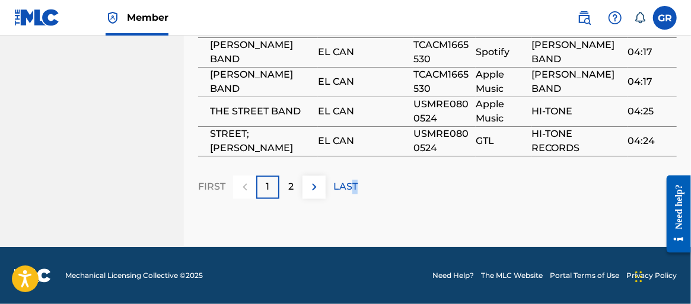
click at [355, 181] on p "LAST" at bounding box center [345, 187] width 24 height 14
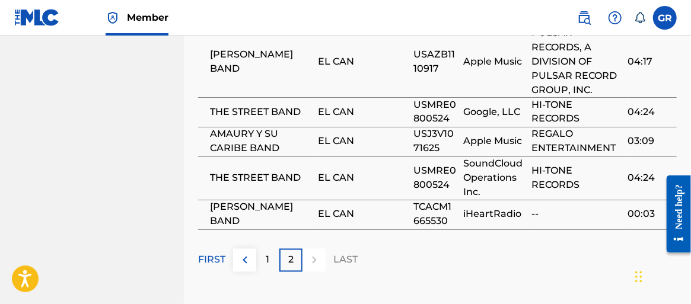
scroll to position [974, 0]
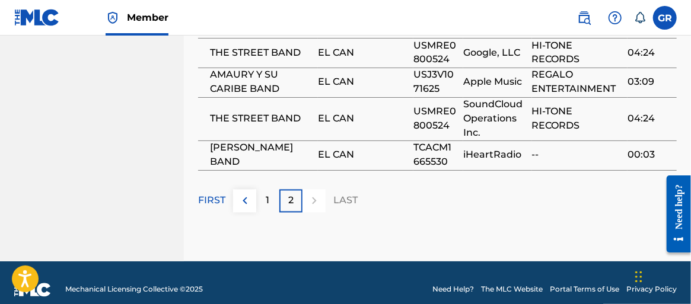
click at [345, 194] on p "LAST" at bounding box center [345, 201] width 24 height 14
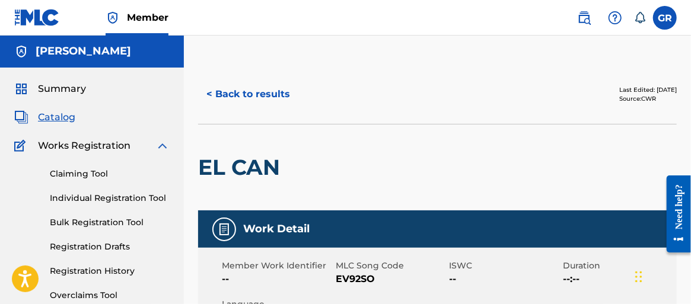
scroll to position [0, 0]
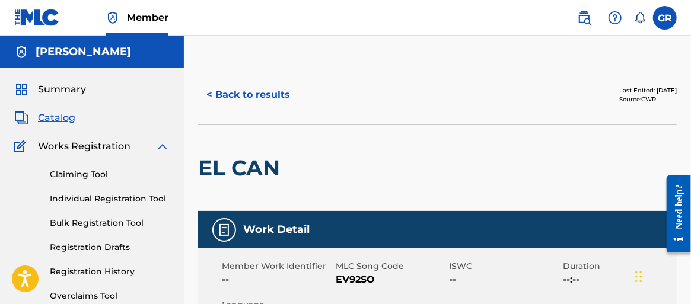
click at [226, 97] on button "< Back to results" at bounding box center [248, 95] width 100 height 30
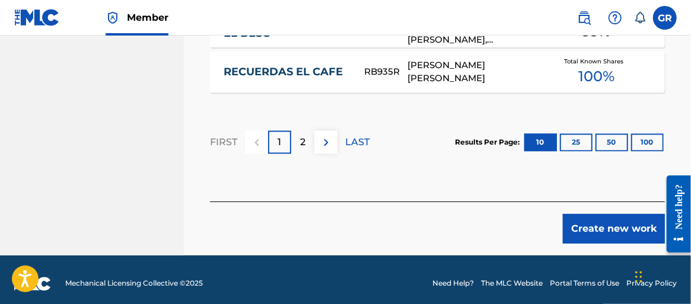
scroll to position [982, 0]
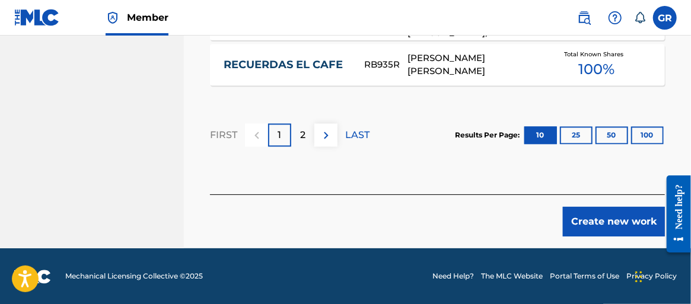
click at [605, 221] on button "Create new work" at bounding box center [614, 222] width 102 height 30
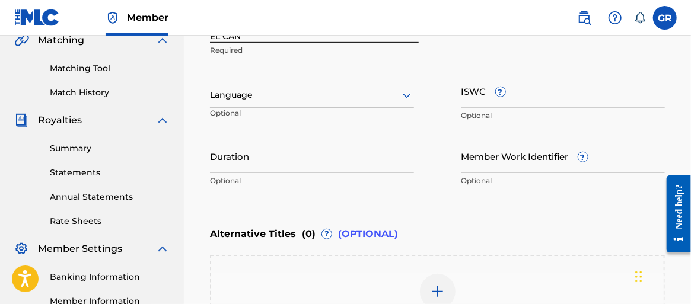
scroll to position [165, 0]
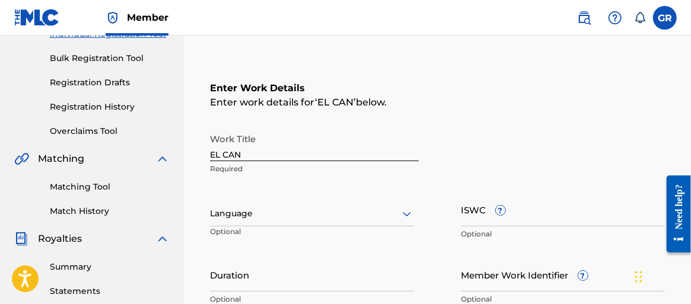
click at [411, 215] on icon at bounding box center [407, 214] width 14 height 14
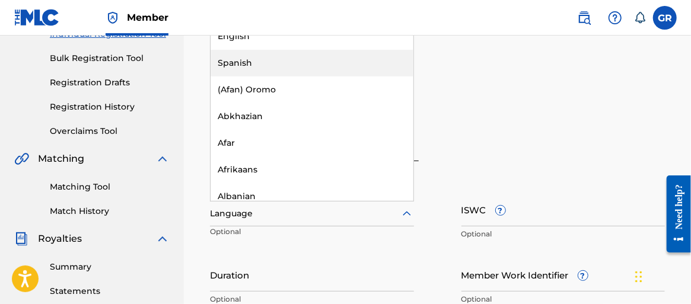
click at [255, 63] on div "Spanish" at bounding box center [311, 63] width 203 height 27
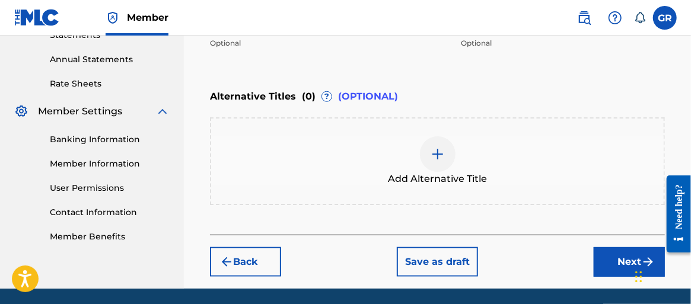
scroll to position [402, 0]
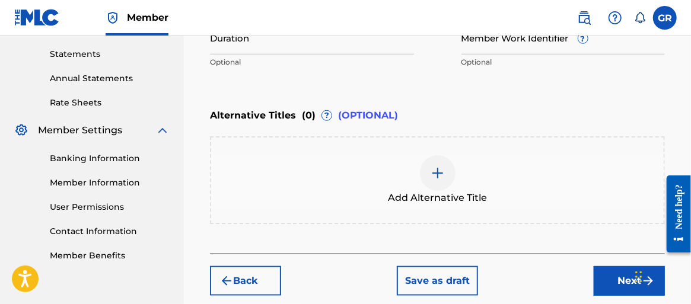
click at [623, 282] on button "Next" at bounding box center [628, 281] width 71 height 30
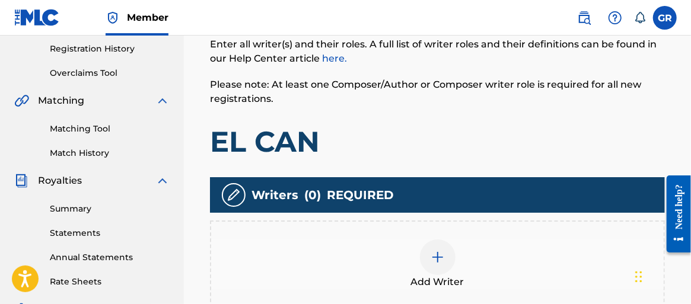
scroll to position [290, 0]
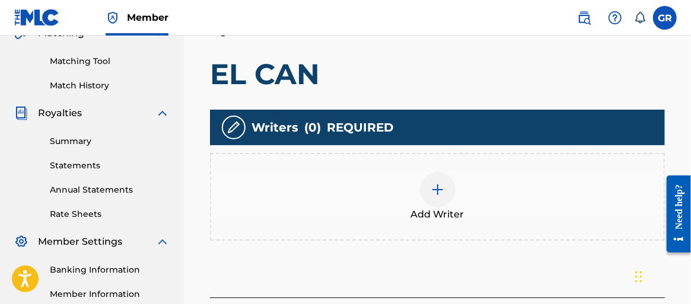
click at [434, 189] on img at bounding box center [437, 190] width 14 height 14
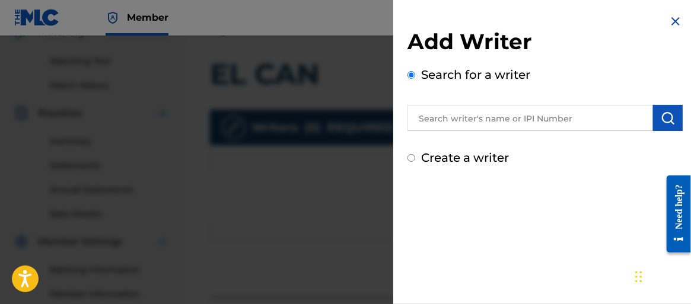
click at [411, 157] on input "Create a writer" at bounding box center [411, 158] width 8 height 8
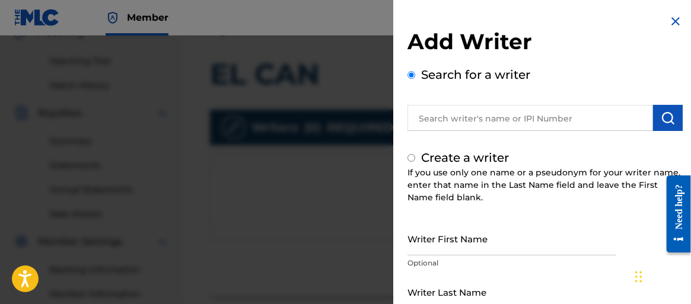
radio input "false"
radio input "true"
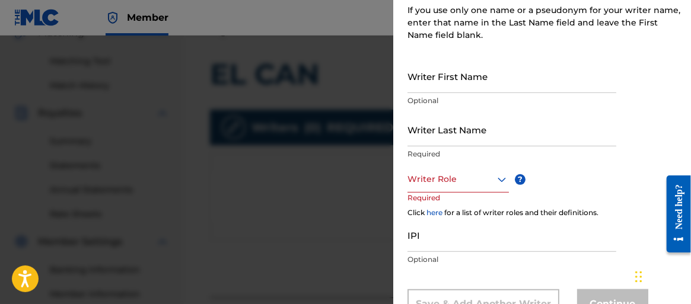
scroll to position [90, 0]
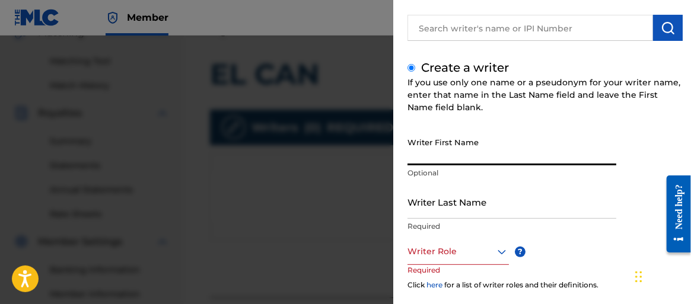
click at [476, 154] on input "Writer First Name" at bounding box center [511, 149] width 209 height 34
type input "[PERSON_NAME]"
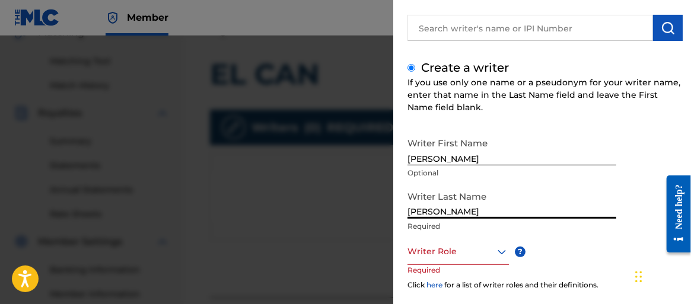
type input "[PERSON_NAME]"
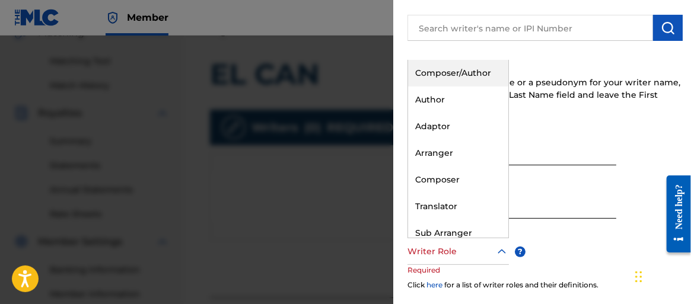
click at [419, 247] on div at bounding box center [457, 251] width 101 height 15
click at [467, 72] on div "Composer/Author" at bounding box center [458, 73] width 100 height 27
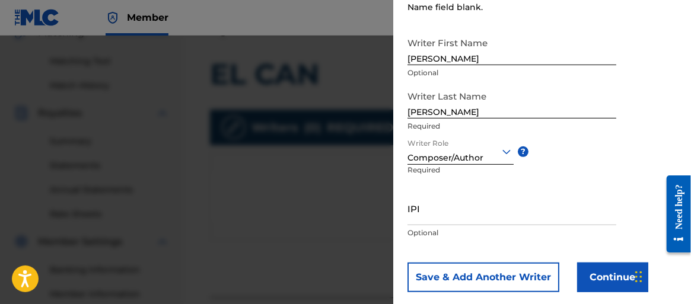
scroll to position [209, 0]
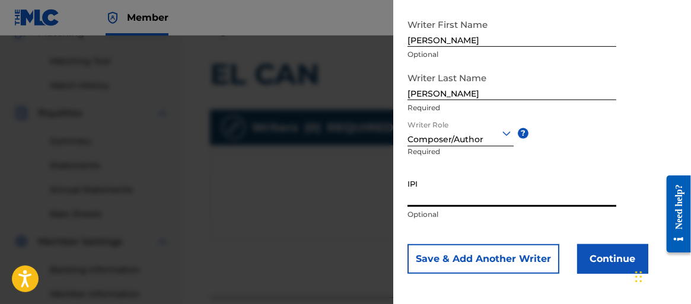
click at [454, 194] on input "IPI" at bounding box center [511, 190] width 209 height 34
type input "00640800870"
click at [601, 259] on button "Continue" at bounding box center [612, 259] width 71 height 30
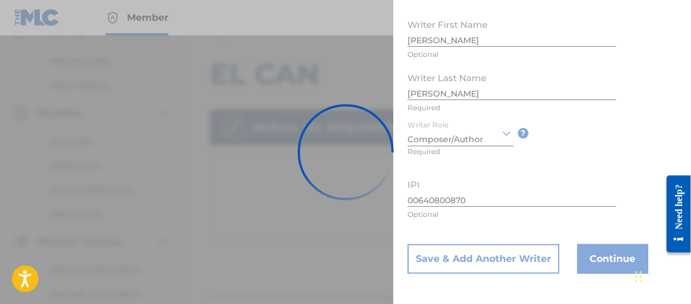
scroll to position [95, 0]
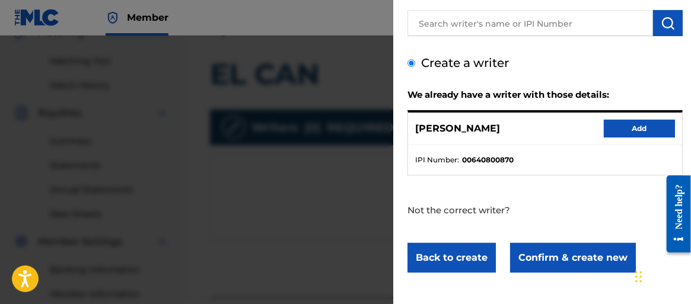
click at [625, 130] on button "Add" at bounding box center [639, 129] width 71 height 18
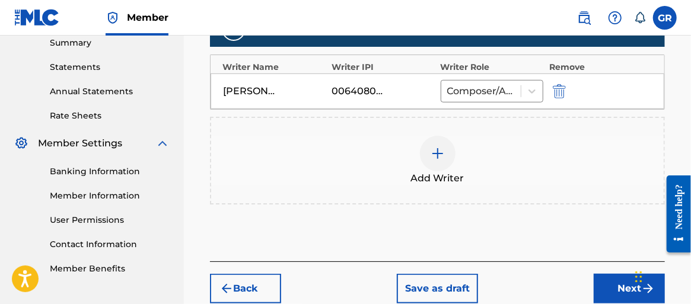
scroll to position [409, 0]
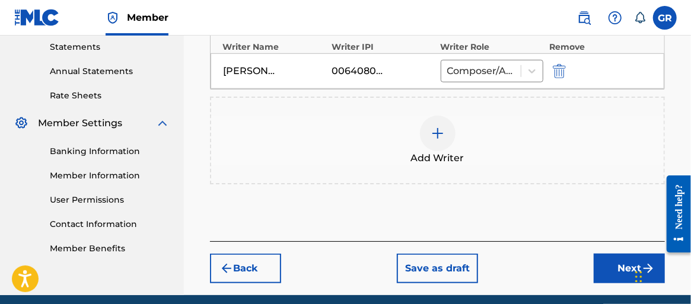
click at [620, 269] on button "Next" at bounding box center [628, 269] width 71 height 30
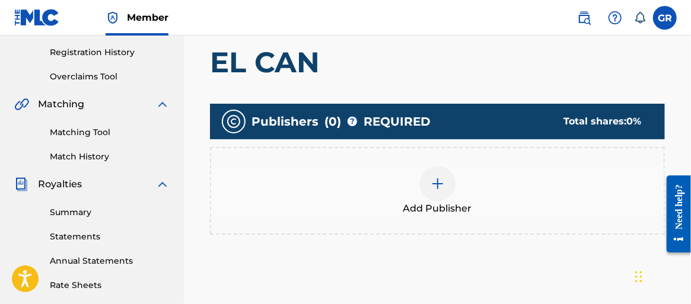
scroll to position [231, 0]
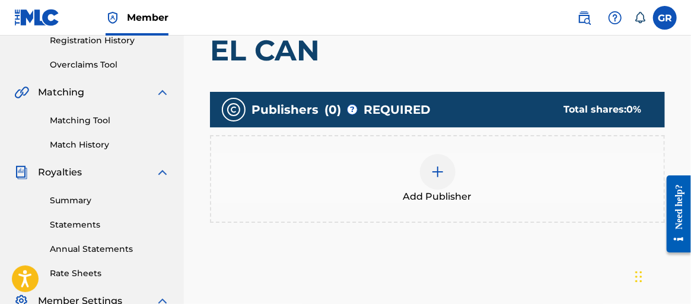
click at [435, 171] on img at bounding box center [437, 172] width 14 height 14
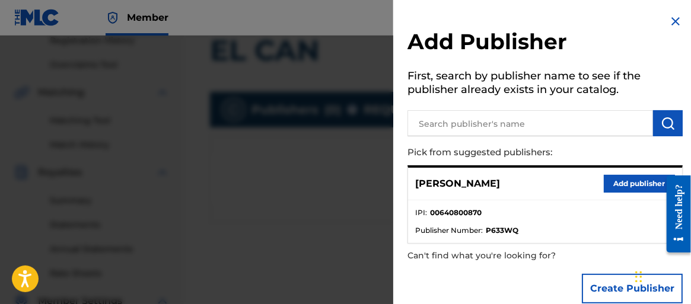
click at [624, 178] on button "Add publisher" at bounding box center [639, 184] width 71 height 18
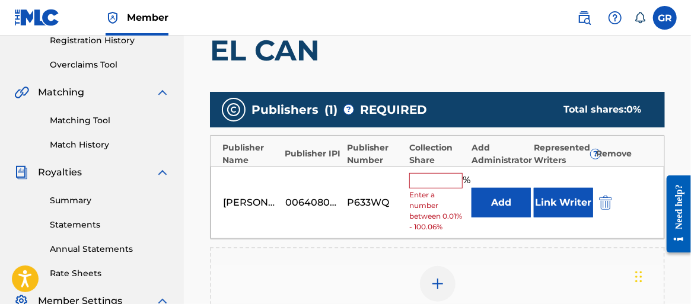
click at [435, 182] on input "text" at bounding box center [435, 180] width 53 height 15
type input "100"
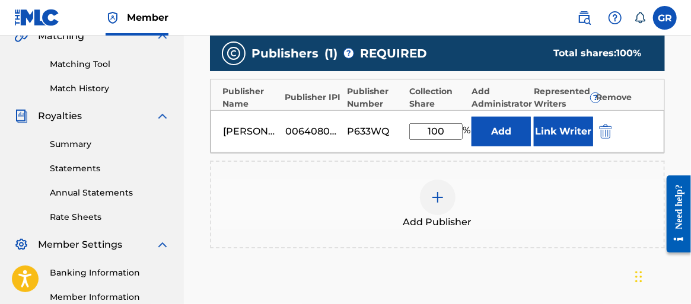
scroll to position [409, 0]
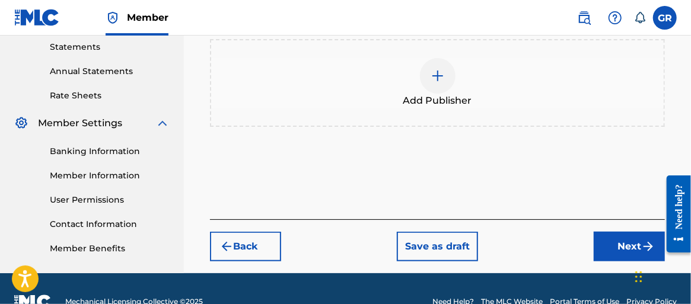
click at [630, 247] on button "Next" at bounding box center [628, 247] width 71 height 30
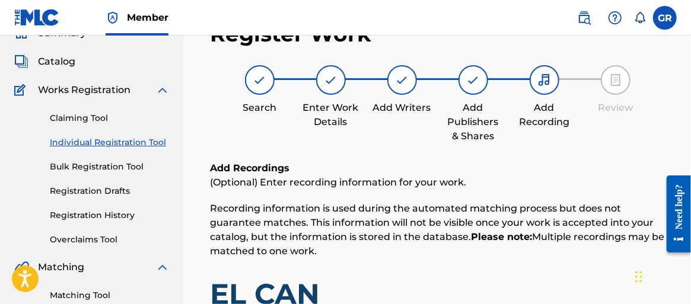
scroll to position [53, 0]
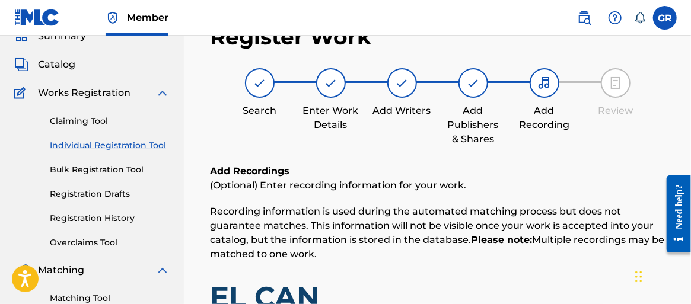
click at [547, 87] on img at bounding box center [544, 83] width 14 height 14
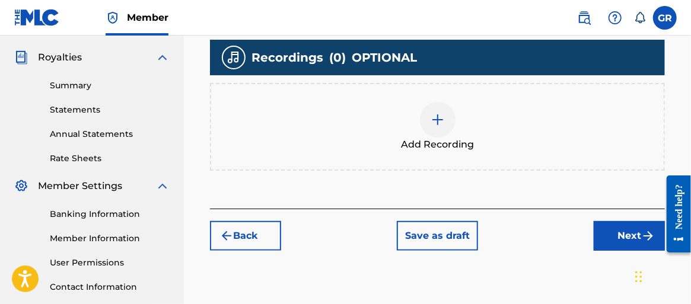
scroll to position [350, 0]
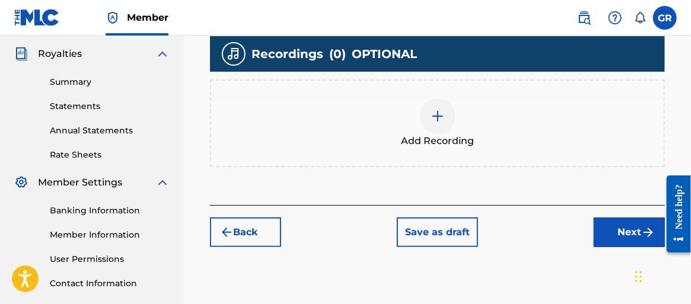
click at [436, 113] on img at bounding box center [437, 116] width 14 height 14
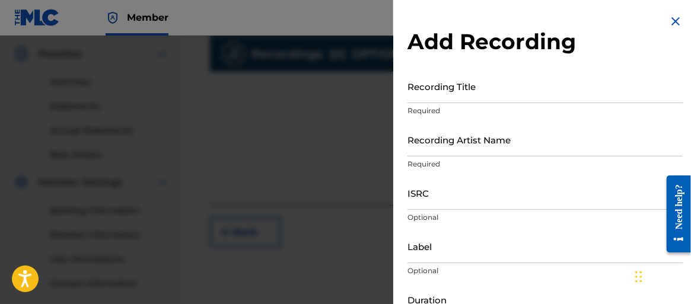
click at [486, 89] on input "Recording Title" at bounding box center [544, 86] width 275 height 34
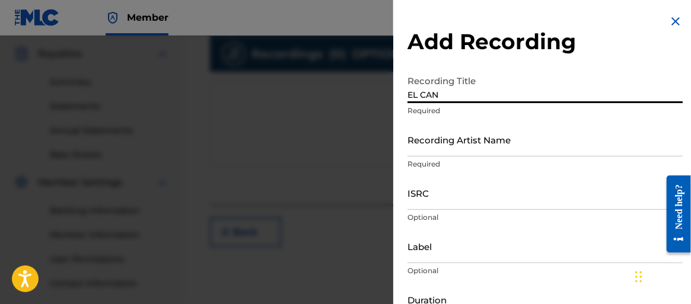
type input "EL CAN"
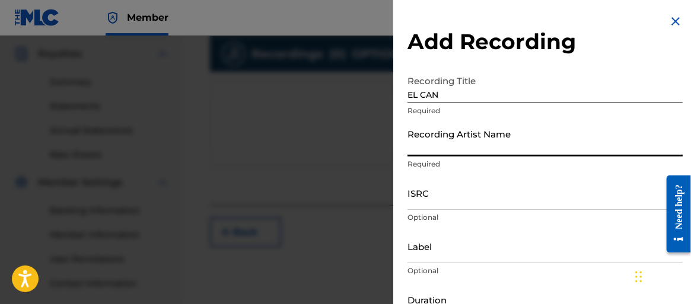
click at [448, 137] on input "Recording Artist Name" at bounding box center [544, 140] width 275 height 34
type input "Gustavo Rodriguez"
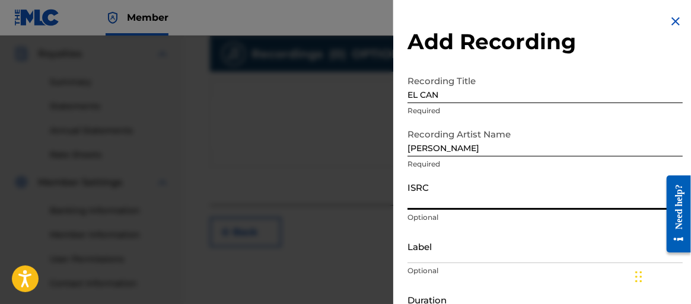
click at [440, 205] on input "ISRC" at bounding box center [544, 193] width 275 height 34
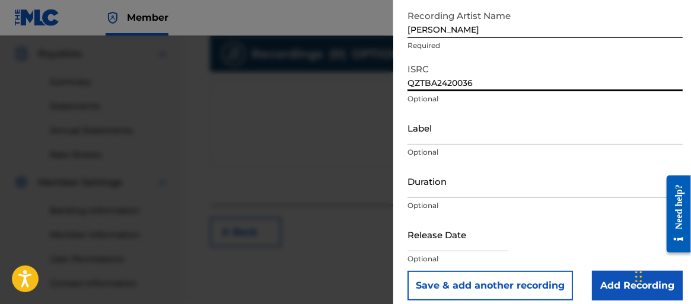
scroll to position [129, 0]
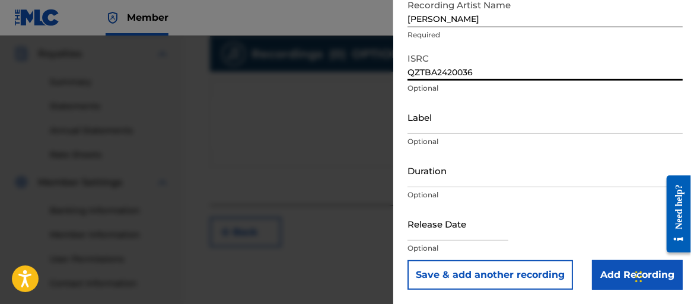
type input "QZTBA2420036"
click at [463, 222] on input "text" at bounding box center [457, 224] width 101 height 34
select select "7"
select select "2025"
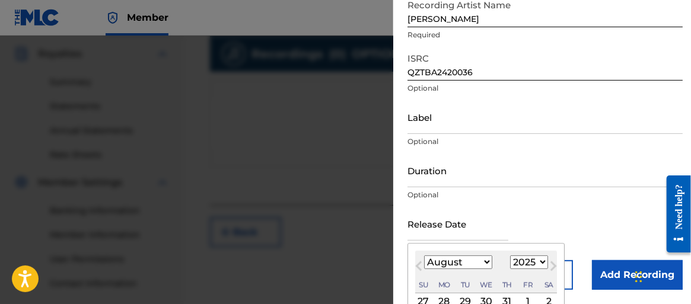
click at [435, 262] on select "January February March April May June July August September October November De…" at bounding box center [458, 263] width 68 height 14
select select "8"
click at [424, 256] on select "January February March April May June July August September October November De…" at bounding box center [458, 263] width 68 height 14
click at [534, 262] on select "1899 1900 1901 1902 1903 1904 1905 1906 1907 1908 1909 1910 1911 1912 1913 1914…" at bounding box center [529, 263] width 38 height 14
select select "2024"
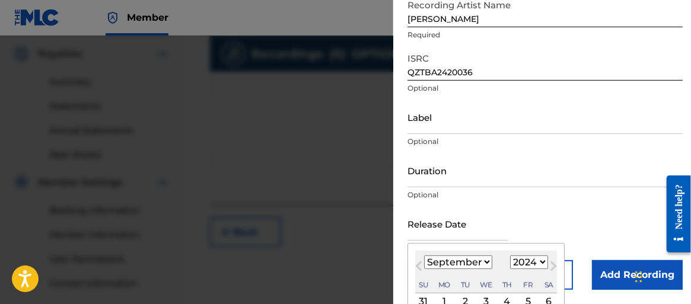
click at [510, 256] on select "1899 1900 1901 1902 1903 1904 1905 1906 1907 1908 1909 1910 1911 1912 1913 1914…" at bounding box center [529, 263] width 38 height 14
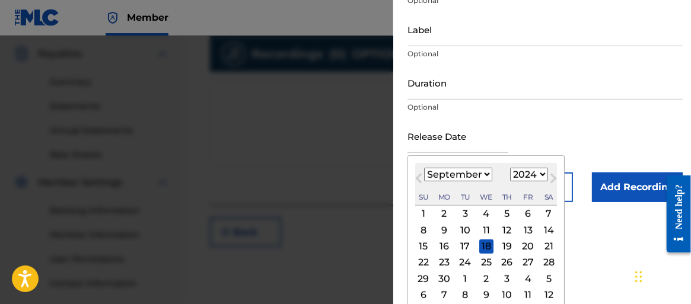
scroll to position [223, 0]
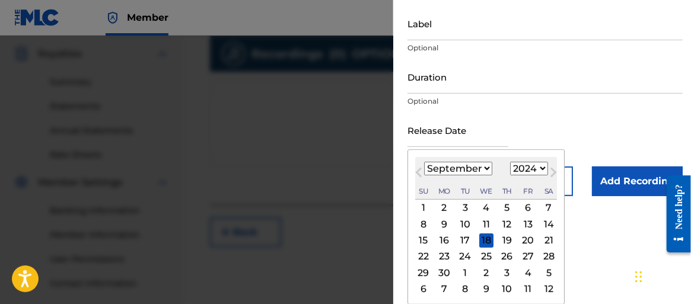
click at [525, 207] on div "6" at bounding box center [528, 208] width 14 height 14
type input "September 6 2024"
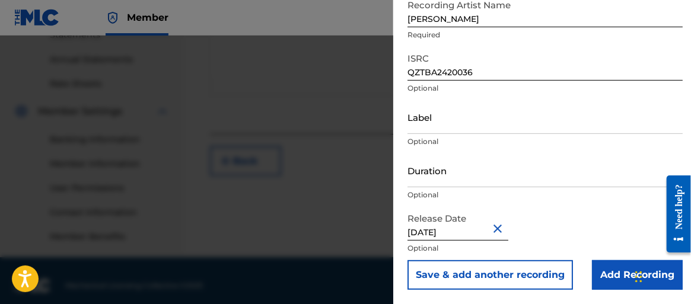
scroll to position [430, 0]
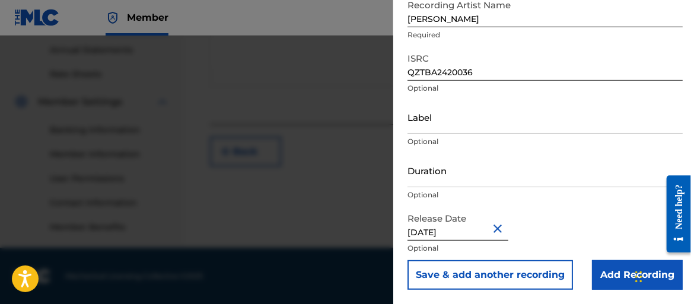
click at [600, 271] on input "Add Recording" at bounding box center [637, 275] width 91 height 30
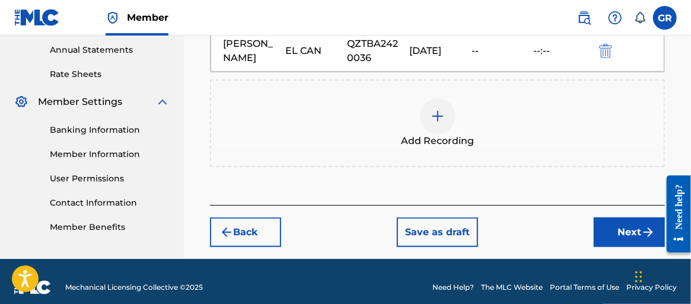
click at [613, 232] on button "Next" at bounding box center [628, 233] width 71 height 30
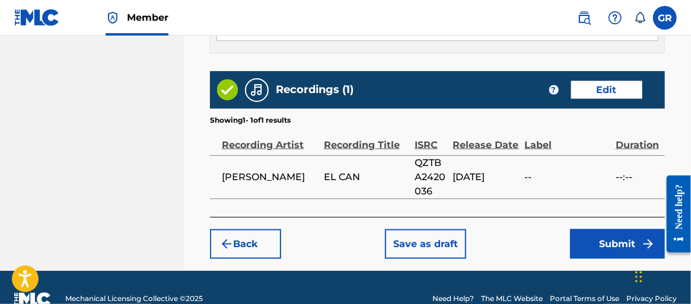
scroll to position [765, 0]
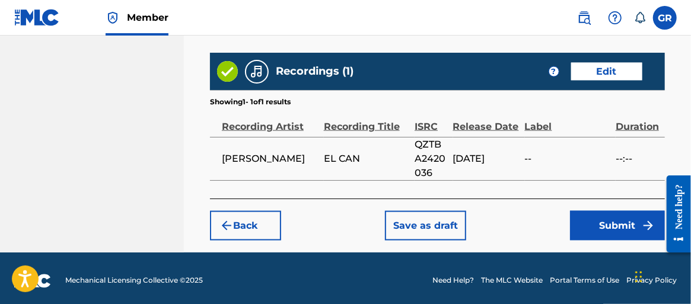
click at [601, 225] on button "Submit" at bounding box center [617, 226] width 95 height 30
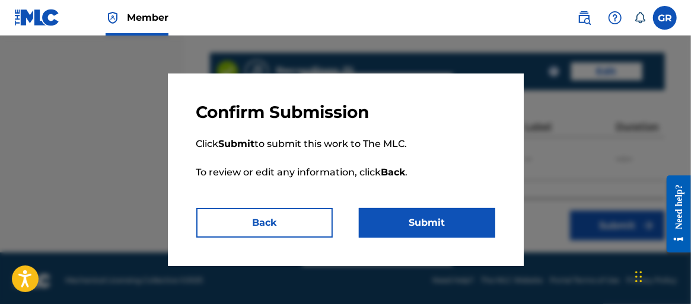
click at [430, 227] on button "Submit" at bounding box center [427, 223] width 136 height 30
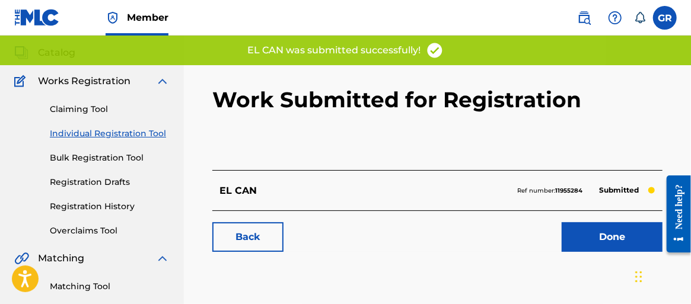
scroll to position [119, 0]
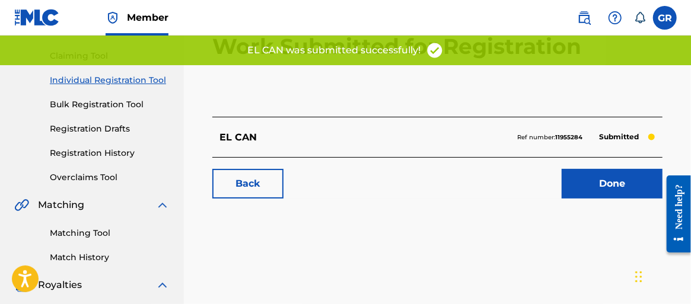
click at [622, 181] on link "Done" at bounding box center [611, 184] width 101 height 30
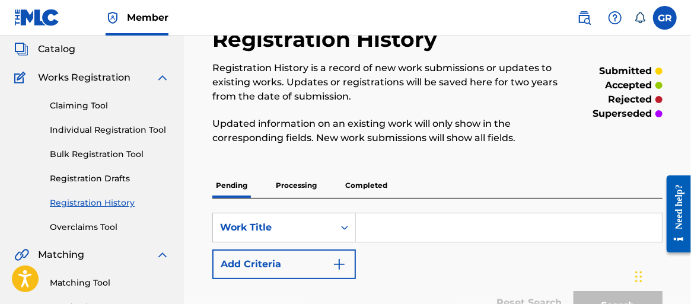
scroll to position [59, 0]
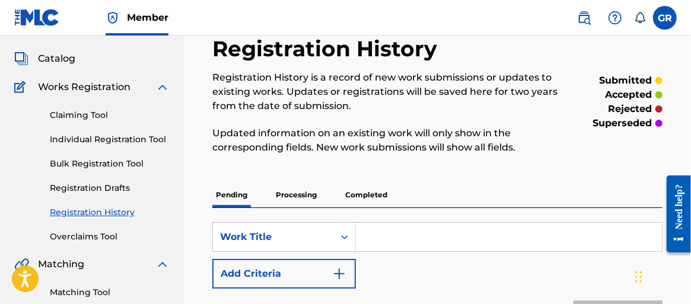
click at [92, 139] on link "Individual Registration Tool" at bounding box center [110, 139] width 120 height 12
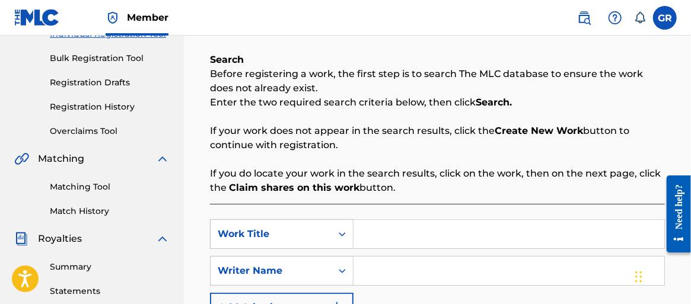
scroll to position [237, 0]
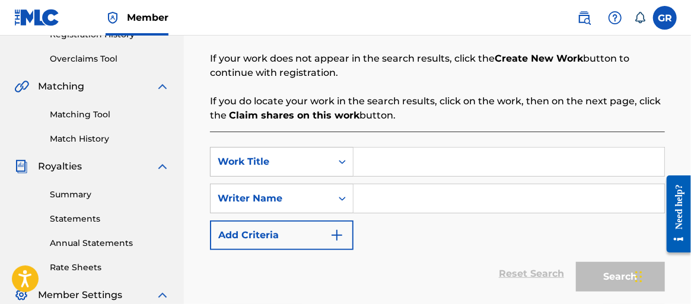
click at [378, 159] on input "Search Form" at bounding box center [508, 162] width 311 height 28
type input "PERDON"
click at [369, 200] on input "Search Form" at bounding box center [508, 198] width 311 height 28
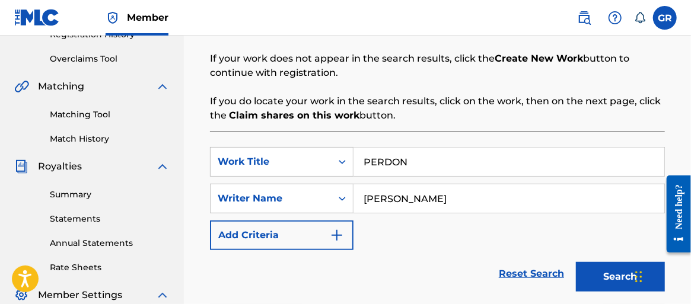
scroll to position [296, 0]
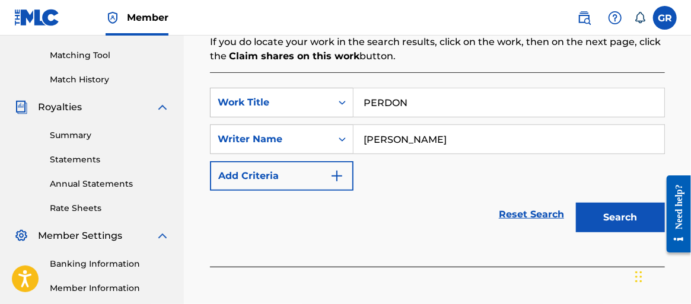
click at [625, 219] on button "Search" at bounding box center [620, 218] width 89 height 30
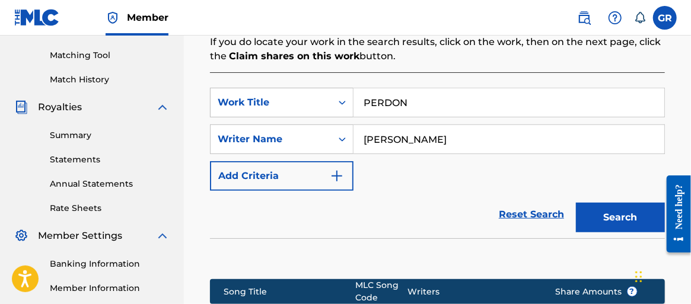
click at [468, 142] on input "Gustavo Rodriguez" at bounding box center [508, 139] width 311 height 28
click at [636, 214] on button "Search" at bounding box center [620, 218] width 89 height 30
click at [516, 137] on input "Gustavo Rodriguez Band USA" at bounding box center [508, 139] width 311 height 28
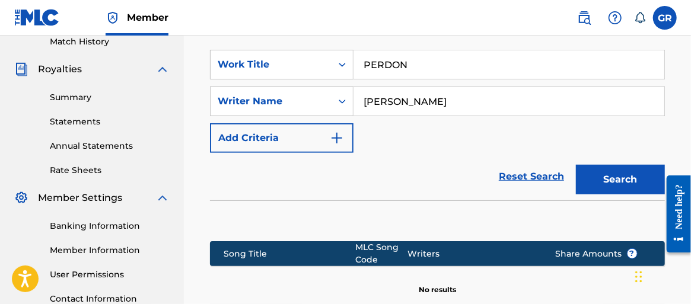
scroll to position [415, 0]
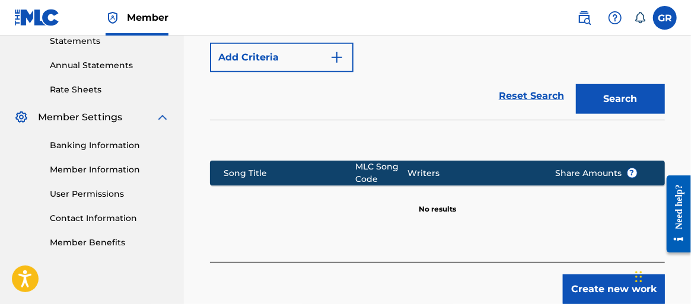
type input "Gustavo Rodriguez"
click at [598, 285] on button "Create new work" at bounding box center [614, 289] width 102 height 30
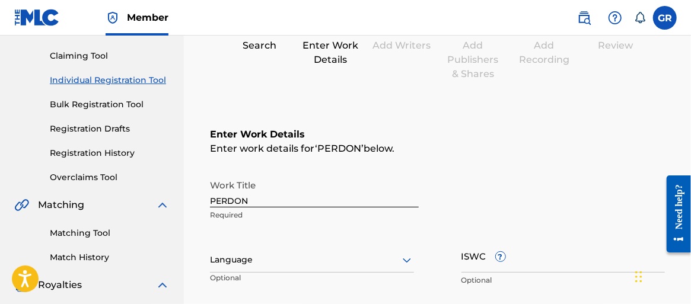
scroll to position [178, 0]
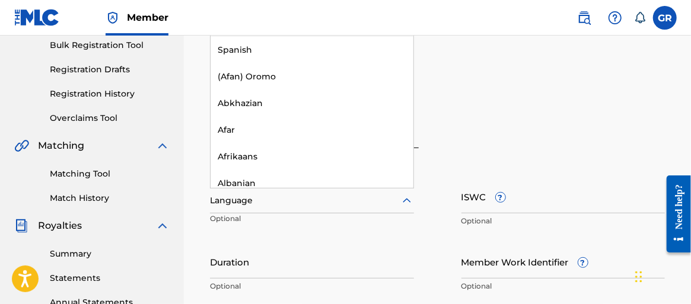
click at [409, 193] on div "Language" at bounding box center [312, 201] width 204 height 25
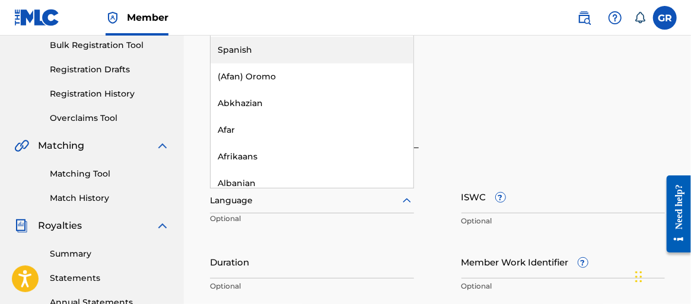
click at [288, 54] on div "Spanish" at bounding box center [311, 50] width 203 height 27
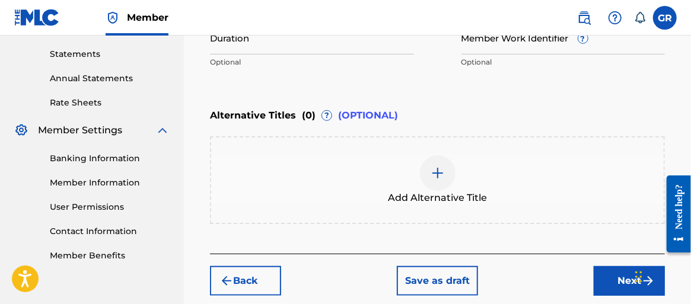
scroll to position [461, 0]
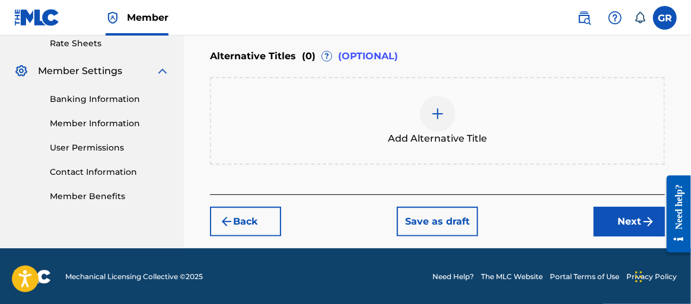
click at [620, 219] on button "Next" at bounding box center [628, 222] width 71 height 30
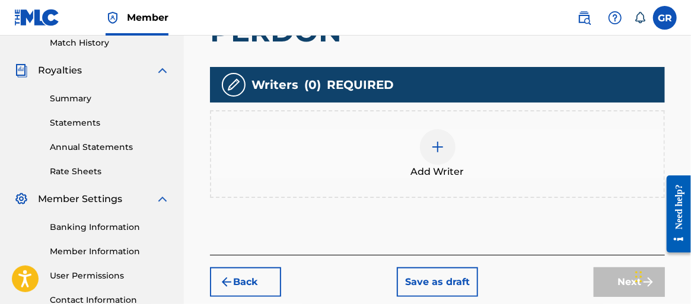
scroll to position [350, 0]
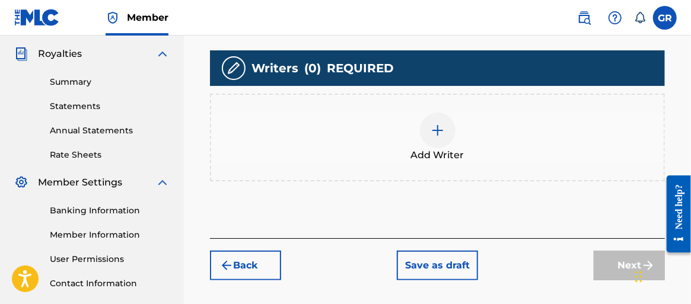
click at [436, 126] on img at bounding box center [437, 130] width 14 height 14
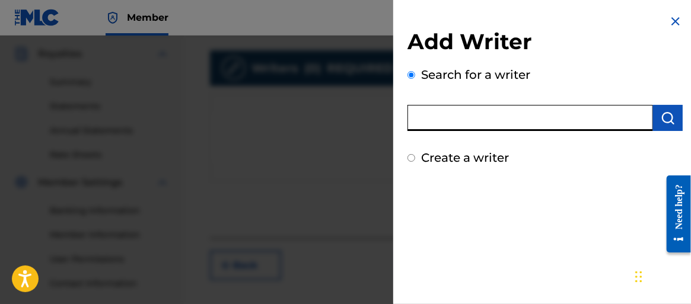
click at [481, 120] on input "text" at bounding box center [529, 118] width 245 height 26
type input "Gustavo Rodriguez"
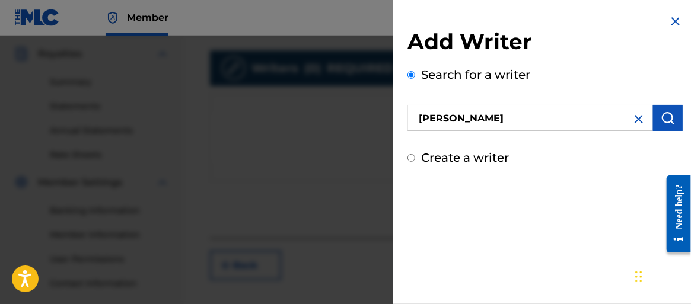
click at [664, 119] on img "submit" at bounding box center [667, 118] width 14 height 14
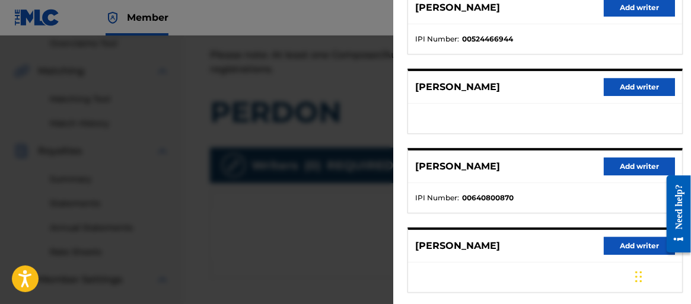
scroll to position [193, 0]
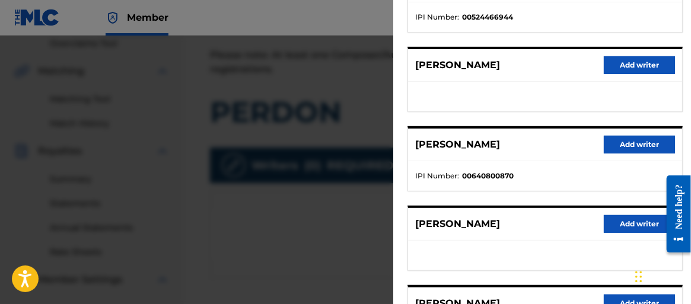
click at [628, 147] on button "Add writer" at bounding box center [639, 145] width 71 height 18
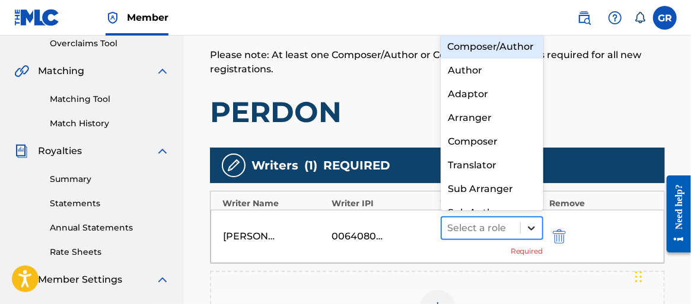
click at [529, 228] on icon at bounding box center [531, 228] width 12 height 12
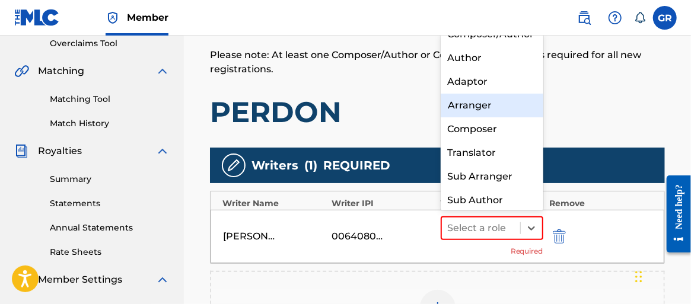
scroll to position [0, 0]
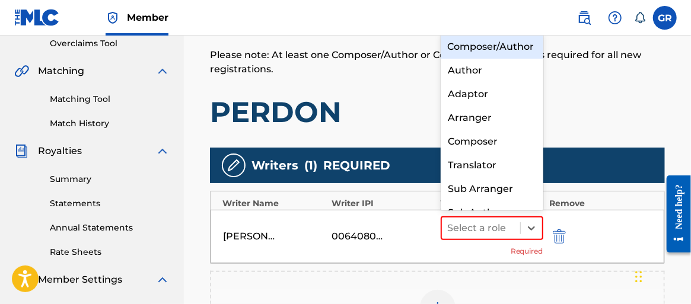
click at [488, 46] on div "Composer/Author" at bounding box center [491, 47] width 103 height 24
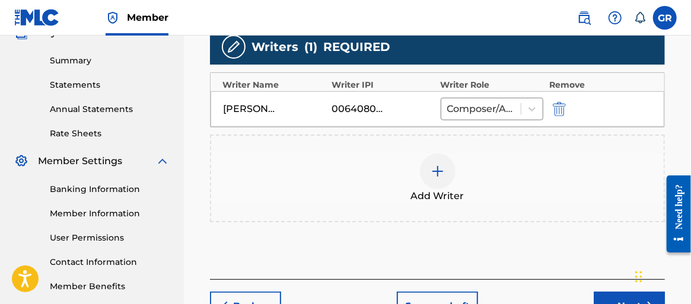
scroll to position [430, 0]
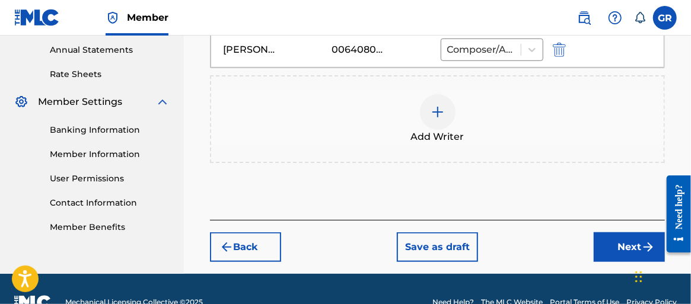
click at [624, 249] on button "Next" at bounding box center [628, 247] width 71 height 30
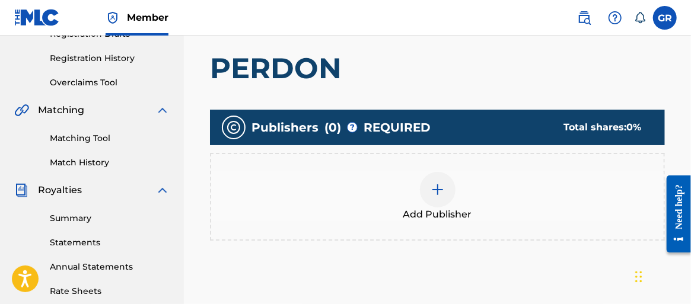
scroll to position [231, 0]
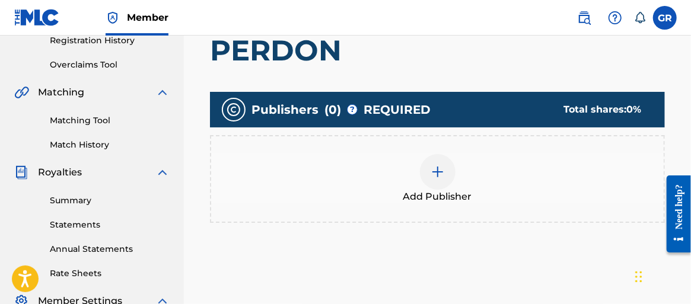
click at [433, 177] on img at bounding box center [437, 172] width 14 height 14
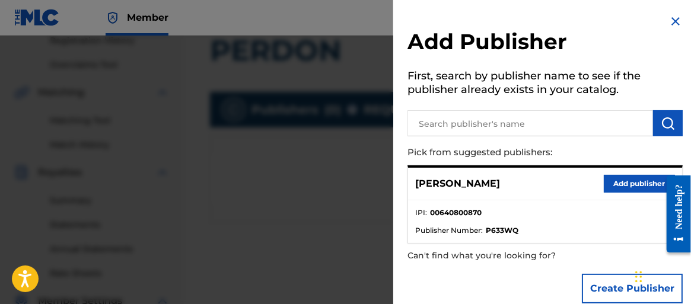
click at [640, 184] on button "Add publisher" at bounding box center [639, 184] width 71 height 18
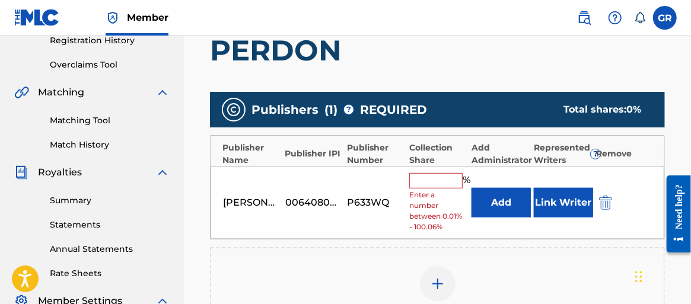
click at [449, 179] on input "text" at bounding box center [435, 180] width 53 height 15
type input "100"
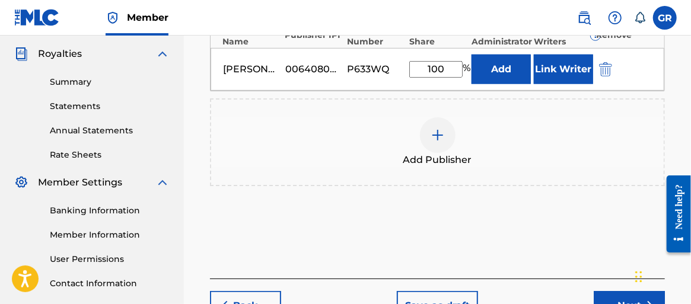
scroll to position [409, 0]
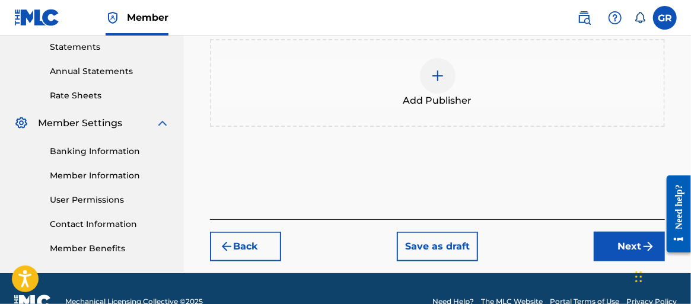
click at [621, 242] on button "Next" at bounding box center [628, 247] width 71 height 30
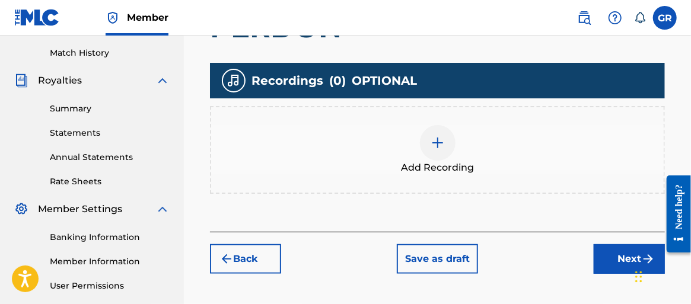
scroll to position [350, 0]
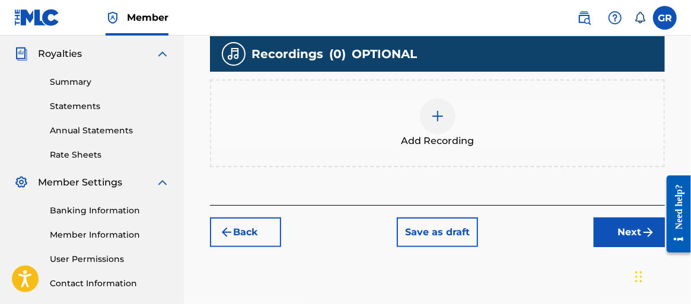
click at [436, 129] on div at bounding box center [438, 116] width 36 height 36
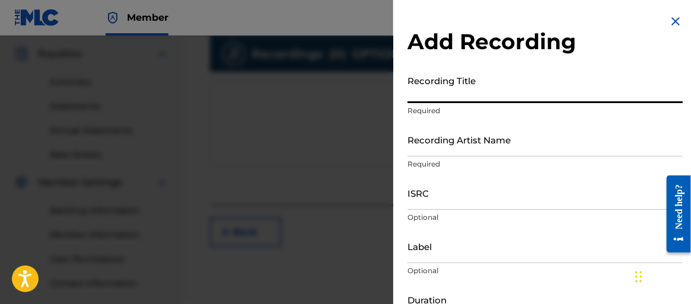
click at [470, 89] on input "Recording Title" at bounding box center [544, 86] width 275 height 34
type input "PERDON"
click at [466, 142] on input "Recording Artist Name" at bounding box center [544, 140] width 275 height 34
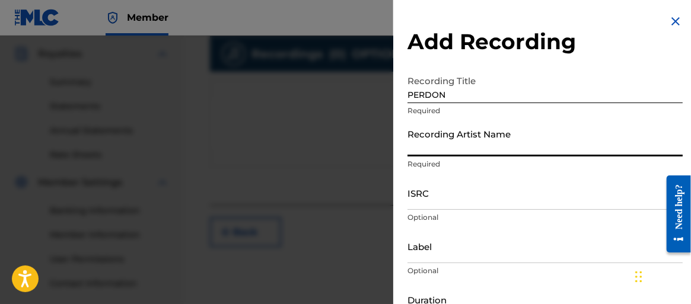
type input "Gustavo Rodriguez"
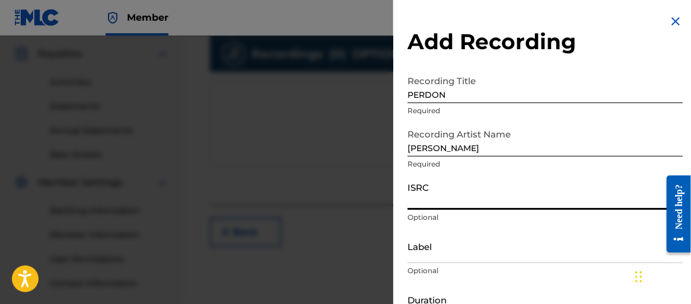
click at [454, 200] on input "ISRC" at bounding box center [544, 193] width 275 height 34
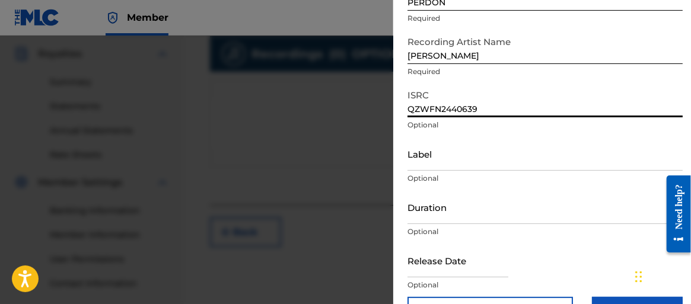
scroll to position [119, 0]
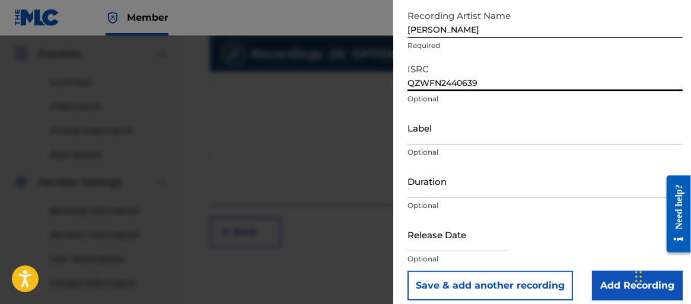
type input "QZWFN2440639"
select select "7"
select select "2025"
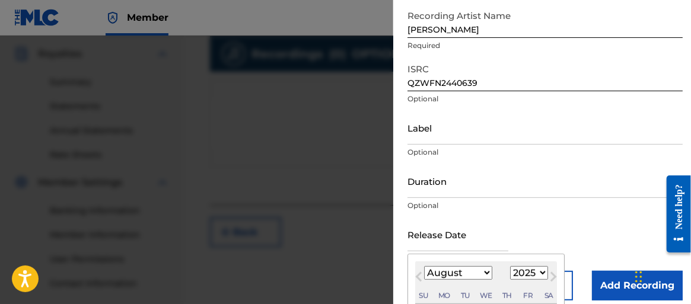
click at [462, 241] on input "text" at bounding box center [457, 235] width 101 height 34
click at [453, 272] on select "January February March April May June July August September October November De…" at bounding box center [458, 273] width 68 height 14
click at [424, 266] on select "January February March April May June July August September October November De…" at bounding box center [458, 273] width 68 height 14
click at [544, 272] on button "Next Month" at bounding box center [553, 279] width 19 height 19
click at [483, 273] on select "January February March April May June July August September October November De…" at bounding box center [458, 273] width 68 height 14
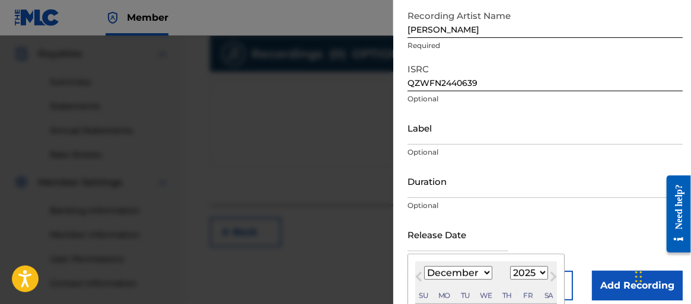
select select "10"
click at [424, 266] on select "January February March April May June July August September October November De…" at bounding box center [458, 273] width 68 height 14
click at [524, 273] on select "1899 1900 1901 1902 1903 1904 1905 1906 1907 1908 1909 1910 1911 1912 1913 1914…" at bounding box center [529, 273] width 38 height 14
select select "2024"
click at [510, 266] on select "1899 1900 1901 1902 1903 1904 1905 1906 1907 1908 1909 1910 1911 1912 1913 1914…" at bounding box center [529, 273] width 38 height 14
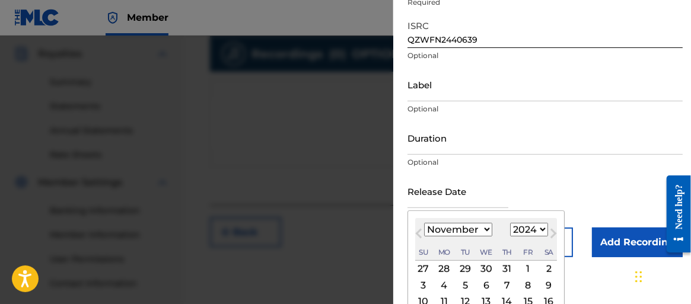
scroll to position [178, 0]
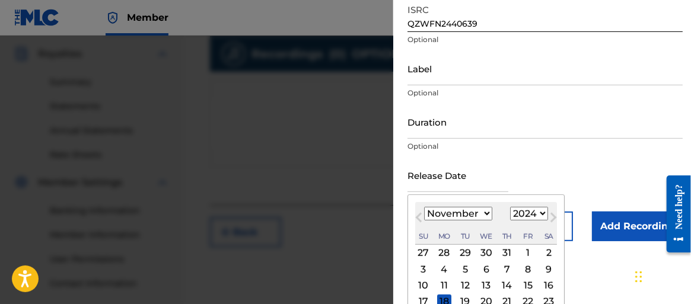
click at [521, 252] on div "1" at bounding box center [528, 253] width 14 height 14
type input "November 1 2024"
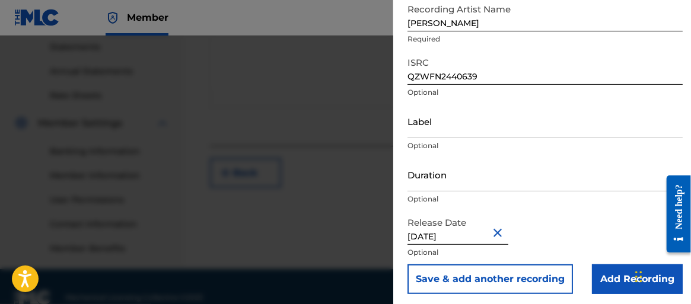
scroll to position [129, 0]
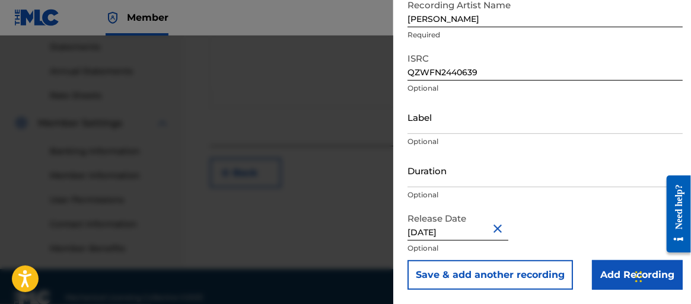
click at [614, 273] on input "Add Recording" at bounding box center [637, 275] width 91 height 30
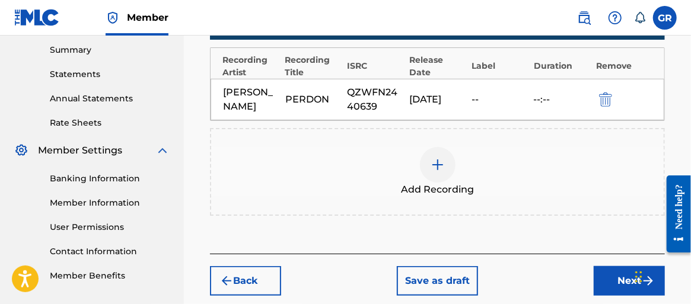
scroll to position [409, 0]
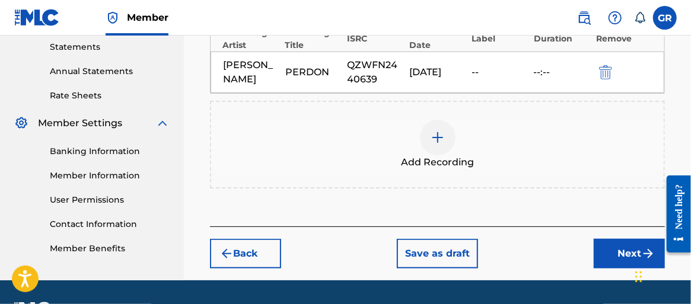
click at [617, 253] on button "Next" at bounding box center [628, 254] width 71 height 30
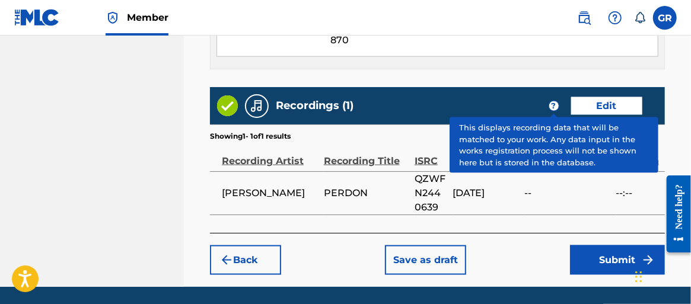
scroll to position [767, 0]
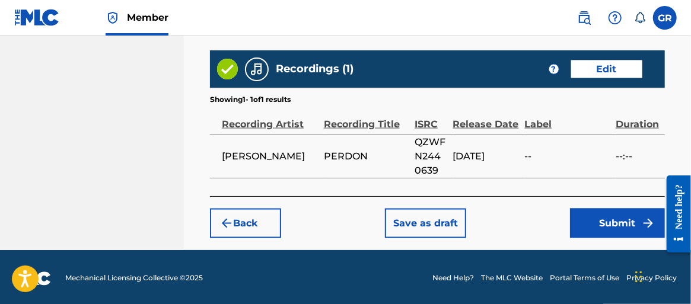
click at [618, 219] on button "Submit" at bounding box center [617, 224] width 95 height 30
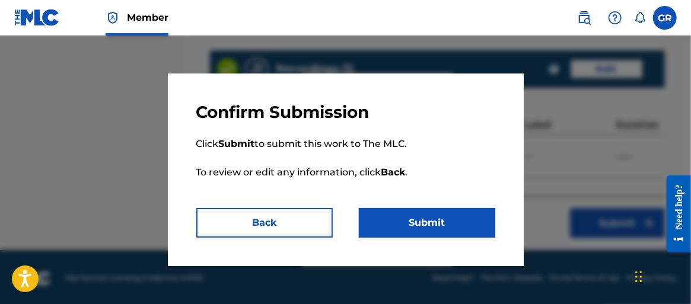
click at [429, 228] on button "Submit" at bounding box center [427, 223] width 136 height 30
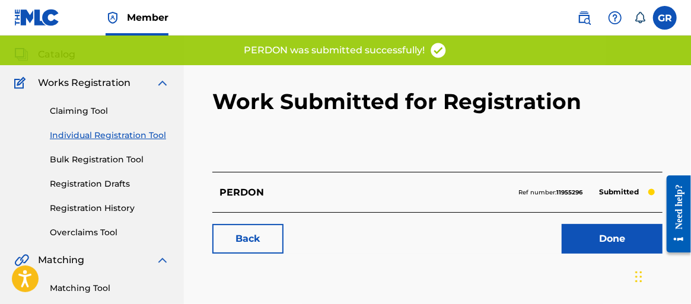
scroll to position [59, 0]
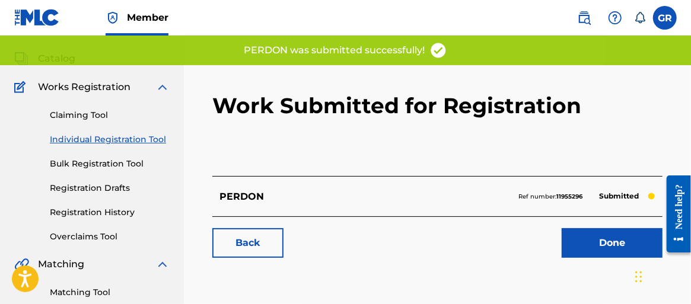
click at [588, 242] on link "Done" at bounding box center [611, 243] width 101 height 30
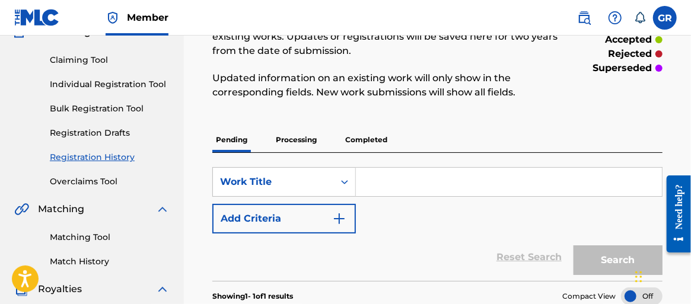
scroll to position [87, 0]
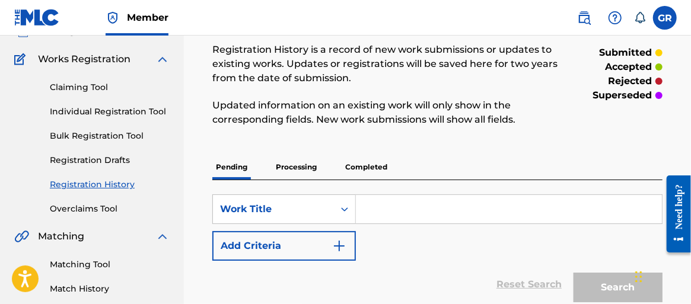
click at [130, 137] on link "Bulk Registration Tool" at bounding box center [110, 136] width 120 height 12
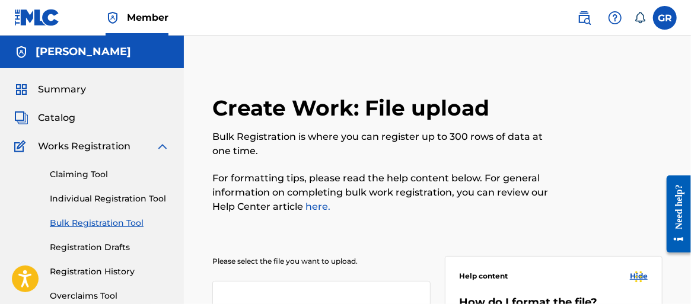
scroll to position [119, 0]
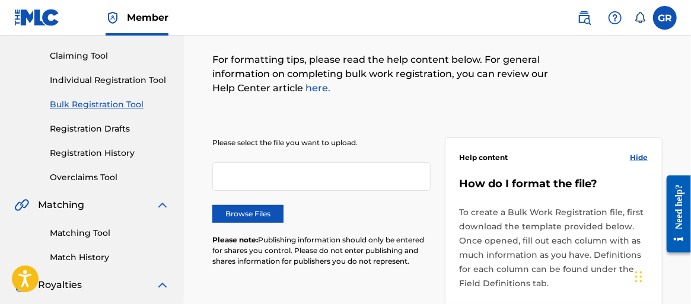
click at [113, 129] on link "Registration Drafts" at bounding box center [110, 129] width 120 height 12
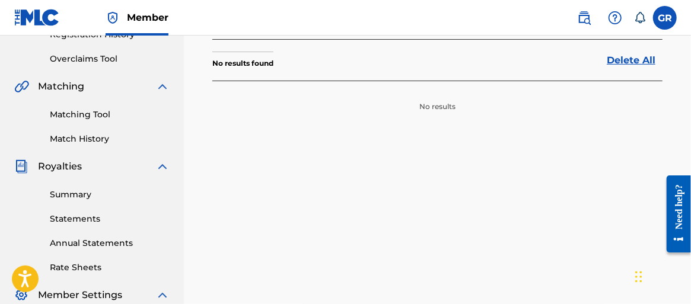
scroll to position [296, 0]
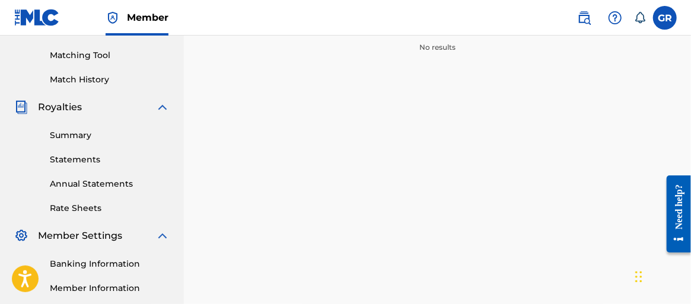
click at [85, 129] on link "Summary" at bounding box center [110, 135] width 120 height 12
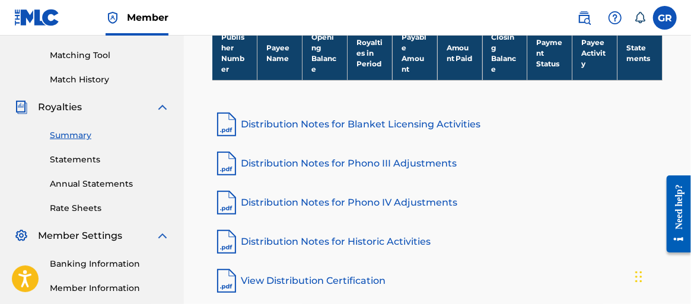
scroll to position [356, 0]
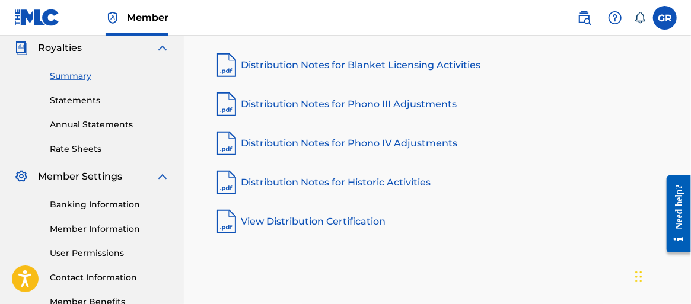
click at [120, 200] on link "Banking Information" at bounding box center [110, 205] width 120 height 12
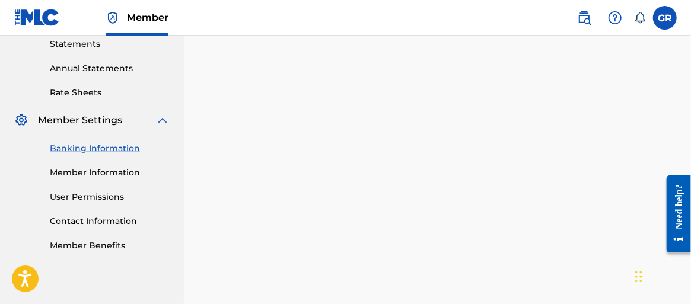
scroll to position [721, 0]
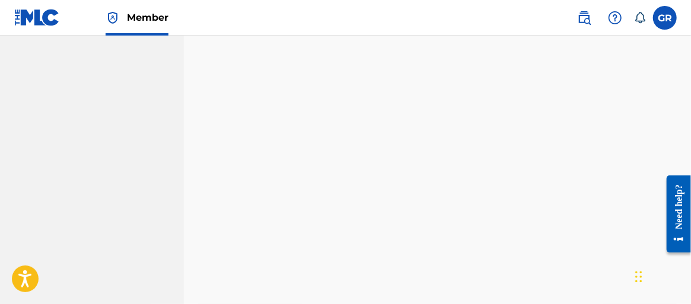
click at [202, 178] on div "Banking and Tax The Banking and Tax tab needs to be fully completed before any …" at bounding box center [437, 180] width 478 height 1612
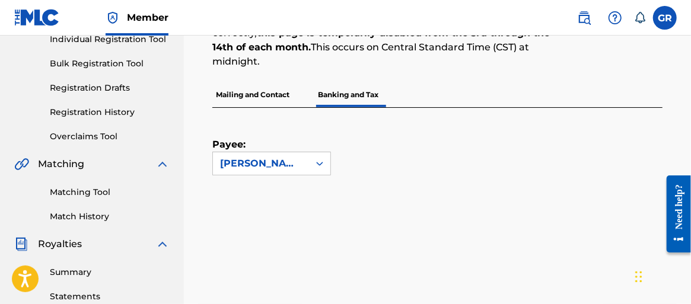
scroll to position [178, 0]
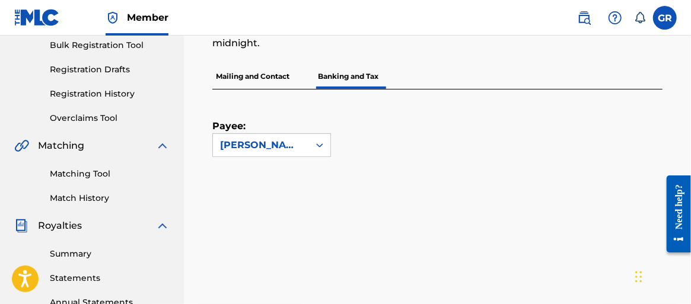
click at [98, 174] on link "Matching Tool" at bounding box center [110, 174] width 120 height 12
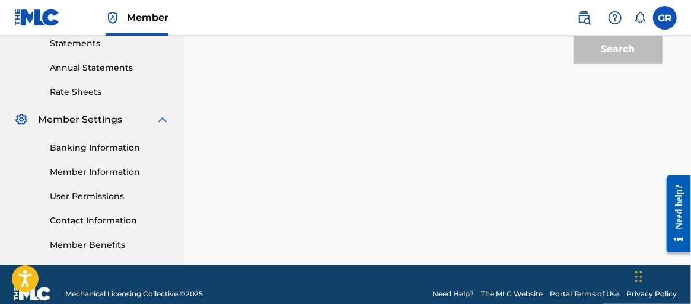
scroll to position [430, 0]
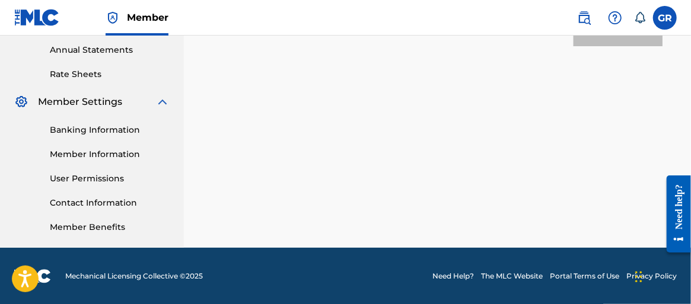
click at [115, 199] on link "Contact Information" at bounding box center [110, 203] width 120 height 12
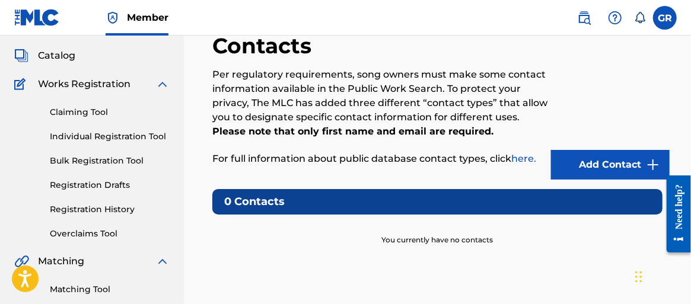
scroll to position [59, 0]
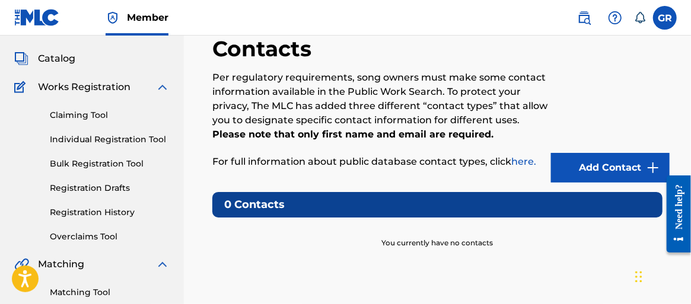
click at [588, 169] on link "Add Contact" at bounding box center [610, 168] width 119 height 30
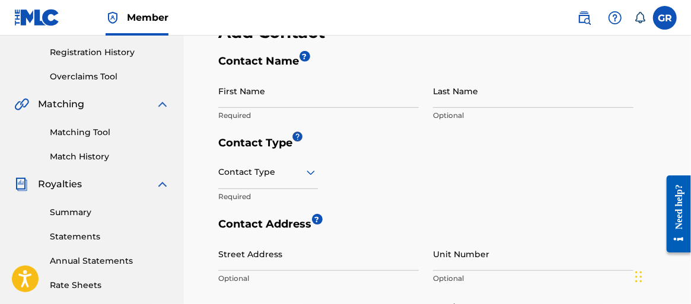
scroll to position [237, 0]
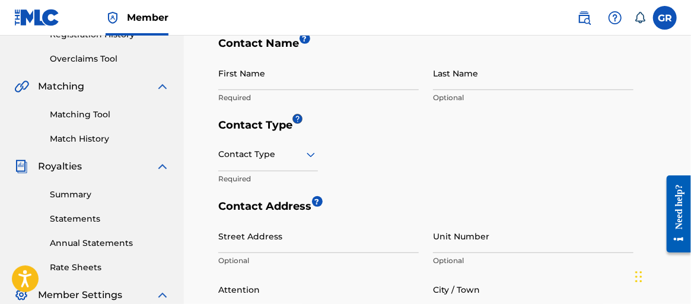
click at [262, 73] on input "First Name" at bounding box center [318, 73] width 200 height 34
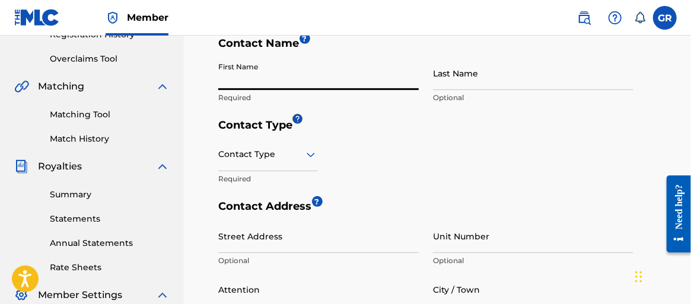
type input "[PERSON_NAME]"
type input "PO Box 332"
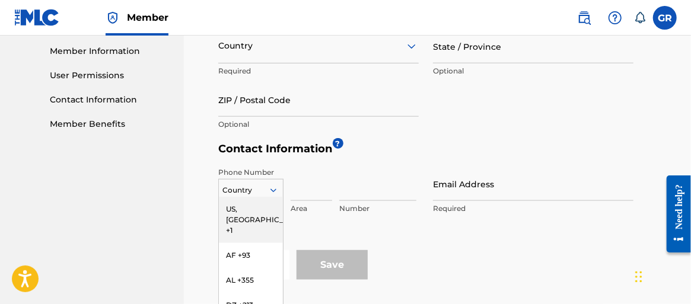
scroll to position [604, 0]
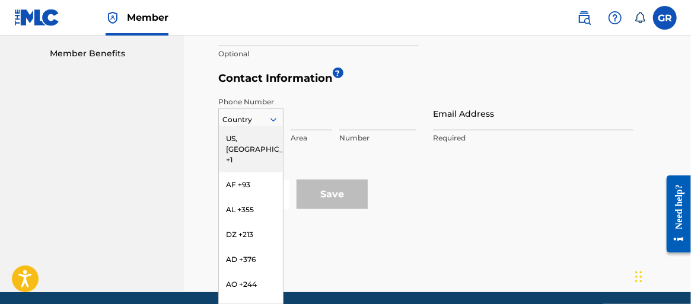
click at [275, 126] on div "216 results available. Use Up and Down to choose options, press Enter to select…" at bounding box center [250, 117] width 65 height 18
click at [248, 136] on div "US, [GEOGRAPHIC_DATA] +1" at bounding box center [251, 149] width 64 height 46
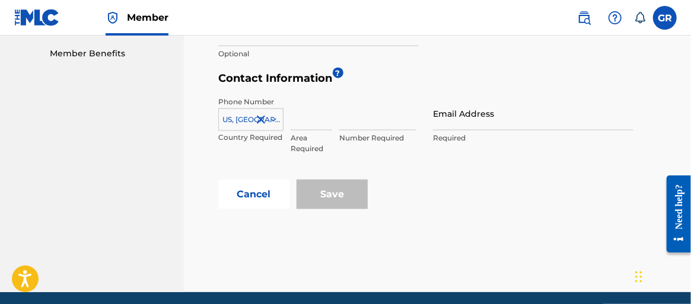
click at [306, 119] on input at bounding box center [310, 114] width 41 height 34
type input "737"
type input "[PERSON_NAME]"
type input "[GEOGRAPHIC_DATA]"
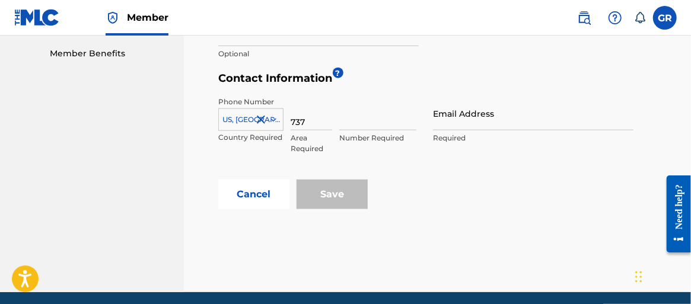
type input "[GEOGRAPHIC_DATA]"
type input "76951"
type input "1"
type input "9324331"
type input "[EMAIL_ADDRESS][DOMAIN_NAME]"
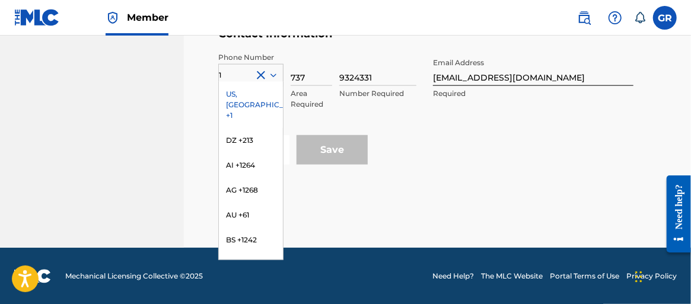
scroll to position [649, 0]
click at [448, 150] on div "Cancel Save" at bounding box center [440, 150] width 444 height 30
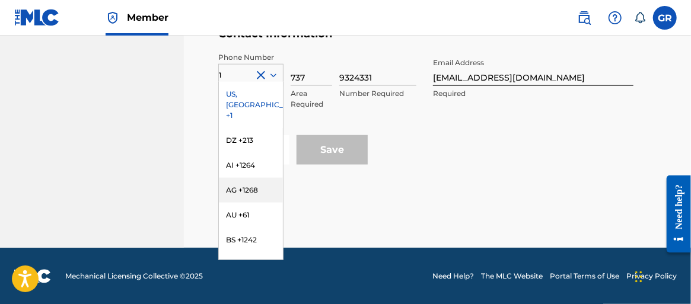
click at [426, 139] on div "Cancel Save" at bounding box center [440, 150] width 444 height 30
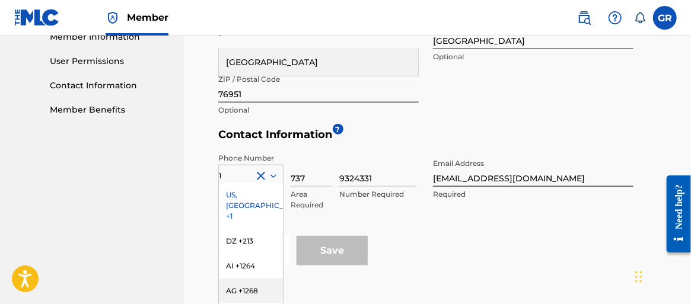
scroll to position [530, 0]
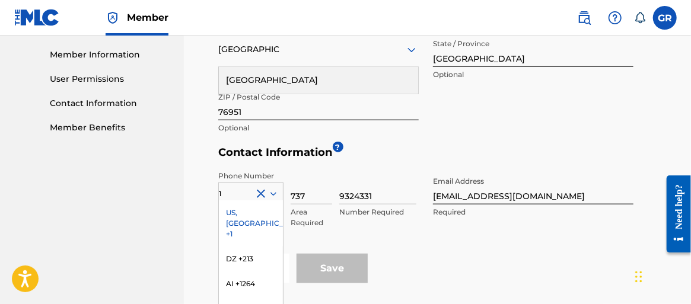
click at [247, 211] on div "US, [GEOGRAPHIC_DATA] +1" at bounding box center [251, 223] width 64 height 46
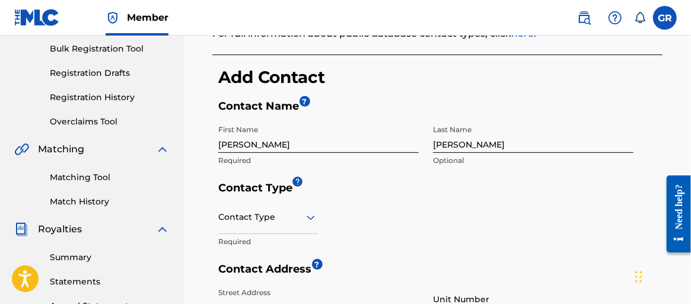
scroll to position [211, 0]
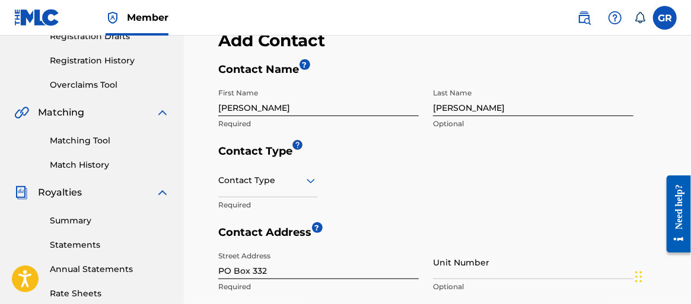
click at [307, 197] on div "Contact Type" at bounding box center [268, 181] width 100 height 34
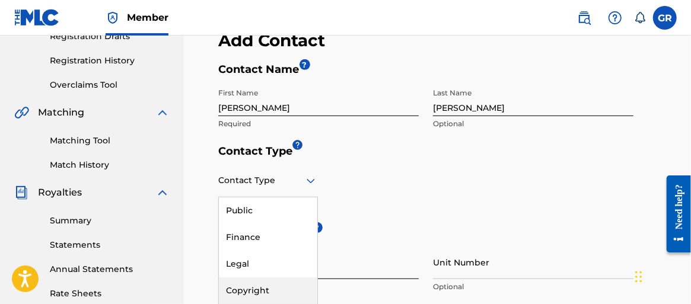
click at [269, 288] on div "Copyright" at bounding box center [268, 290] width 98 height 27
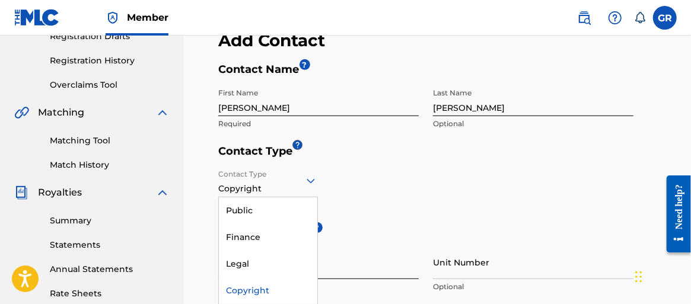
click at [315, 178] on icon at bounding box center [311, 181] width 14 height 14
click at [256, 285] on div "Copyright" at bounding box center [268, 290] width 98 height 27
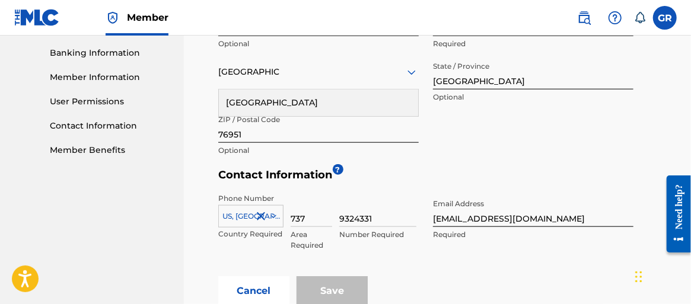
scroll to position [389, 0]
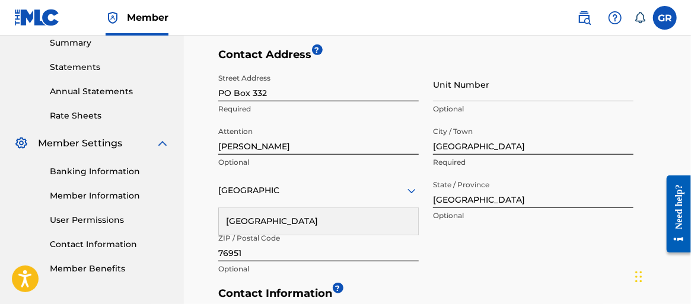
click at [524, 235] on div "Street Address PO Box 332 Required Unit Number Optional Attention Gustavo Optio…" at bounding box center [425, 174] width 415 height 213
click at [378, 212] on div "[GEOGRAPHIC_DATA]" at bounding box center [318, 221] width 199 height 27
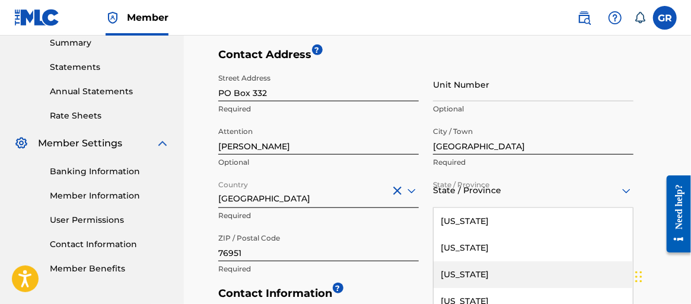
scroll to position [471, 0]
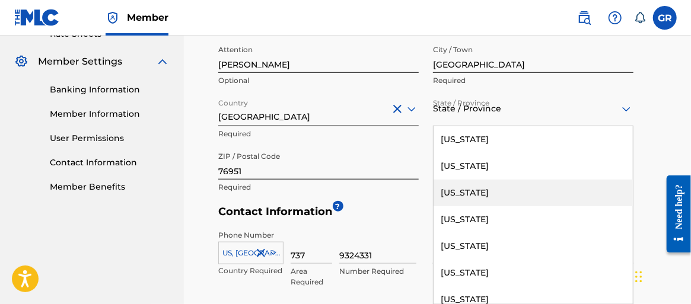
click at [621, 126] on div "57 results available. Use Up and Down to choose options, press Enter to select …" at bounding box center [533, 109] width 200 height 34
type input "t"
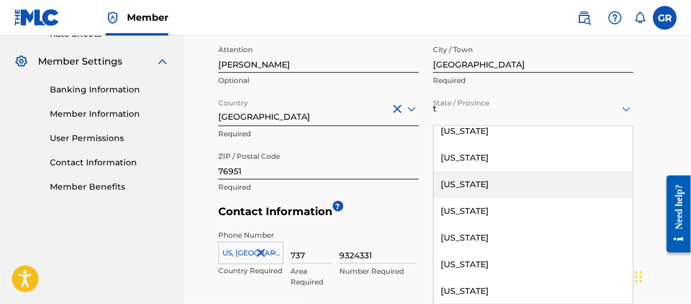
scroll to position [237, 0]
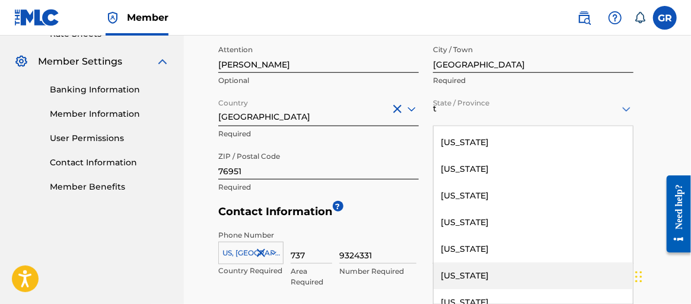
click at [465, 274] on div "[US_STATE]" at bounding box center [532, 276] width 199 height 27
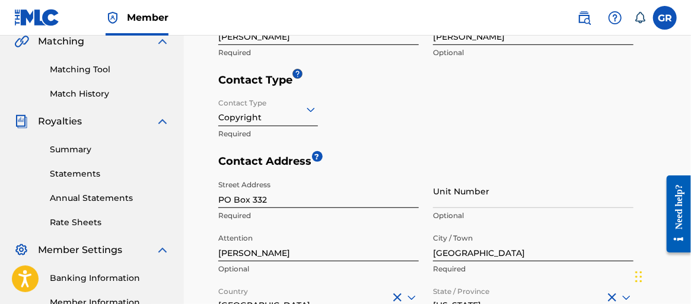
scroll to position [293, 0]
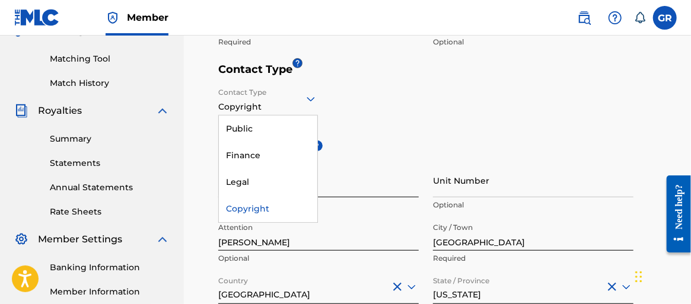
click at [309, 98] on icon at bounding box center [310, 99] width 8 height 5
click at [262, 129] on div "Public" at bounding box center [268, 129] width 98 height 27
click at [308, 98] on icon at bounding box center [310, 99] width 8 height 5
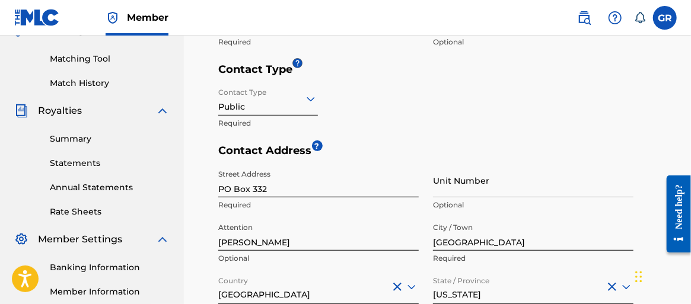
click at [421, 97] on div "Contact Type Public Required" at bounding box center [425, 113] width 415 height 62
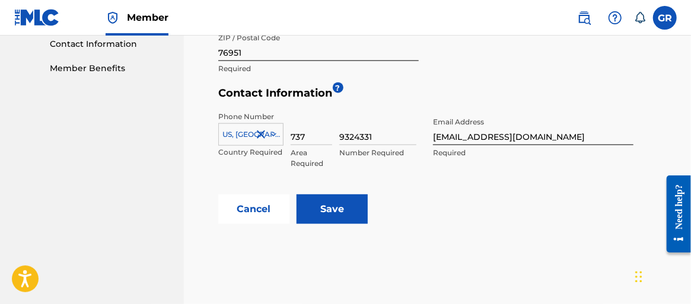
scroll to position [649, 0]
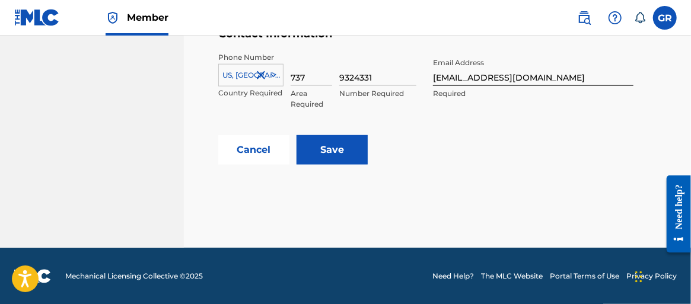
click at [334, 149] on input "Save" at bounding box center [331, 150] width 71 height 30
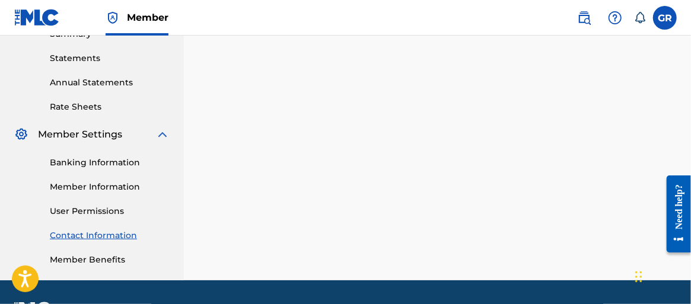
scroll to position [430, 0]
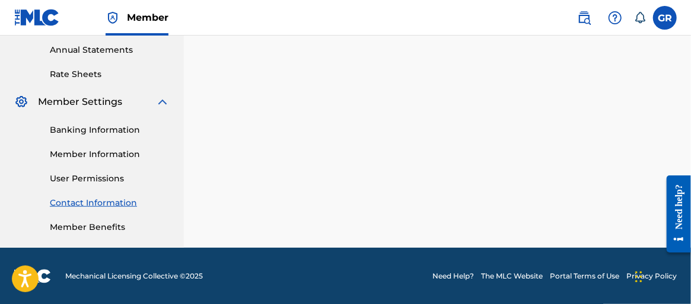
click at [105, 228] on link "Member Benefits" at bounding box center [110, 227] width 120 height 12
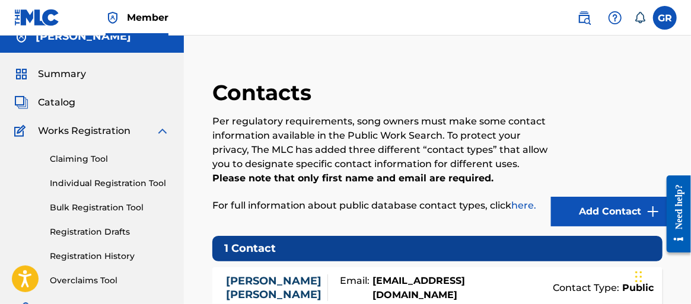
scroll to position [0, 0]
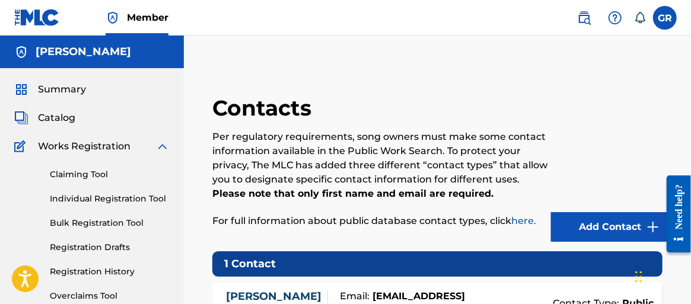
click at [65, 88] on span "Summary" at bounding box center [62, 89] width 48 height 14
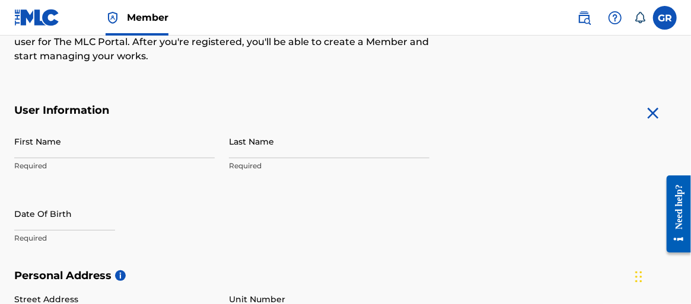
scroll to position [178, 0]
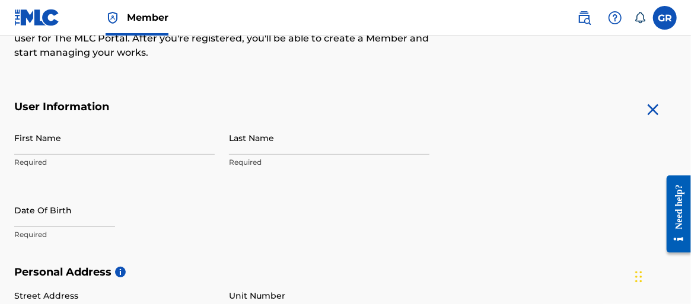
click at [73, 143] on input "First Name" at bounding box center [114, 138] width 200 height 34
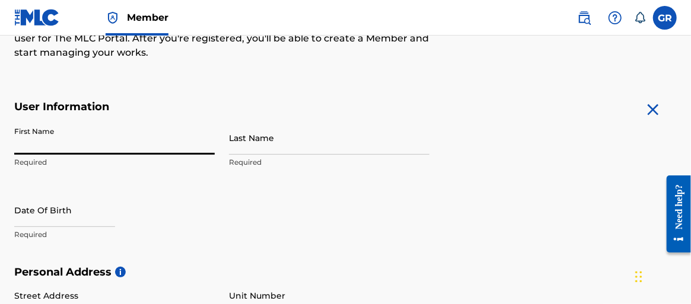
type input "[PERSON_NAME]"
type input "PO Box 332"
type input "[GEOGRAPHIC_DATA]"
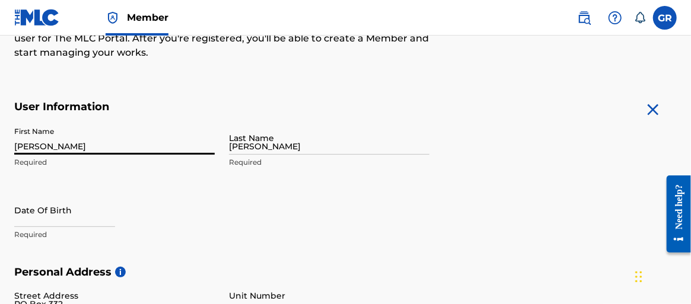
type input "[GEOGRAPHIC_DATA]"
type input "76951"
type input "1"
type input "737"
type input "9324331"
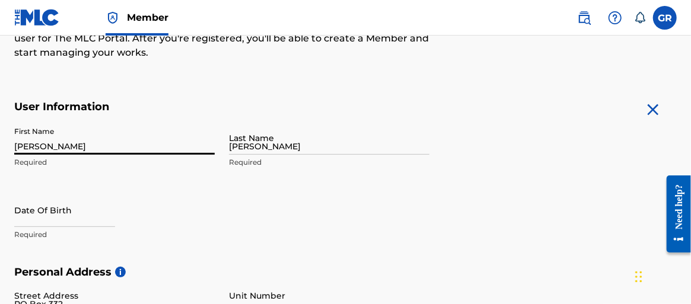
type input "[EMAIL_ADDRESS][DOMAIN_NAME]"
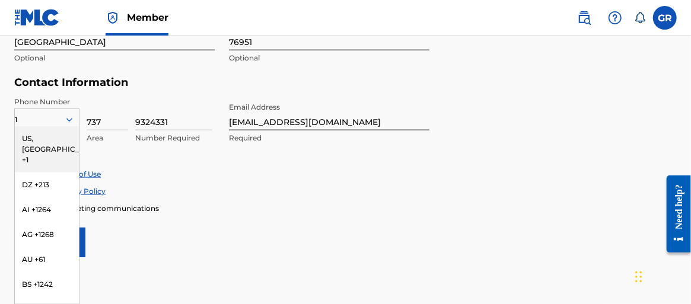
click at [33, 135] on div "US, [GEOGRAPHIC_DATA] +1" at bounding box center [47, 149] width 64 height 46
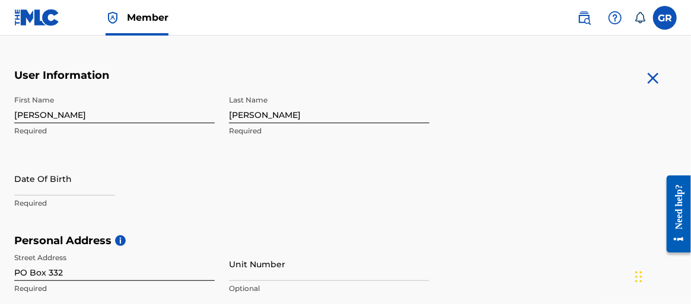
scroll to position [191, 0]
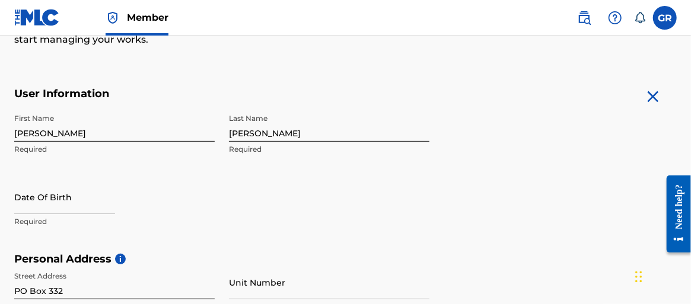
select select "7"
select select "2025"
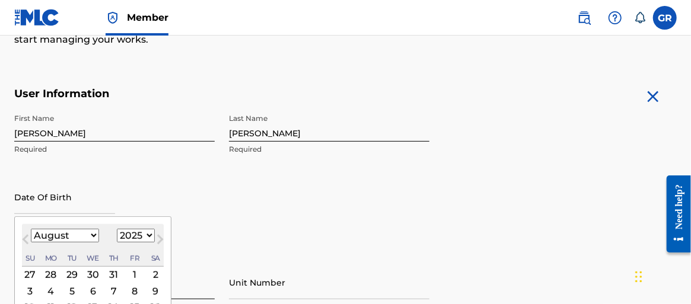
click at [74, 205] on input "text" at bounding box center [64, 197] width 101 height 34
type input "[DATE]"
select select "4"
select select "1970"
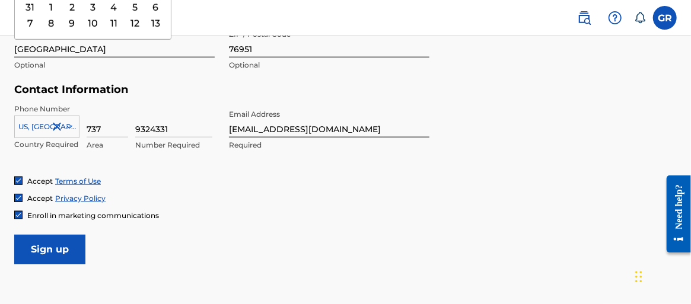
scroll to position [547, 0]
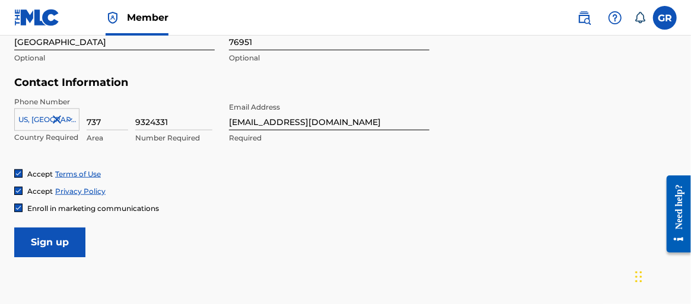
click at [60, 245] on input "Sign up" at bounding box center [49, 243] width 71 height 30
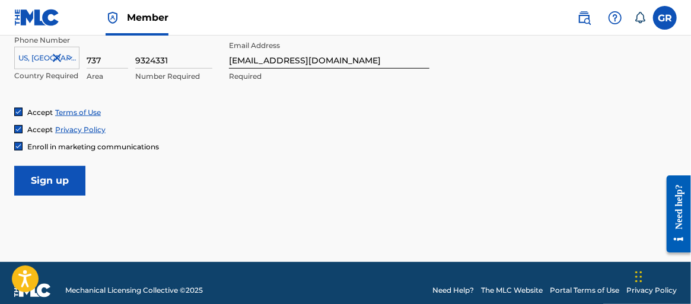
scroll to position [622, 0]
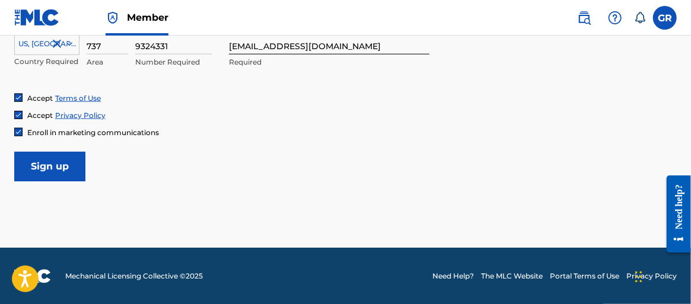
click at [45, 167] on input "Sign up" at bounding box center [49, 167] width 71 height 30
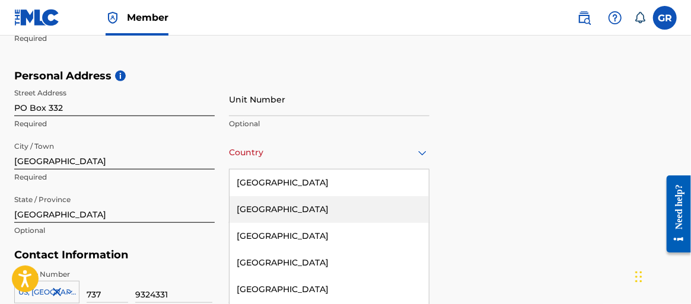
scroll to position [417, 0]
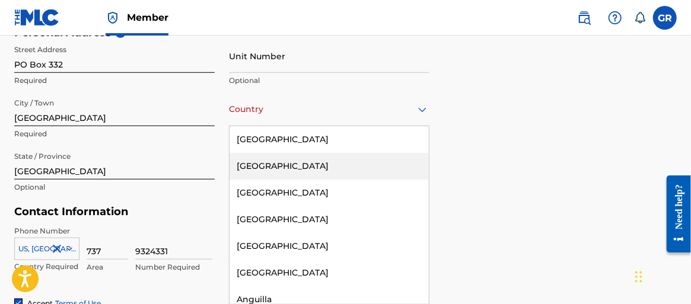
click at [405, 126] on div "223 results available. Use Up and Down to choose options, press Enter to select…" at bounding box center [329, 109] width 200 height 34
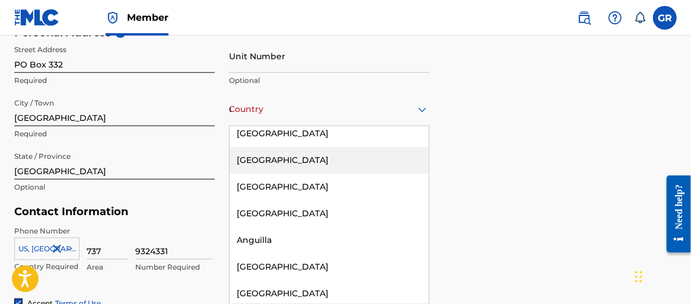
scroll to position [0, 0]
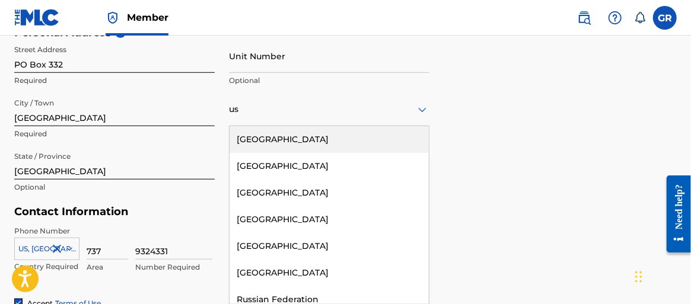
type input "usa"
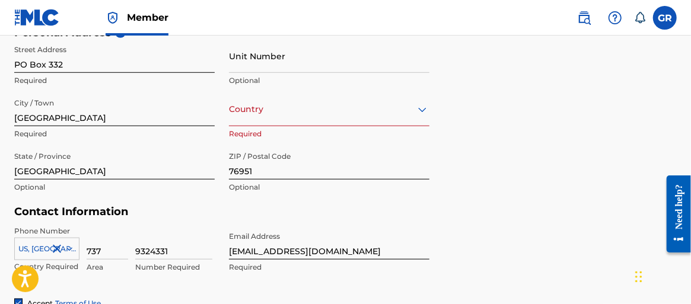
click at [424, 110] on icon at bounding box center [422, 109] width 8 height 5
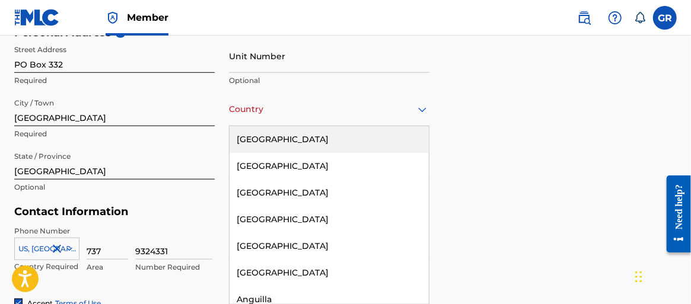
click at [389, 118] on div "Country" at bounding box center [329, 109] width 200 height 34
click at [304, 142] on div "[GEOGRAPHIC_DATA]" at bounding box center [328, 139] width 199 height 27
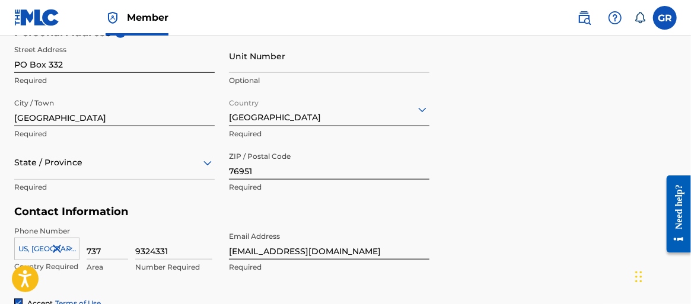
scroll to position [471, 0]
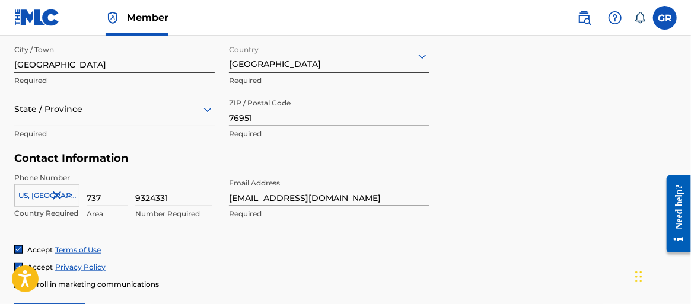
click at [208, 126] on div "State / Province" at bounding box center [114, 109] width 200 height 34
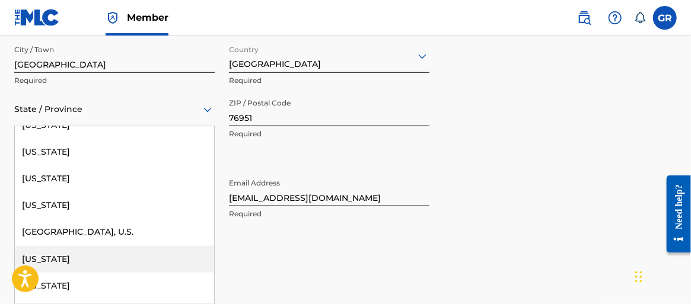
scroll to position [1283, 0]
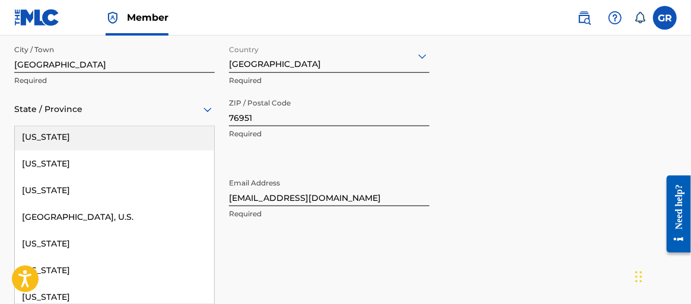
click at [68, 138] on div "[US_STATE]" at bounding box center [114, 137] width 199 height 27
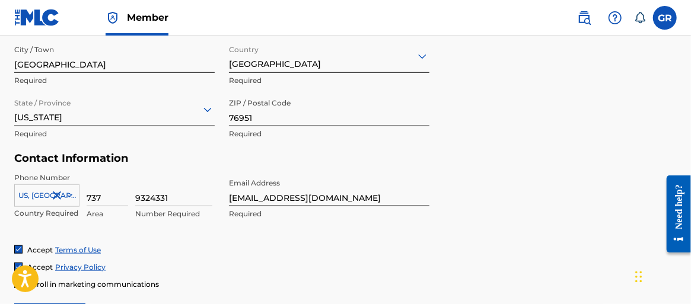
click at [491, 141] on div "Personal Address i Street Address [GEOGRAPHIC_DATA] 332 Required Unit Number Op…" at bounding box center [345, 63] width 662 height 180
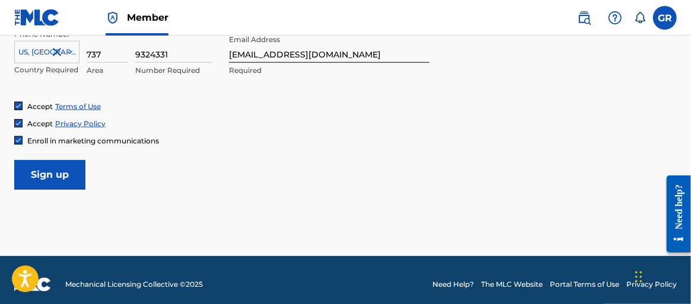
scroll to position [622, 0]
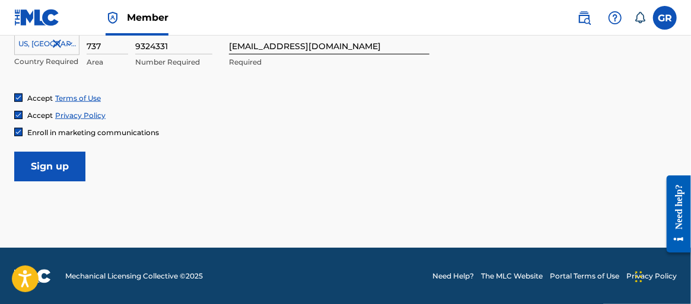
click at [68, 164] on input "Sign up" at bounding box center [49, 167] width 71 height 30
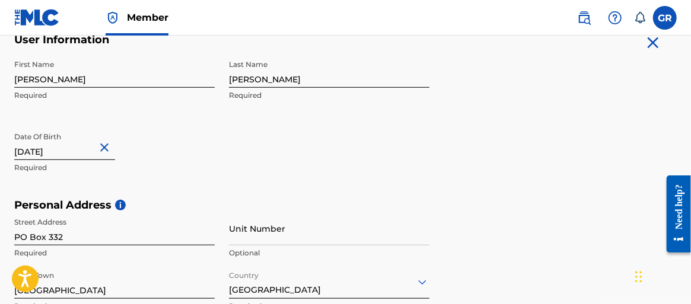
scroll to position [296, 0]
